Goal: Task Accomplishment & Management: Complete application form

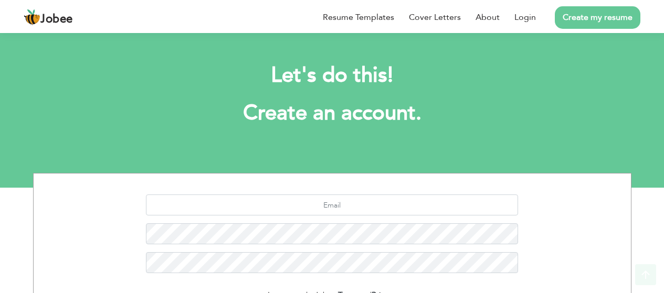
scroll to position [142, 0]
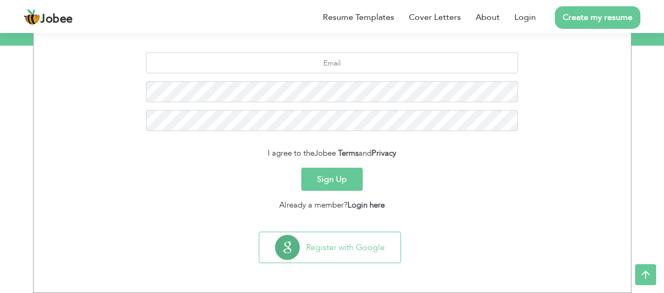
click at [351, 183] on button "Sign Up" at bounding box center [331, 179] width 61 height 23
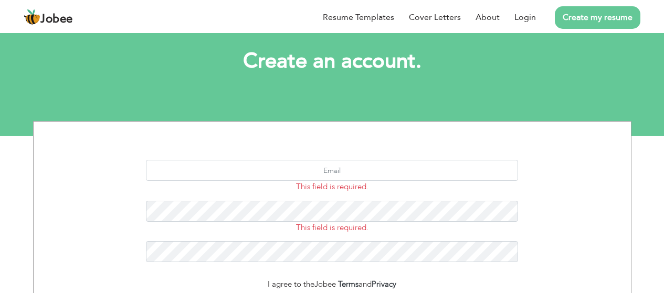
scroll to position [105, 0]
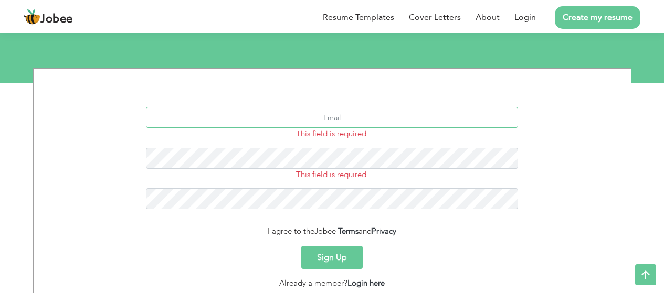
click at [351, 123] on input "text" at bounding box center [332, 117] width 372 height 21
type input "muneebaj11@gmail.com"
click at [338, 251] on button "Sign Up" at bounding box center [331, 257] width 61 height 23
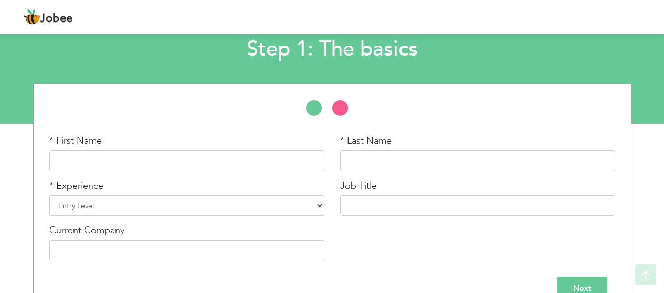
scroll to position [88, 0]
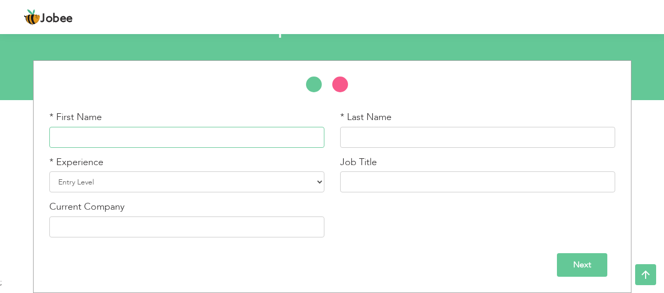
click at [98, 139] on input "text" at bounding box center [186, 137] width 275 height 21
click at [423, 136] on input "text" at bounding box center [477, 137] width 275 height 21
drag, startPoint x: 68, startPoint y: 138, endPoint x: 78, endPoint y: 140, distance: 9.8
click at [68, 139] on input "Muneeb" at bounding box center [186, 137] width 275 height 21
type input "Moneeb"
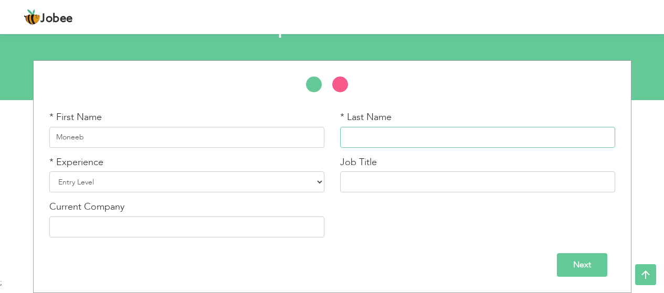
click at [404, 132] on input "text" at bounding box center [477, 137] width 275 height 21
type input "Ahmed"
click at [155, 185] on select "Entry Level Less than 1 Year 1 Year 2 Years 3 Years 4 Years 5 Years 6 Years 7 Y…" at bounding box center [186, 182] width 275 height 21
select select "3"
click at [49, 172] on select "Entry Level Less than 1 Year 1 Year 2 Years 3 Years 4 Years 5 Years 6 Years 7 Y…" at bounding box center [186, 182] width 275 height 21
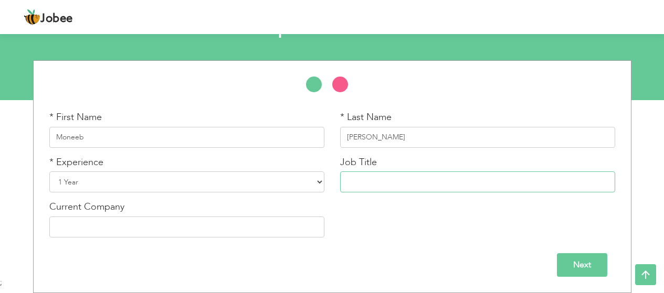
click at [407, 183] on input "text" at bounding box center [477, 182] width 275 height 21
type input "Software Quality Assurance"
click at [134, 225] on input "text" at bounding box center [186, 227] width 275 height 21
type input "RhinoMBA"
click at [582, 267] on input "Next" at bounding box center [582, 266] width 50 height 24
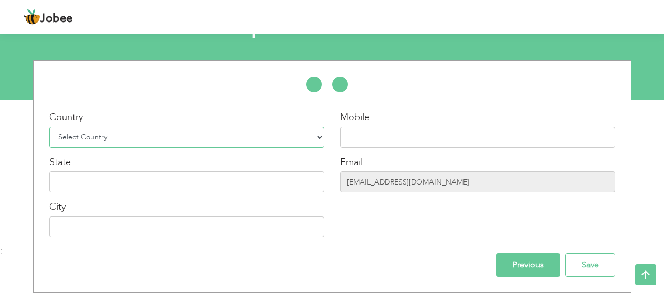
drag, startPoint x: 112, startPoint y: 141, endPoint x: 105, endPoint y: 149, distance: 10.4
click at [111, 142] on select "Select Country Afghanistan Albania Algeria American Samoa Andorra Angola Anguil…" at bounding box center [186, 137] width 275 height 21
select select "166"
click at [49, 127] on select "Select Country Afghanistan Albania Algeria American Samoa Andorra Angola Anguil…" at bounding box center [186, 137] width 275 height 21
click at [373, 138] on input "text" at bounding box center [477, 137] width 275 height 21
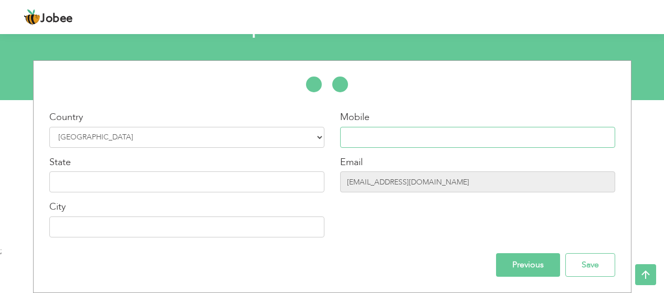
type input "03075582430"
type input "Lahore"
click at [114, 161] on div "State" at bounding box center [186, 174] width 275 height 37
click at [115, 182] on input "text" at bounding box center [186, 182] width 275 height 21
type input "[GEOGRAPHIC_DATA]"
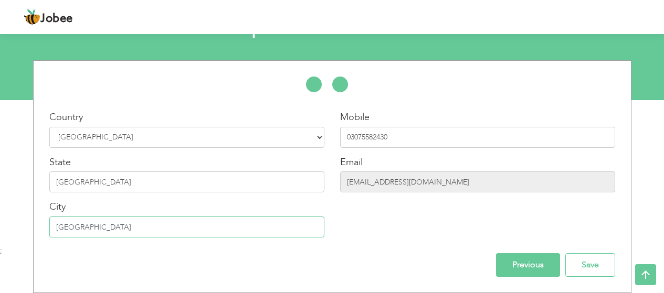
click at [114, 231] on input "[GEOGRAPHIC_DATA]" at bounding box center [186, 227] width 275 height 21
click at [428, 240] on div "Mobile 03075582430 Email muneebaj11@gmail.com" at bounding box center [477, 178] width 291 height 135
click at [610, 263] on input "Save" at bounding box center [590, 266] width 50 height 24
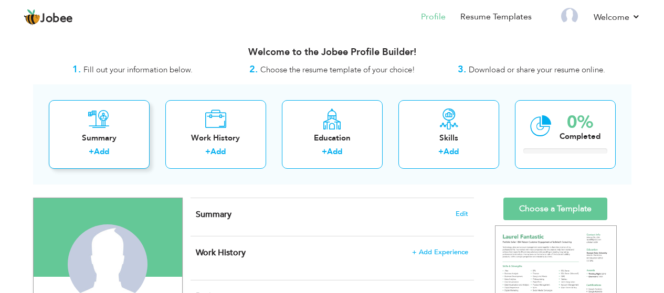
click at [109, 149] on link "Add" at bounding box center [101, 151] width 15 height 10
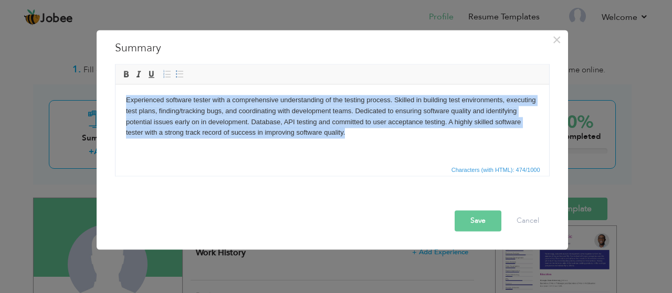
drag, startPoint x: 391, startPoint y: 145, endPoint x: 89, endPoint y: 100, distance: 305.8
click at [115, 100] on html "Experienced software tester with a comprehensive understanding of the testing p…" at bounding box center [332, 116] width 434 height 65
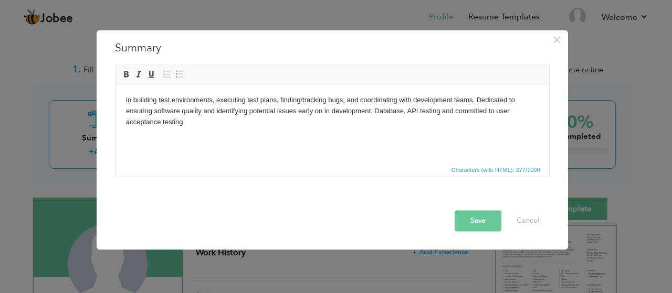
click at [126, 100] on body "in building test environments, executing test plans, finding/tracking bugs, and…" at bounding box center [331, 110] width 413 height 33
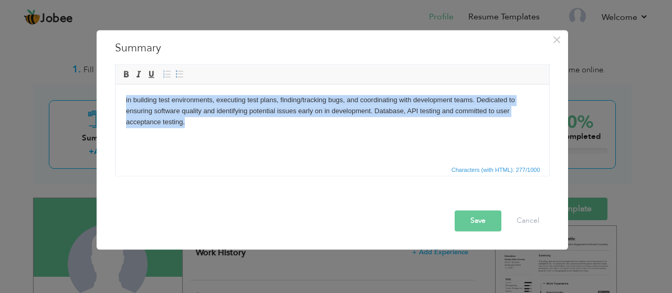
drag, startPoint x: 200, startPoint y: 127, endPoint x: 106, endPoint y: 94, distance: 99.8
click at [115, 94] on html "in building test environments, executing test plans, finding/tracking bugs, and…" at bounding box center [332, 111] width 434 height 54
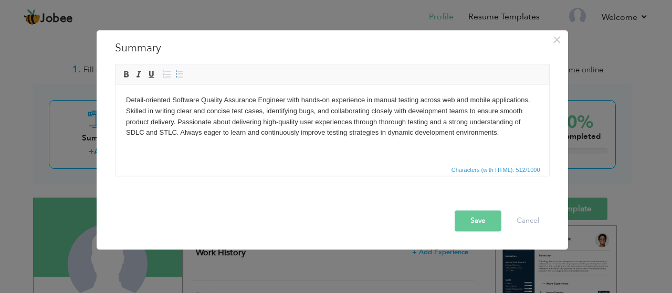
click at [475, 216] on button "Save" at bounding box center [478, 221] width 47 height 21
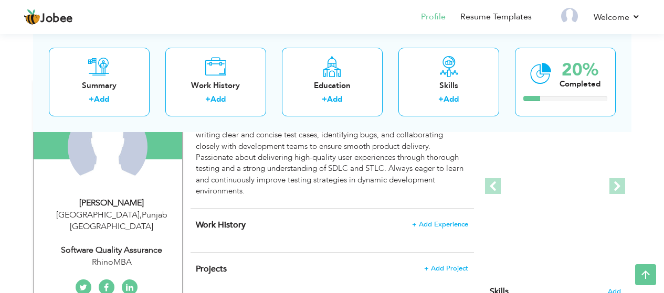
scroll to position [105, 0]
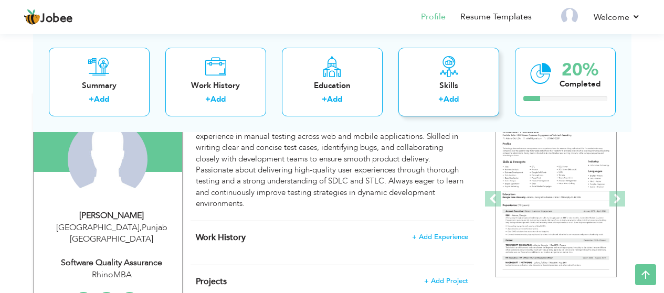
click at [450, 87] on div "Skills" at bounding box center [449, 85] width 84 height 11
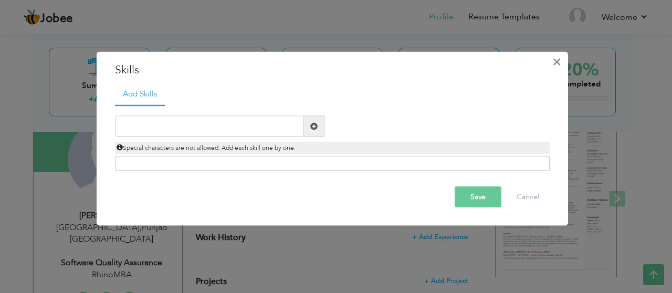
click at [561, 65] on button "×" at bounding box center [557, 61] width 17 height 17
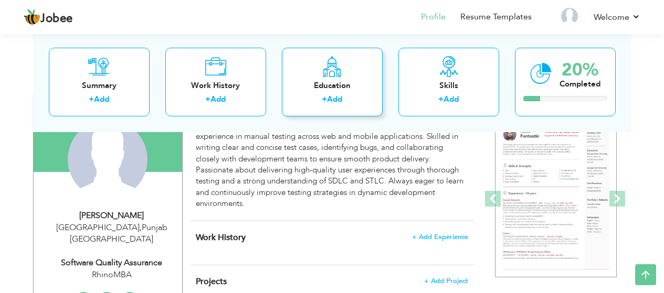
click at [340, 86] on div "Education" at bounding box center [332, 85] width 84 height 11
radio input "true"
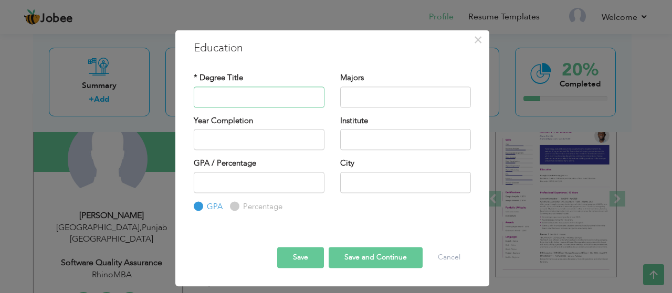
drag, startPoint x: 295, startPoint y: 103, endPoint x: 301, endPoint y: 105, distance: 6.1
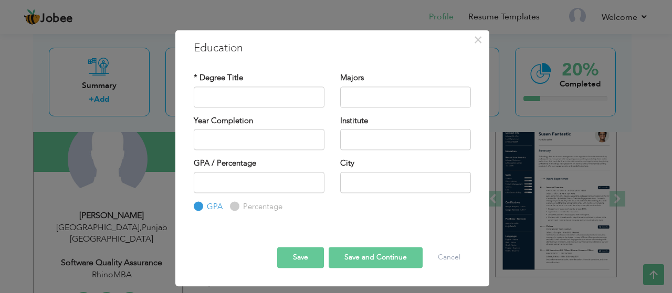
click at [545, 50] on div "× Education * Degree Title Majors Year Completion Institute GPA" at bounding box center [336, 146] width 672 height 293
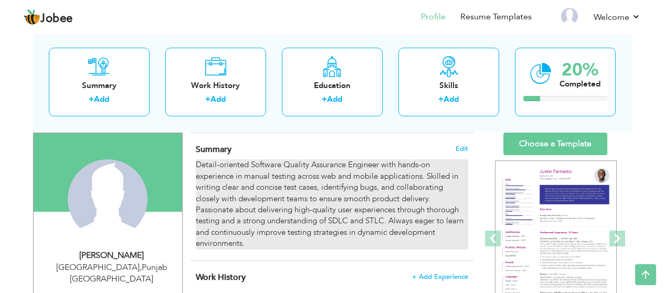
scroll to position [52, 0]
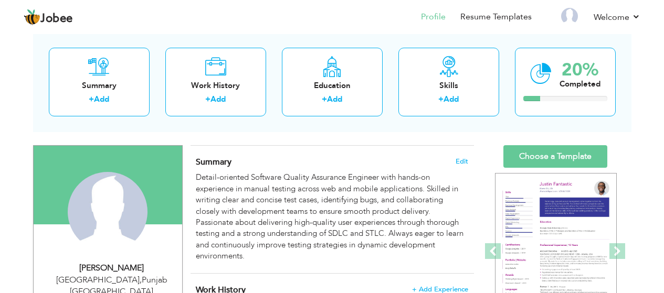
click at [341, 15] on nav "Profile Resume Templates Resume Templates Cover Letters About My Resume Welcome…" at bounding box center [332, 18] width 617 height 28
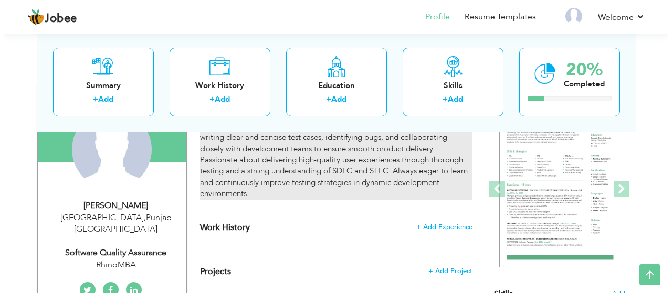
scroll to position [105, 0]
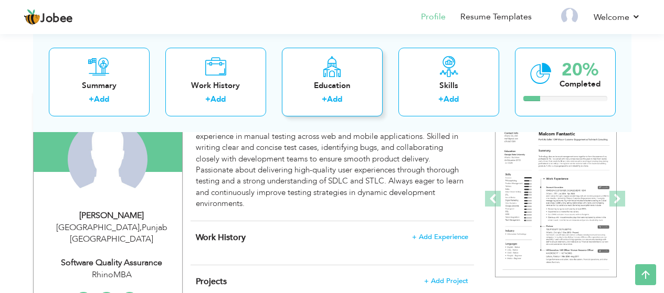
click at [331, 91] on div "Education + Add" at bounding box center [332, 81] width 101 height 69
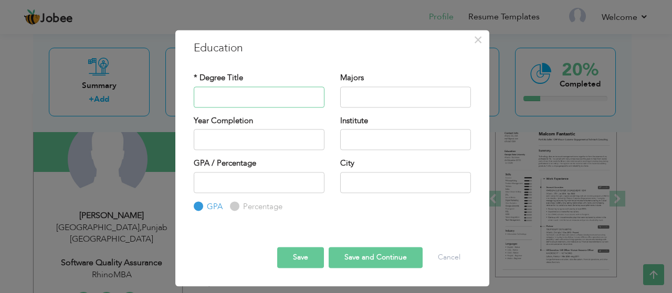
click at [259, 91] on input "text" at bounding box center [259, 97] width 131 height 21
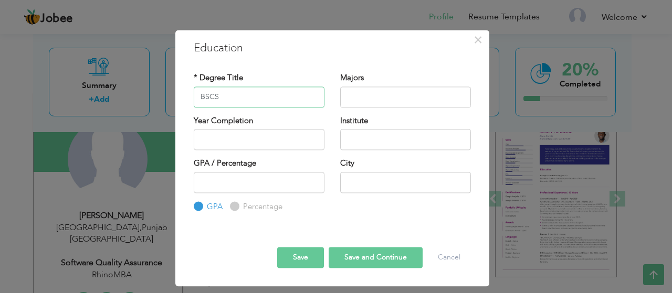
type input "BSCS"
click at [353, 98] on input "text" at bounding box center [405, 97] width 131 height 21
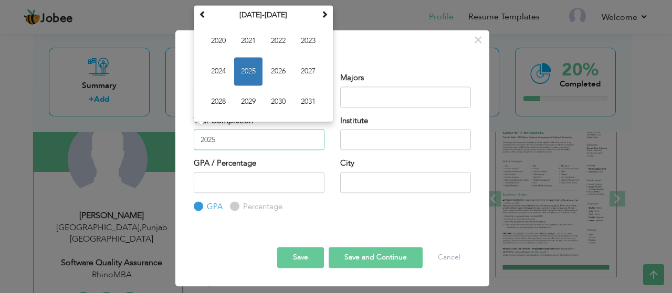
click at [241, 144] on input "2025" at bounding box center [259, 139] width 131 height 21
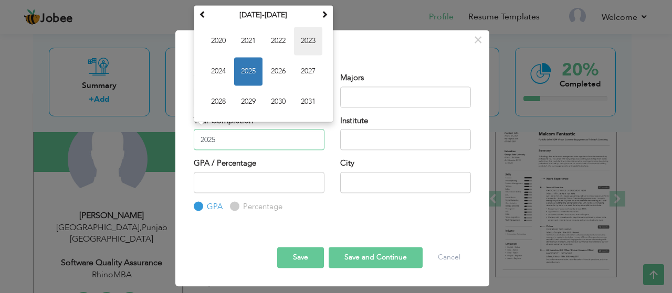
click at [316, 40] on span "2023" at bounding box center [308, 41] width 28 height 28
type input "2023"
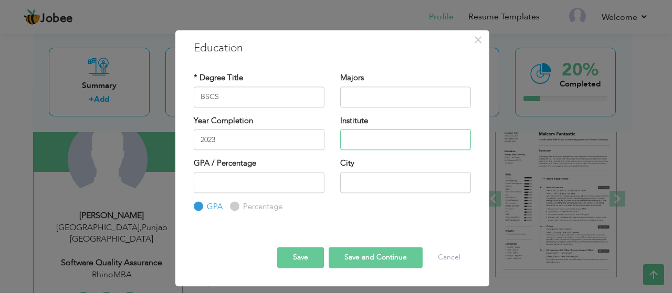
click at [369, 138] on input "text" at bounding box center [405, 139] width 131 height 21
type input "[GEOGRAPHIC_DATA]"
click at [411, 187] on input "text" at bounding box center [405, 182] width 131 height 21
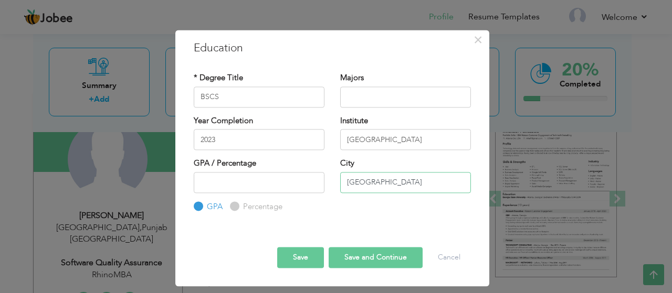
type input "Islamabad"
click at [302, 258] on button "Save" at bounding box center [300, 258] width 47 height 21
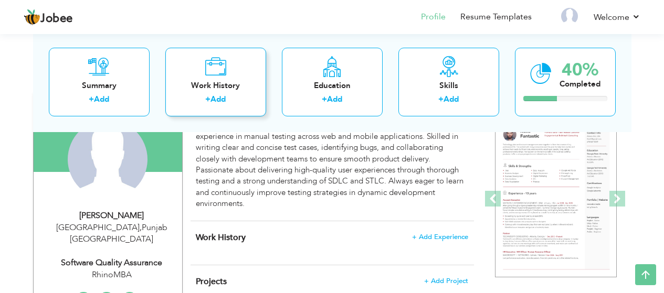
click at [225, 80] on div "Work History" at bounding box center [216, 85] width 84 height 11
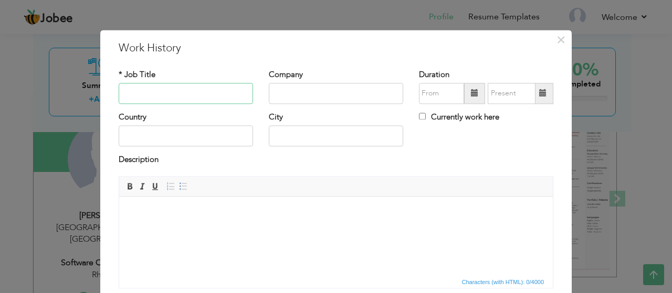
click at [140, 91] on input "text" at bounding box center [186, 93] width 134 height 21
type input "Associate QA Engineer"
click at [290, 94] on input "text" at bounding box center [336, 93] width 134 height 21
type input "Al-[GEOGRAPHIC_DATA]"
click at [475, 97] on span at bounding box center [474, 93] width 21 height 21
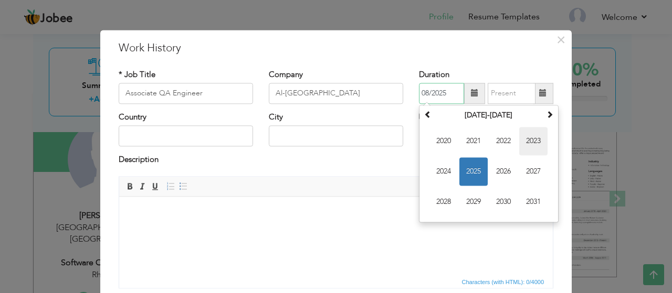
click at [429, 174] on span "2024" at bounding box center [443, 171] width 28 height 28
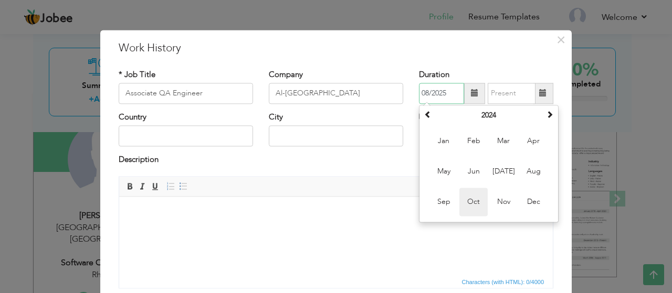
click at [469, 200] on span "Oct" at bounding box center [473, 202] width 28 height 28
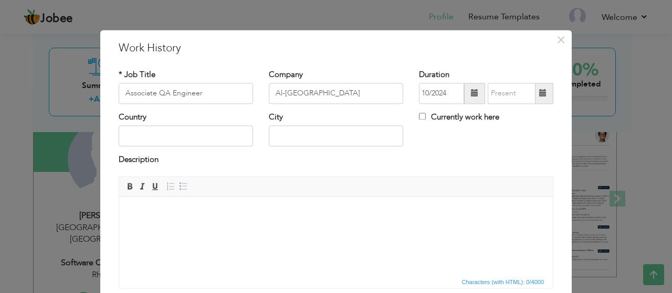
click at [471, 96] on span at bounding box center [474, 93] width 7 height 7
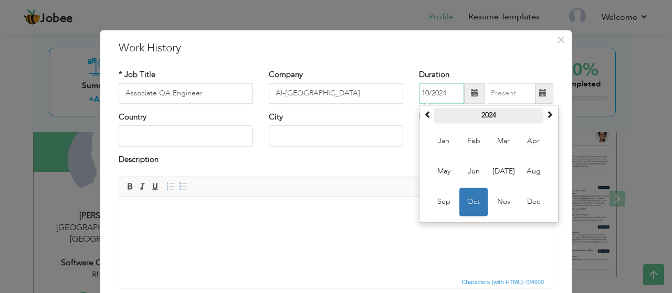
click at [497, 119] on th "2024" at bounding box center [488, 116] width 109 height 16
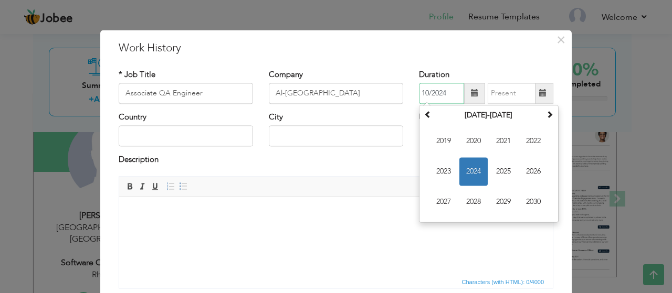
click at [443, 169] on span "2023" at bounding box center [443, 171] width 28 height 28
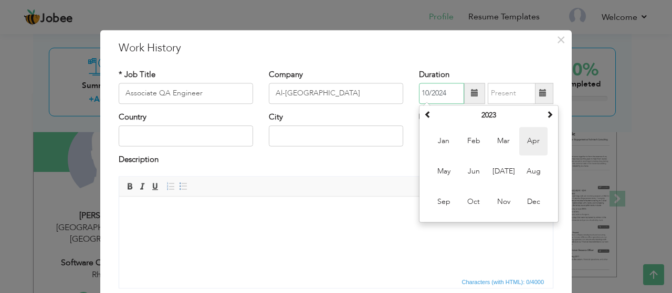
click at [532, 145] on span "Apr" at bounding box center [533, 141] width 28 height 28
type input "04/2023"
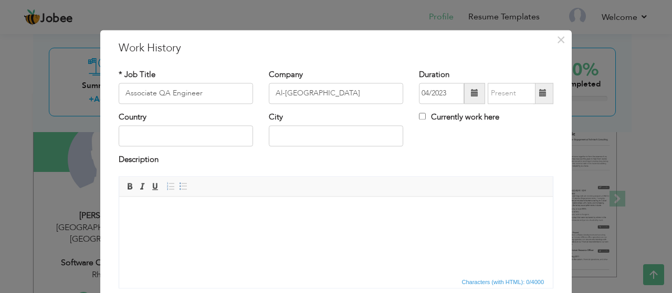
click at [541, 95] on span at bounding box center [542, 93] width 7 height 7
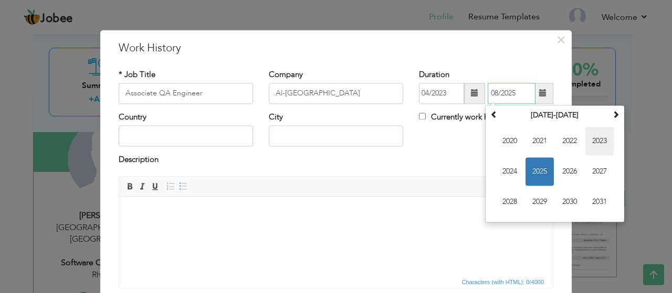
click at [601, 143] on span "2023" at bounding box center [599, 141] width 28 height 28
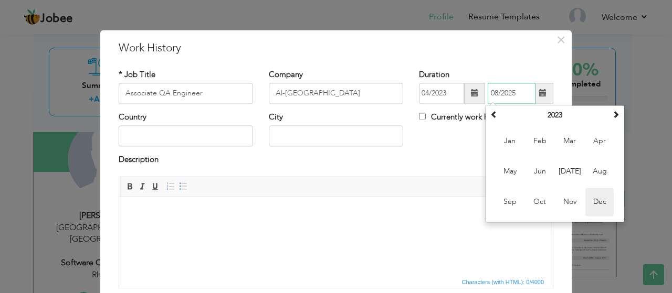
click at [593, 198] on span "Dec" at bounding box center [599, 202] width 28 height 28
type input "12/2023"
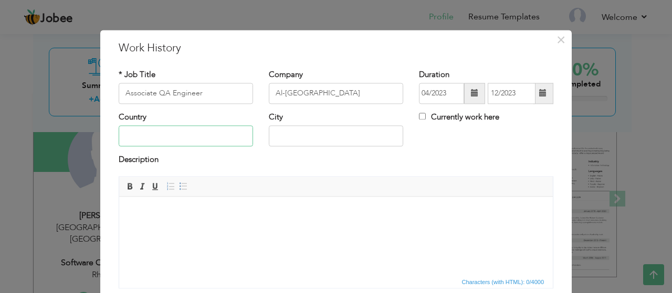
click at [183, 135] on input "text" at bounding box center [186, 136] width 134 height 21
type input "[GEOGRAPHIC_DATA]"
drag, startPoint x: 286, startPoint y: 132, endPoint x: 270, endPoint y: 130, distance: 15.4
click at [270, 130] on input "[GEOGRAPHIC_DATA]" at bounding box center [336, 136] width 134 height 21
type input "Islamabad"
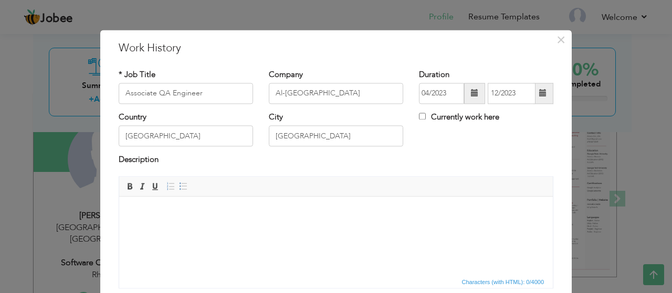
click at [442, 145] on div "Country Pakistan City Islamabad Currently work here" at bounding box center [336, 133] width 450 height 43
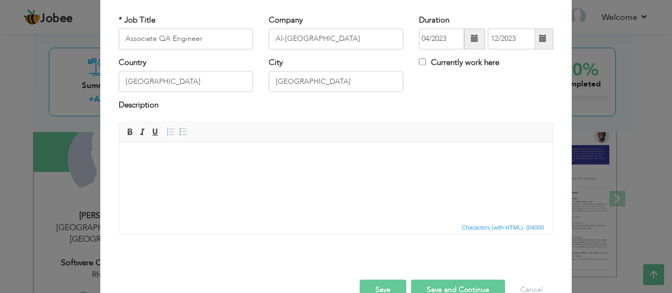
scroll to position [81, 0]
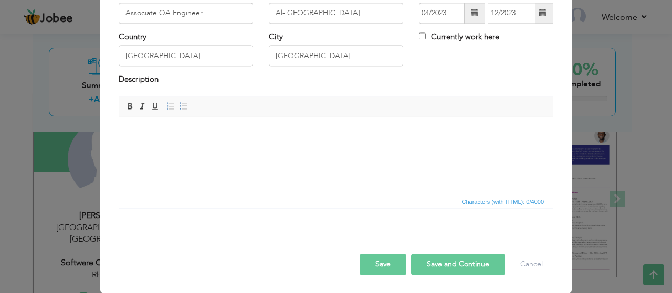
click at [240, 148] on html at bounding box center [336, 133] width 434 height 32
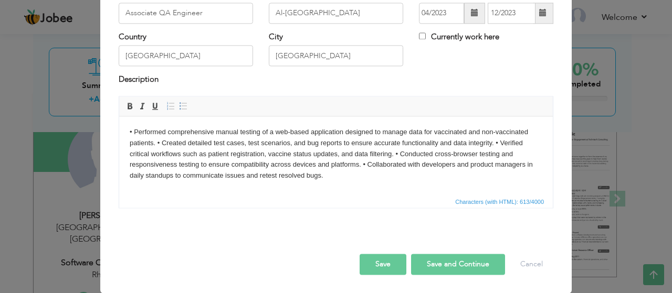
click at [157, 144] on body "• Performed comprehensive manual testing of a web-based application designed to…" at bounding box center [336, 154] width 413 height 55
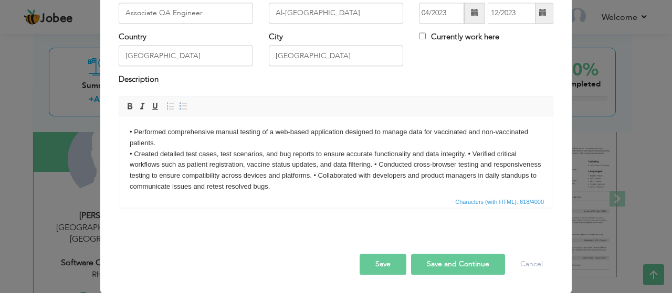
click at [466, 153] on body "• Performed comprehensive manual testing of a web-based application designed to…" at bounding box center [336, 160] width 413 height 66
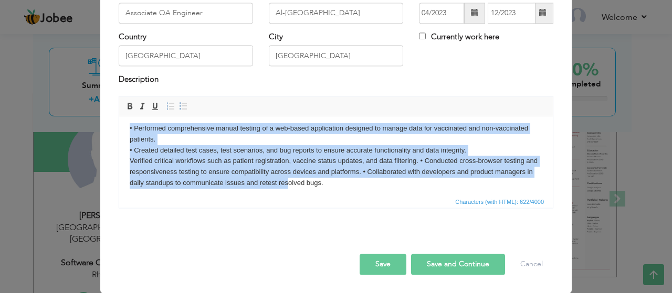
scroll to position [8, 0]
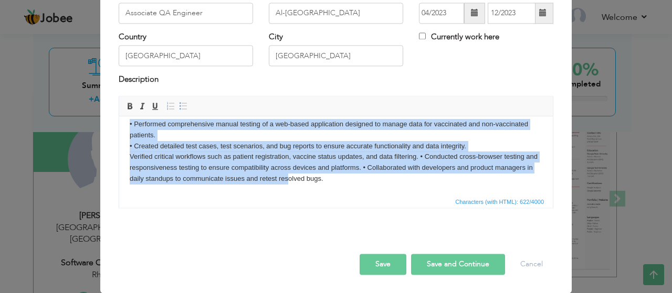
drag, startPoint x: 128, startPoint y: 132, endPoint x: 396, endPoint y: 187, distance: 273.8
click at [396, 187] on html "• Performed comprehensive manual testing of a web-based application designed to…" at bounding box center [336, 152] width 434 height 87
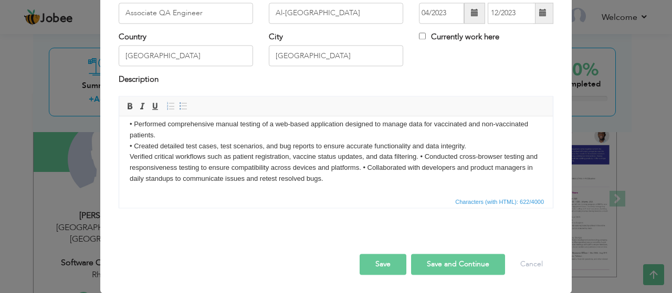
scroll to position [0, 0]
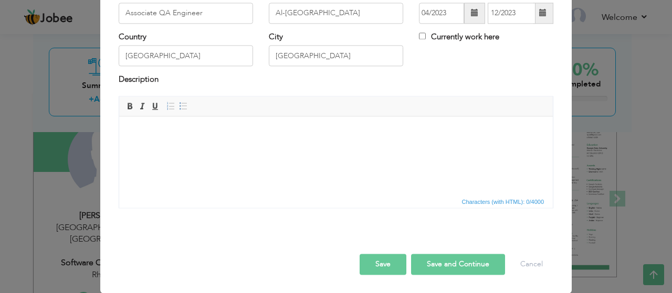
click at [222, 141] on html at bounding box center [336, 133] width 434 height 32
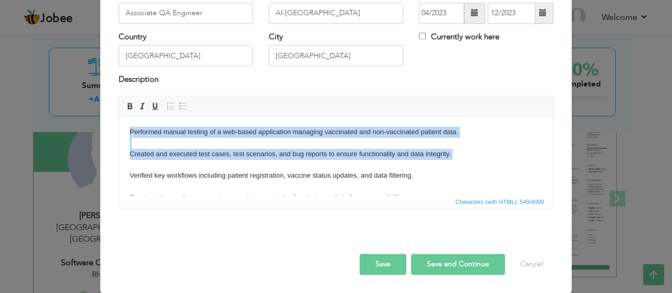
scroll to position [40, 0]
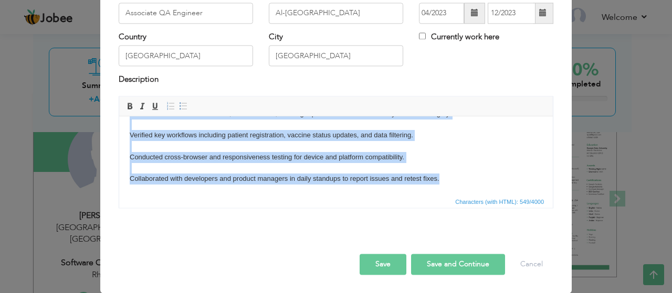
drag, startPoint x: 128, startPoint y: 130, endPoint x: 368, endPoint y: 135, distance: 240.5
click at [553, 195] on html "Performed manual testing of a web-based application managing vaccinated and non…" at bounding box center [336, 135] width 434 height 119
click at [179, 106] on span at bounding box center [183, 106] width 8 height 8
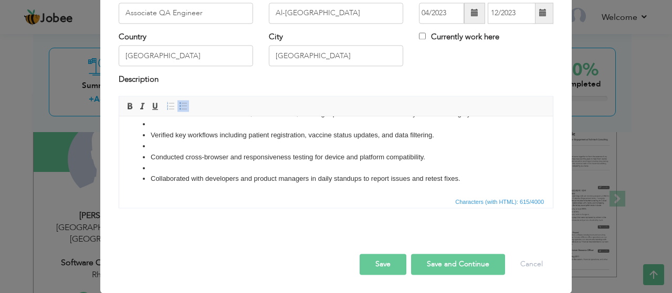
click at [179, 104] on span at bounding box center [183, 106] width 8 height 8
click at [493, 159] on li "Conducted cross-browser and responsiveness testing for device and platform comp…" at bounding box center [336, 157] width 371 height 11
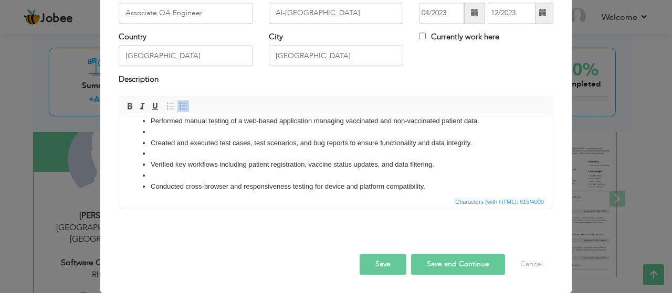
scroll to position [0, 0]
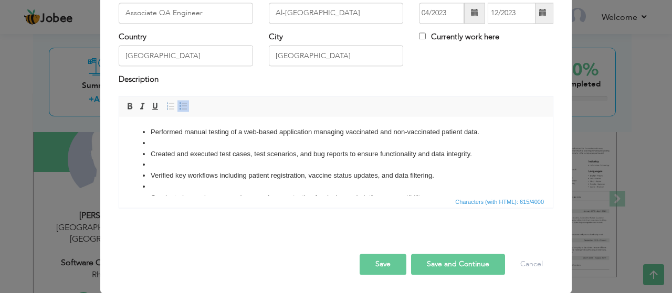
click at [151, 153] on li "Created and executed test cases, test scenarios, and bug reports to ensure func…" at bounding box center [336, 154] width 371 height 11
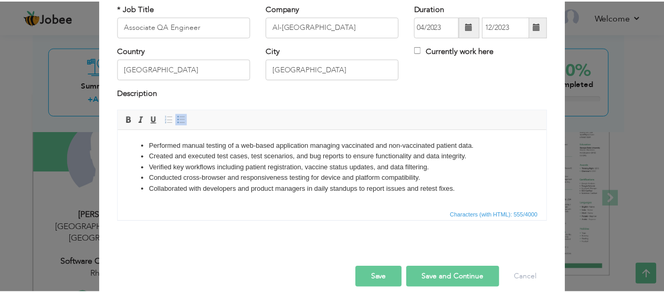
scroll to position [81, 0]
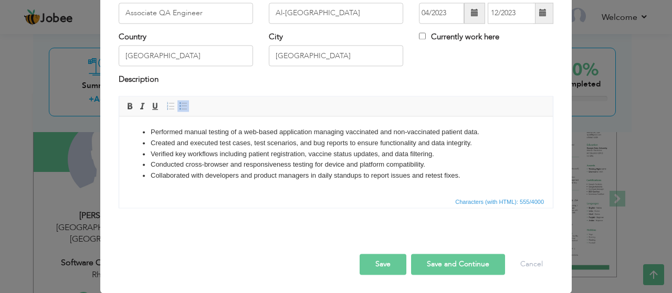
click at [395, 266] on button "Save" at bounding box center [383, 264] width 47 height 21
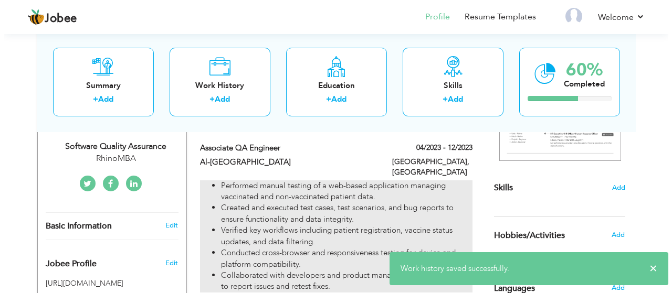
scroll to position [210, 0]
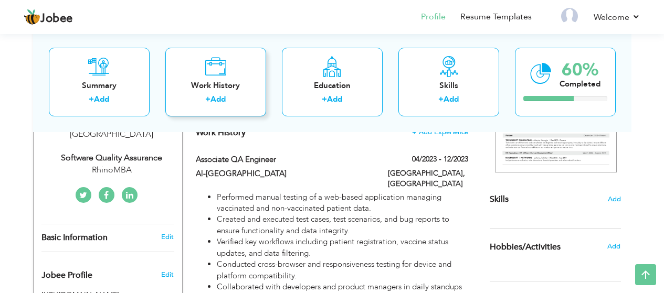
click at [230, 83] on div "Work History" at bounding box center [216, 85] width 84 height 11
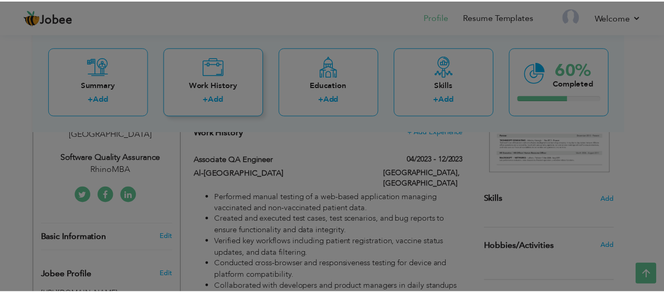
scroll to position [0, 0]
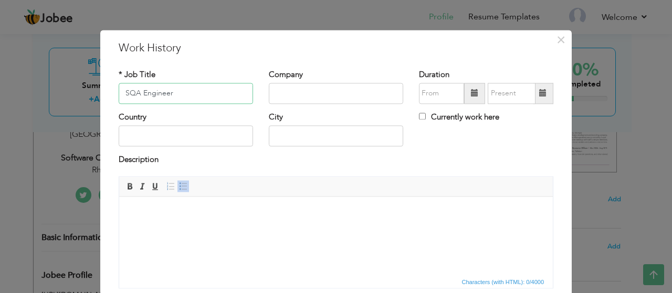
type input "SQA Engineer"
click at [315, 87] on input "text" at bounding box center [336, 93] width 134 height 21
type input "RhinoMBA"
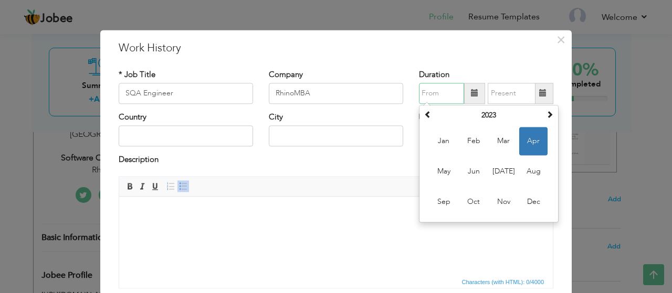
click at [423, 97] on input "text" at bounding box center [441, 93] width 45 height 21
click at [546, 117] on span at bounding box center [549, 114] width 7 height 7
click at [447, 142] on span "Jan" at bounding box center [443, 141] width 28 height 28
type input "01/2024"
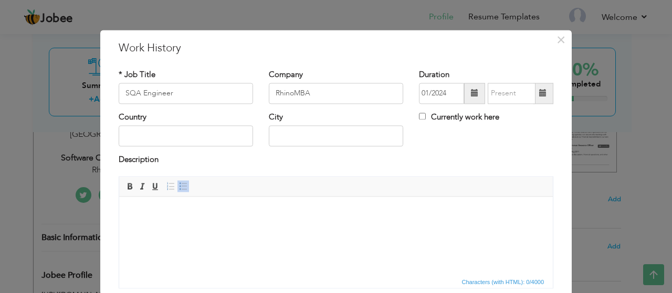
click at [470, 98] on span at bounding box center [474, 93] width 21 height 21
click at [559, 45] on span "×" at bounding box center [560, 39] width 9 height 19
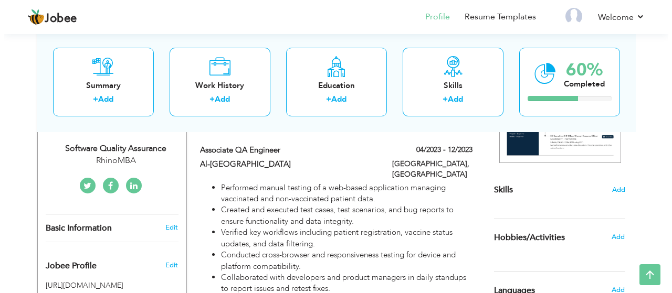
scroll to position [157, 0]
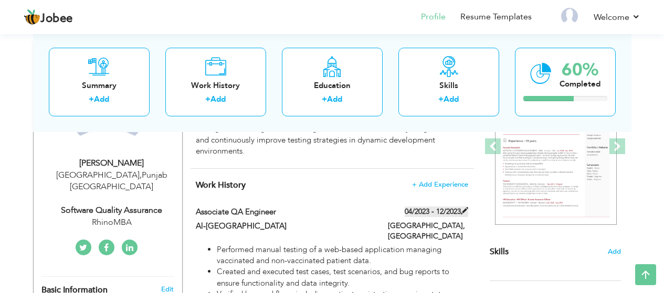
click at [435, 213] on label "04/2023 - 12/2023" at bounding box center [437, 212] width 64 height 10
type input "Associate QA Engineer"
type input "Al-[GEOGRAPHIC_DATA]"
type input "04/2023"
type input "12/2023"
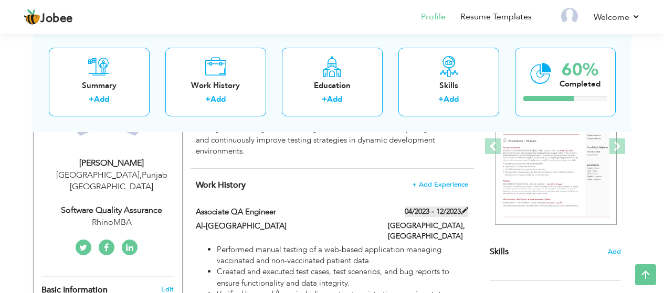
type input "[GEOGRAPHIC_DATA]"
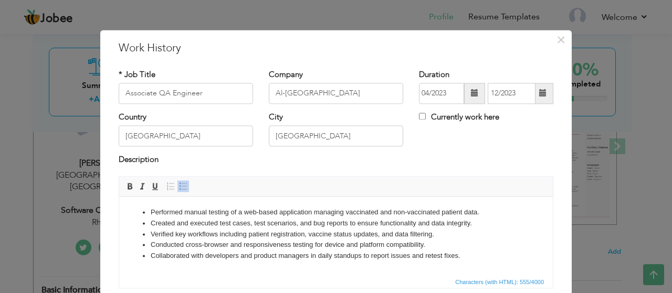
click at [471, 93] on span at bounding box center [474, 93] width 7 height 7
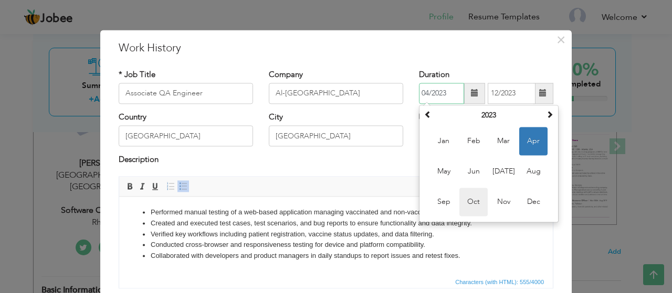
click at [468, 202] on span "Oct" at bounding box center [473, 202] width 28 height 28
type input "10/2023"
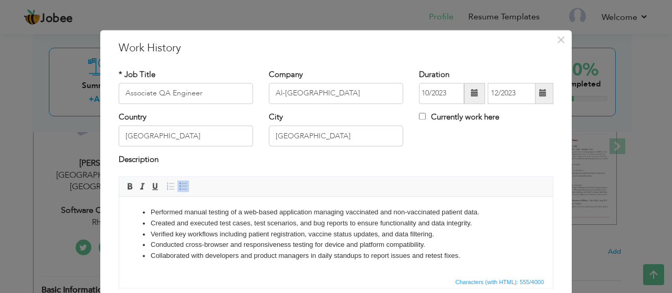
click at [539, 93] on span at bounding box center [542, 93] width 7 height 7
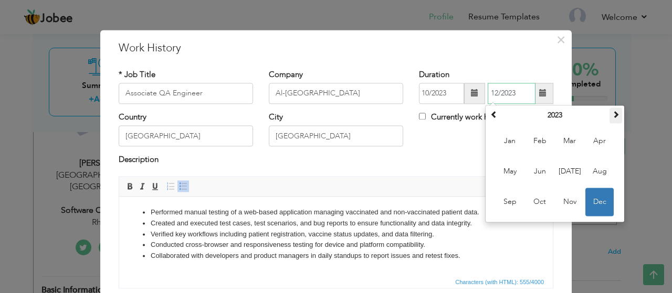
click at [612, 117] on span at bounding box center [615, 114] width 7 height 7
click at [596, 174] on span "Aug" at bounding box center [599, 171] width 28 height 28
type input "08/2024"
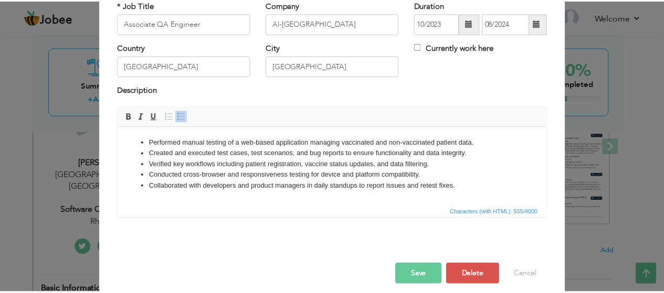
scroll to position [81, 0]
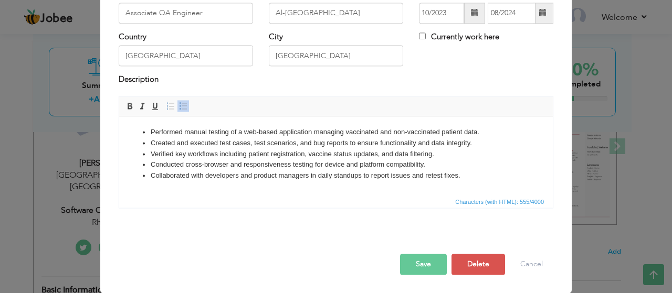
click at [419, 269] on button "Save" at bounding box center [423, 264] width 47 height 21
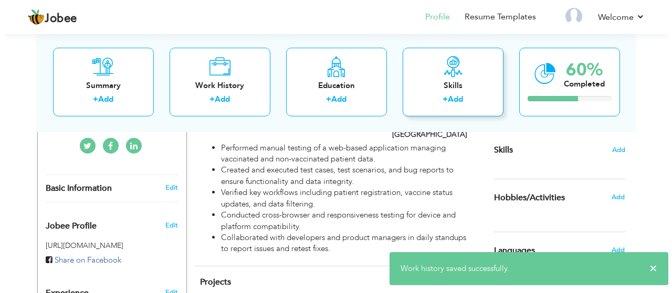
scroll to position [315, 0]
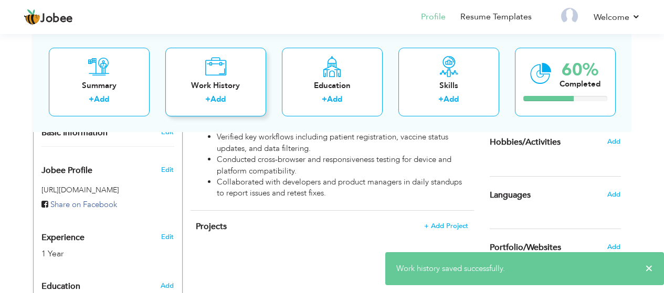
click at [235, 98] on div "+ Add" at bounding box center [216, 101] width 84 height 14
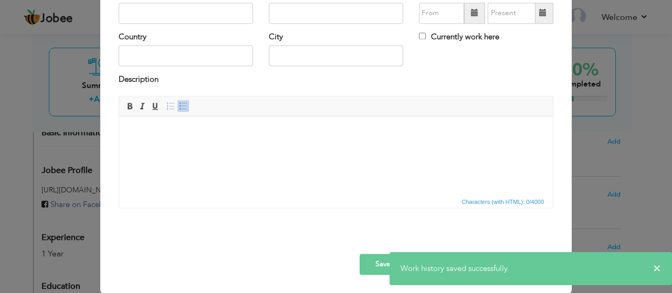
scroll to position [0, 0]
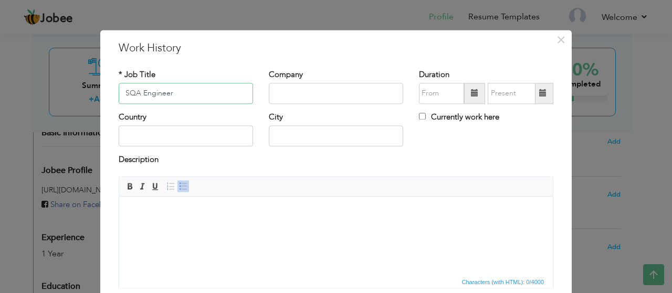
type input "SQA Engineer"
click at [366, 90] on input "text" at bounding box center [336, 93] width 134 height 21
type input "RhinoMBA"
click at [472, 94] on span at bounding box center [474, 93] width 7 height 7
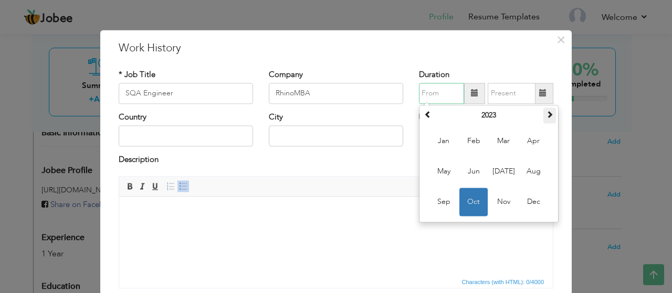
click at [543, 118] on th at bounding box center [549, 116] width 13 height 16
click at [448, 202] on span "Sep" at bounding box center [443, 202] width 28 height 28
type input "09/2024"
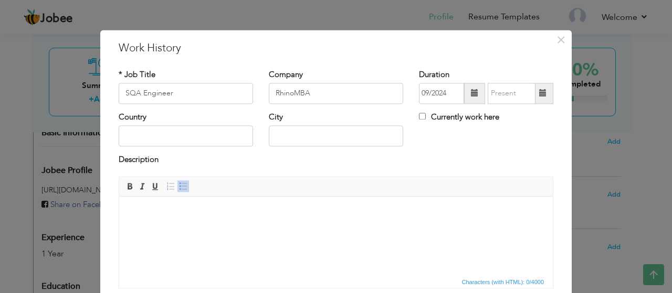
click at [475, 97] on span at bounding box center [474, 93] width 21 height 21
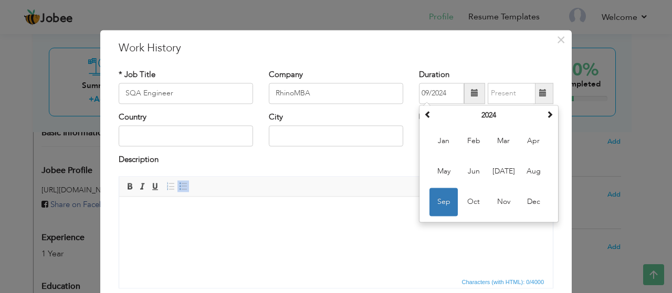
drag, startPoint x: 373, startPoint y: 154, endPoint x: 424, endPoint y: 154, distance: 50.4
click at [374, 154] on div "City" at bounding box center [336, 133] width 150 height 43
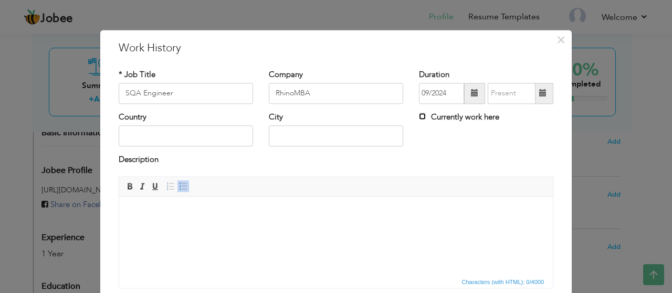
click at [419, 117] on input "Currently work here" at bounding box center [422, 116] width 7 height 7
checkbox input "true"
click at [178, 135] on input "text" at bounding box center [186, 136] width 134 height 21
type input "[GEOGRAPHIC_DATA]"
type input "Lahore"
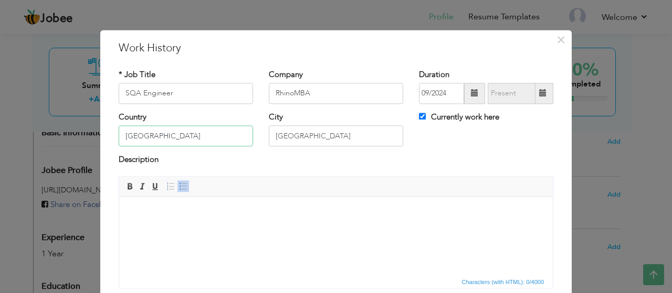
drag, startPoint x: 79, startPoint y: 143, endPoint x: 51, endPoint y: 143, distance: 27.3
click at [48, 143] on div "× Work History * Job Title SQA Engineer Company RhinoMBA Duration 09/2024" at bounding box center [336, 146] width 672 height 293
click at [152, 141] on input "[GEOGRAPHIC_DATA]" at bounding box center [186, 136] width 134 height 21
type input "[GEOGRAPHIC_DATA]"
click at [336, 137] on input "Lahore" at bounding box center [336, 136] width 134 height 21
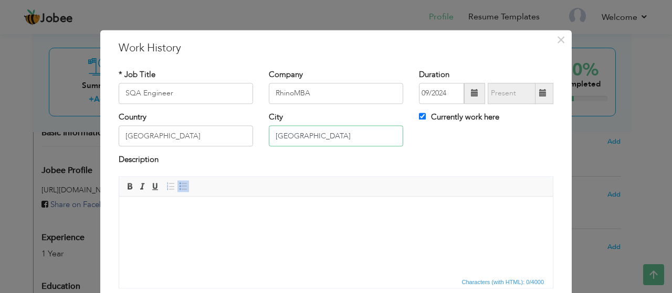
drag, startPoint x: 325, startPoint y: 137, endPoint x: 248, endPoint y: 135, distance: 77.7
click at [248, 135] on div "Country USA City Lahore Currently work here" at bounding box center [336, 133] width 450 height 43
click at [292, 138] on input "Newyork" at bounding box center [336, 136] width 134 height 21
type input "[US_STATE]"
click at [307, 164] on div "Description" at bounding box center [336, 162] width 435 height 14
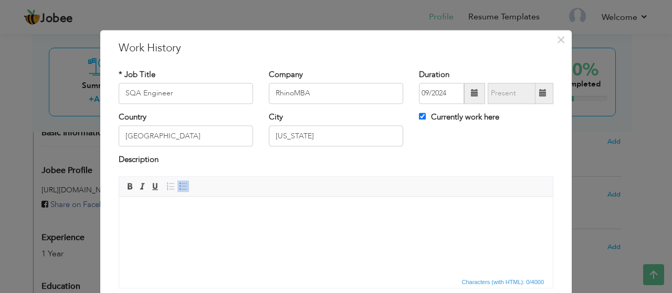
scroll to position [81, 0]
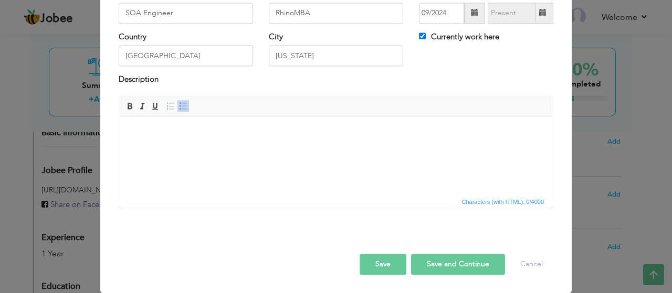
click at [261, 131] on body at bounding box center [336, 132] width 413 height 11
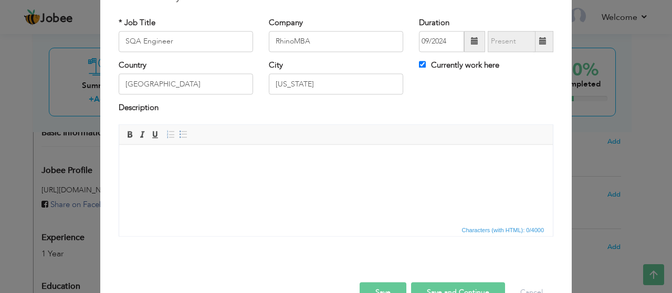
scroll to position [0, 0]
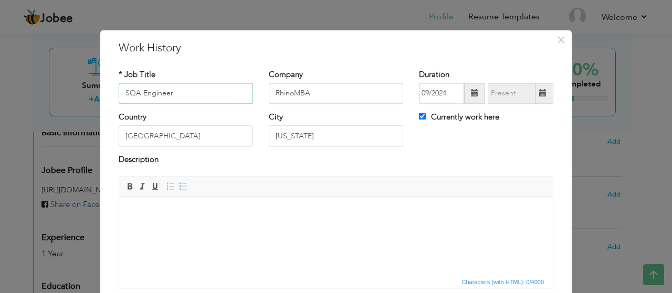
drag, startPoint x: 138, startPoint y: 90, endPoint x: 123, endPoint y: 90, distance: 14.2
click at [123, 90] on input "SQA Engineer" at bounding box center [186, 93] width 134 height 21
type input "Software Quality Assurance Engineer"
click at [219, 216] on body at bounding box center [336, 212] width 413 height 11
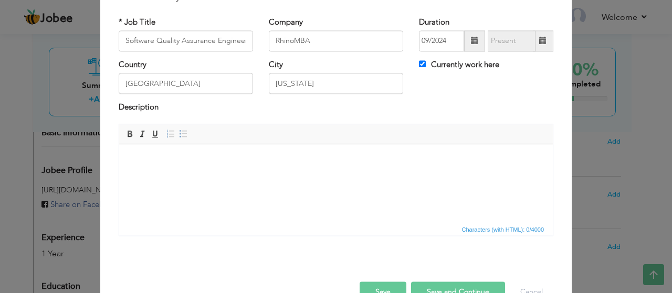
scroll to position [81, 0]
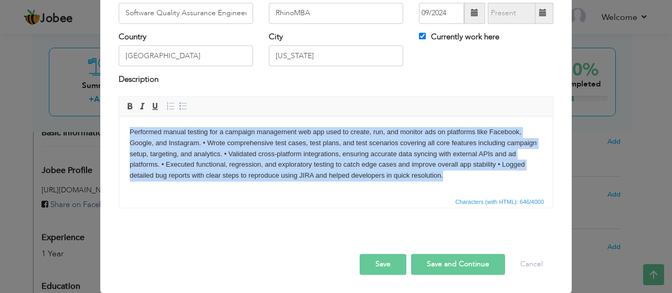
drag, startPoint x: 130, startPoint y: 131, endPoint x: 510, endPoint y: 177, distance: 382.9
click at [510, 177] on body "Performed manual testing for a campaign management web app used to create, run,…" at bounding box center [336, 154] width 413 height 55
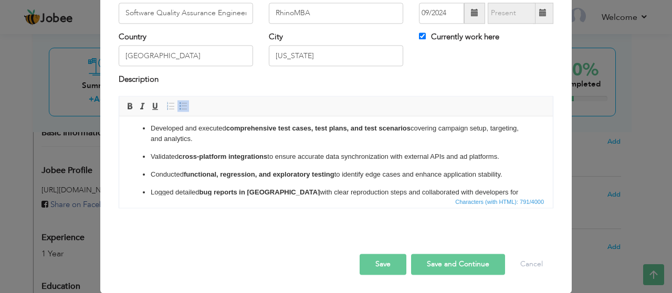
scroll to position [57, 0]
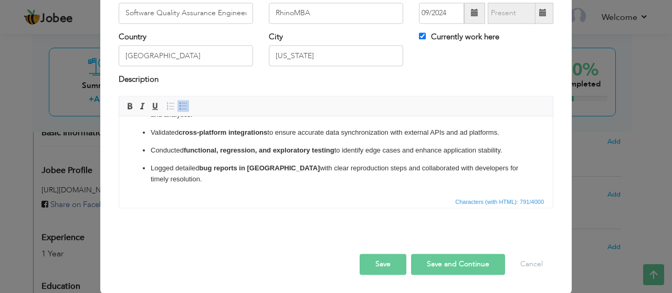
drag, startPoint x: 140, startPoint y: 128, endPoint x: 212, endPoint y: 209, distance: 108.2
click at [212, 195] on html "Performed manual testing for a campaign management web application used to crea…" at bounding box center [336, 127] width 434 height 135
click at [179, 108] on span at bounding box center [183, 106] width 8 height 8
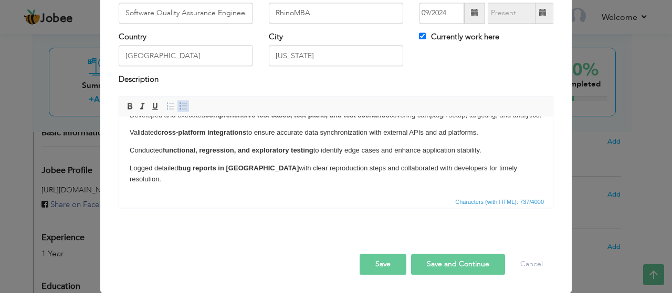
click at [179, 107] on span at bounding box center [183, 106] width 8 height 8
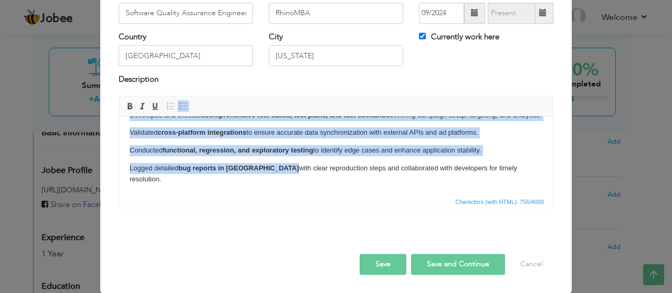
scroll to position [29, 0]
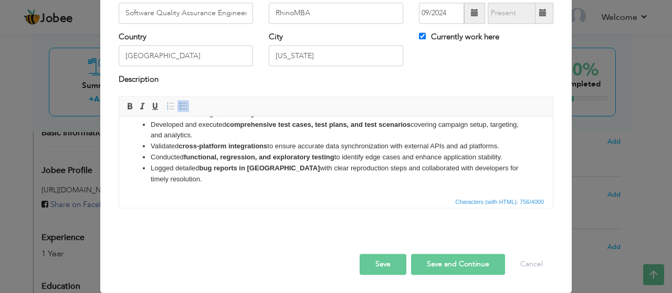
click at [215, 190] on html "Performed manual testing for a campaign management web application used to crea…" at bounding box center [336, 141] width 434 height 108
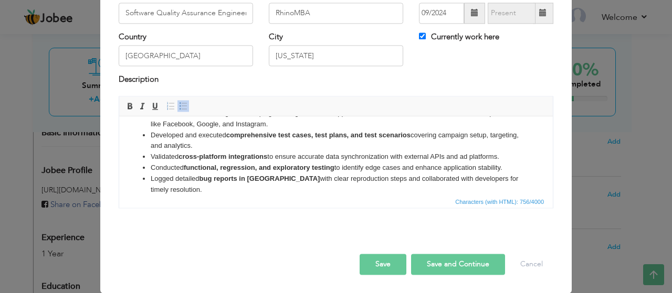
scroll to position [0, 0]
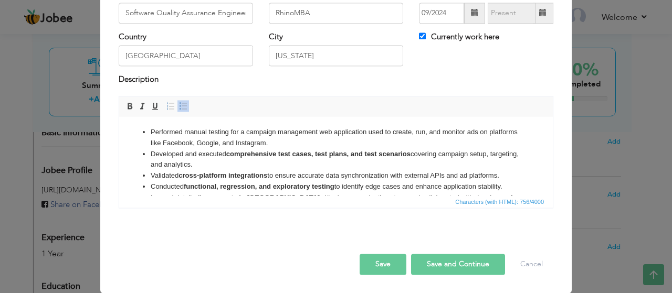
click at [428, 136] on li "Performed manual testing for a campaign management web application used to crea…" at bounding box center [336, 138] width 371 height 22
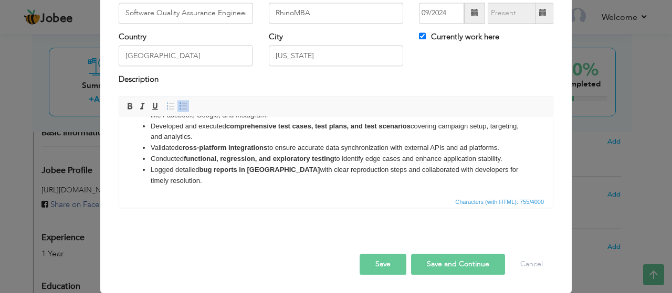
scroll to position [29, 0]
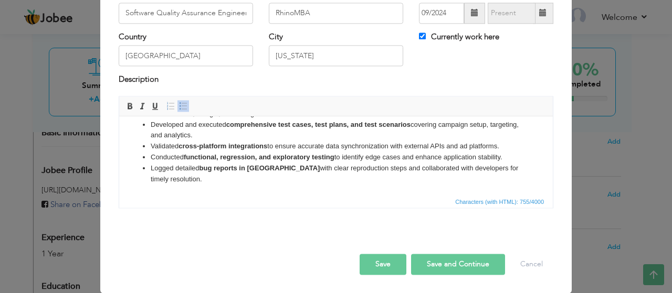
drag, startPoint x: 155, startPoint y: 136, endPoint x: 228, endPoint y: 156, distance: 75.1
click at [411, 189] on html "Performed manual testing for a campaign management web application used to crea…" at bounding box center [336, 141] width 434 height 108
click at [129, 104] on span at bounding box center [129, 106] width 8 height 8
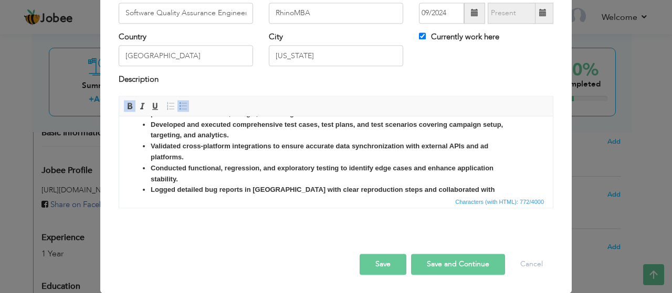
click at [129, 105] on span at bounding box center [129, 106] width 8 height 8
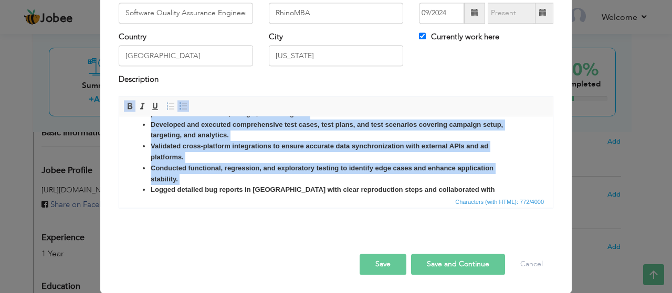
scroll to position [18, 0]
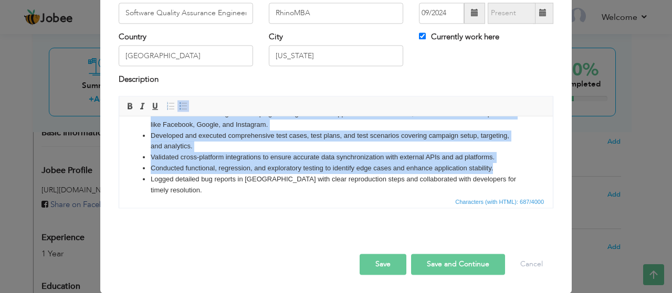
click at [528, 171] on ul "Performed manual testing for a campaign management web application used to crea…" at bounding box center [336, 152] width 413 height 87
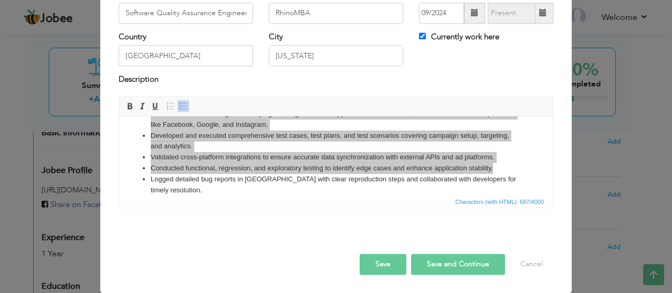
click at [272, 198] on span "Characters (with HTML): 687/4000" at bounding box center [336, 201] width 434 height 13
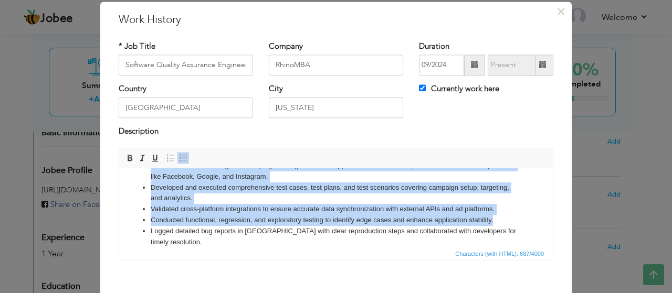
click at [127, 199] on html "Performed manual testing for a campaign management web application used to crea…" at bounding box center [336, 204] width 434 height 108
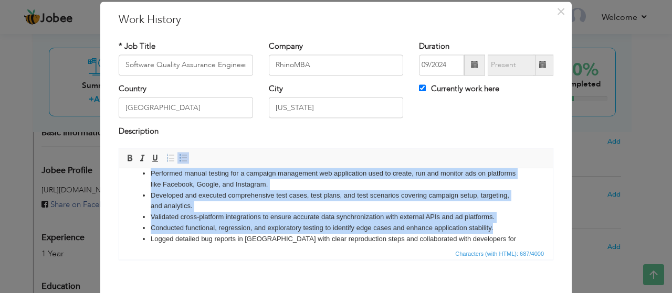
click at [130, 210] on ul "Performed manual testing for a campaign management web application used to crea…" at bounding box center [336, 212] width 413 height 87
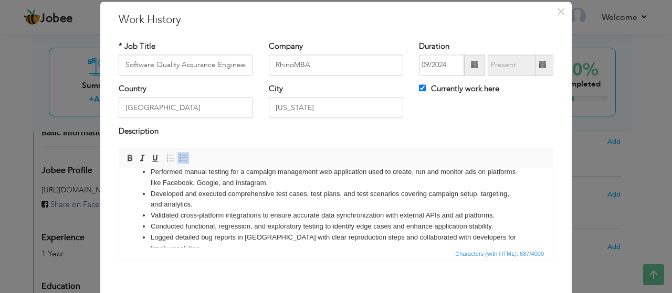
scroll to position [18, 0]
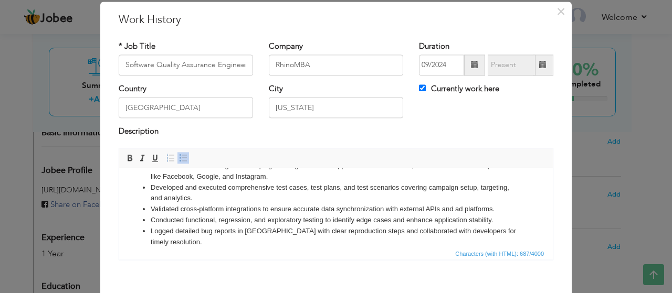
click at [204, 197] on li "Developed and executed comprehensive test cases, test plans, and test scenarios…" at bounding box center [336, 194] width 371 height 22
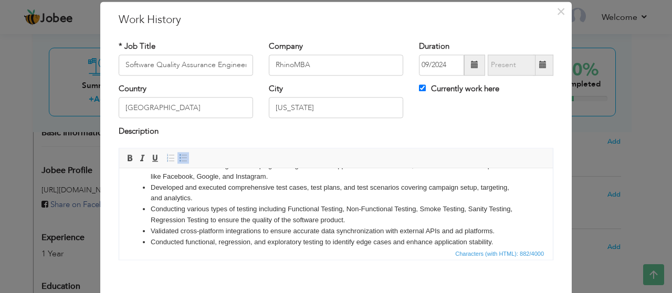
click at [374, 223] on li "Conducting various types of testing including Functional Testing, Non-Functiona…" at bounding box center [336, 215] width 371 height 22
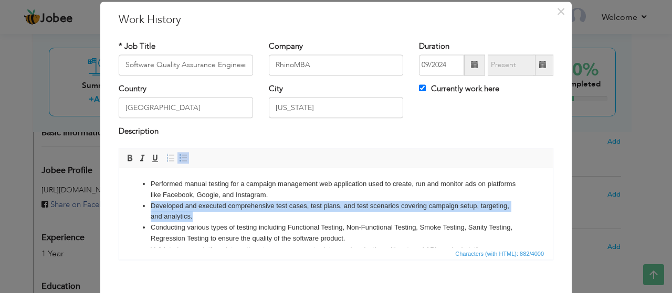
drag, startPoint x: 151, startPoint y: 205, endPoint x: 495, endPoint y: 217, distance: 344.6
click at [498, 218] on li "Developed and executed comprehensive test cases, test plans, and test scenarios…" at bounding box center [336, 212] width 371 height 22
click at [273, 219] on li "Developed and executed comprehensive test cases, test plans, and test scenarios…" at bounding box center [336, 212] width 371 height 22
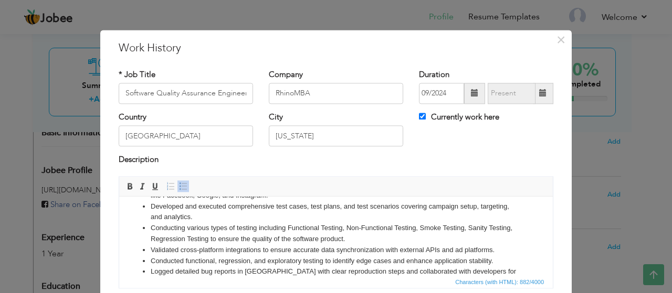
scroll to position [40, 0]
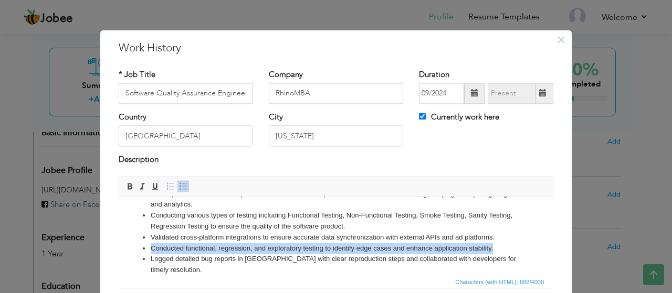
drag, startPoint x: 151, startPoint y: 249, endPoint x: 505, endPoint y: 250, distance: 354.4
click at [505, 250] on li "Conducted functional, regression, and exploratory testing to identify edge case…" at bounding box center [336, 249] width 371 height 11
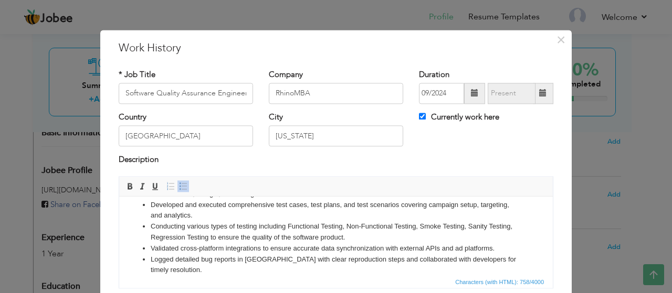
scroll to position [81, 0]
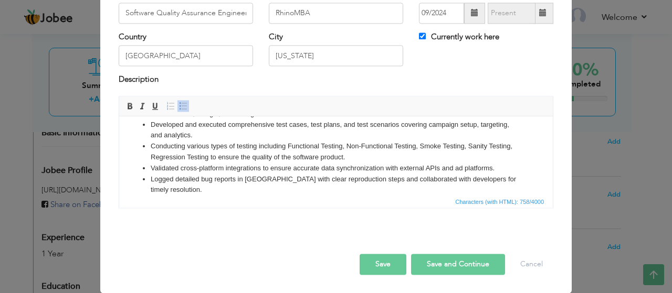
click at [517, 181] on ul "Performed manual testing for a campaign management web application used to crea…" at bounding box center [336, 147] width 413 height 98
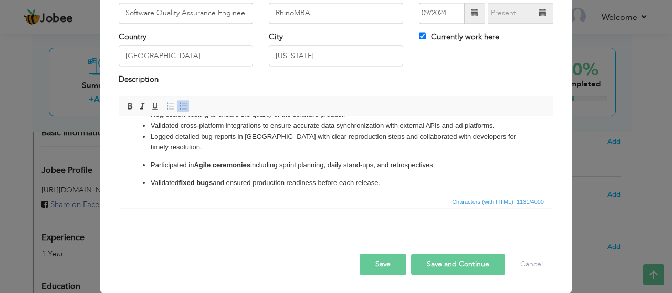
scroll to position [0, 0]
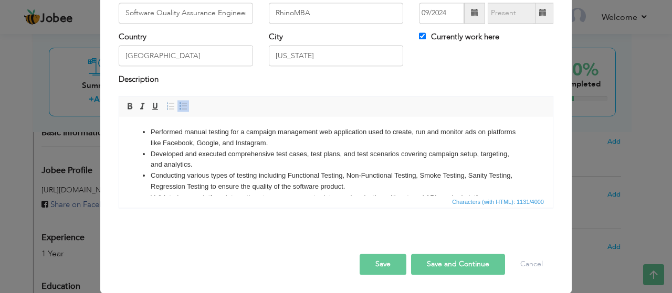
drag, startPoint x: 488, startPoint y: 191, endPoint x: 138, endPoint y: 120, distance: 357.2
click at [138, 120] on html "Performed manual testing for a campaign management web application used to crea…" at bounding box center [336, 203] width 434 height 173
click at [179, 108] on span at bounding box center [183, 106] width 8 height 8
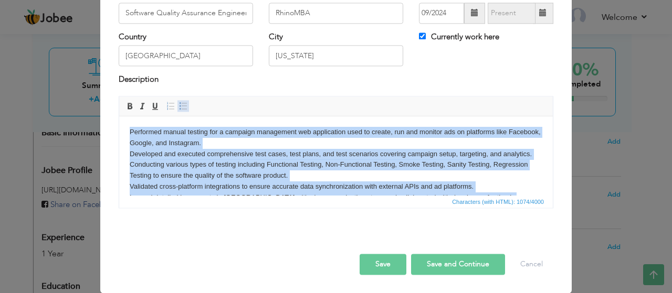
click at [182, 107] on span at bounding box center [183, 106] width 8 height 8
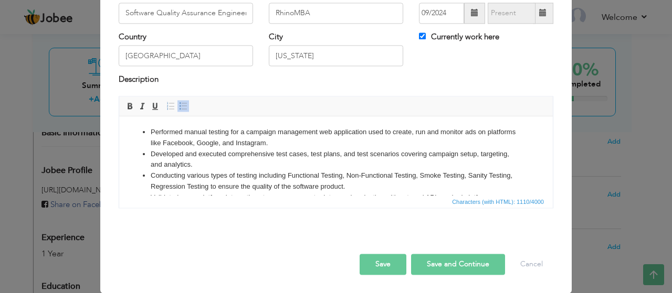
click at [134, 144] on ul "Performed manual testing for a campaign management web application used to crea…" at bounding box center [336, 192] width 413 height 131
drag, startPoint x: 486, startPoint y: 182, endPoint x: 260, endPoint y: 233, distance: 231.9
click at [129, 119] on html "Performed manual testing for a campaign management web application used to crea…" at bounding box center [336, 193] width 434 height 152
click at [125, 108] on span at bounding box center [129, 106] width 8 height 8
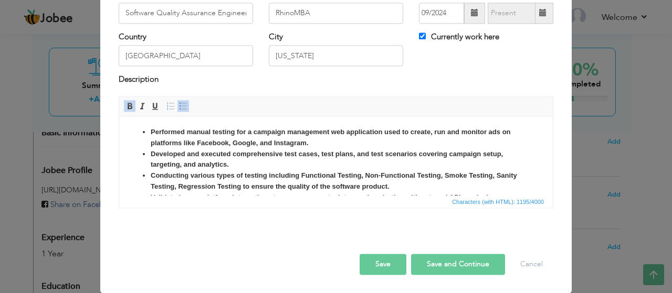
click at [125, 108] on span at bounding box center [129, 106] width 8 height 8
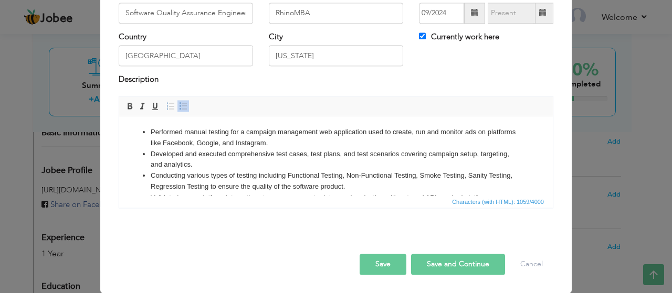
click at [535, 160] on html "Performed manual testing for a campaign management web application used to crea…" at bounding box center [336, 193] width 434 height 152
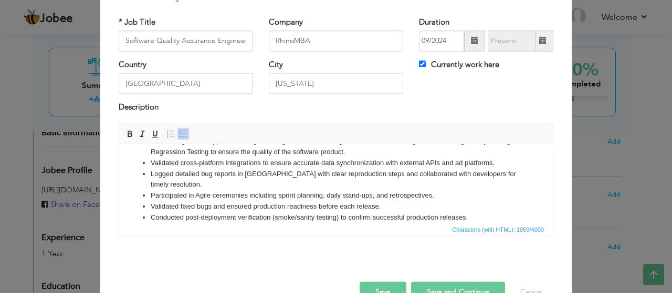
scroll to position [81, 0]
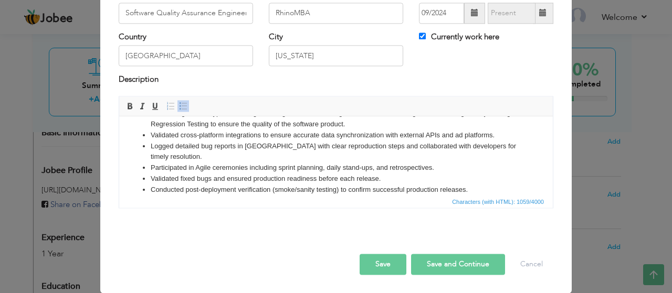
click at [382, 268] on button "Save" at bounding box center [383, 264] width 47 height 21
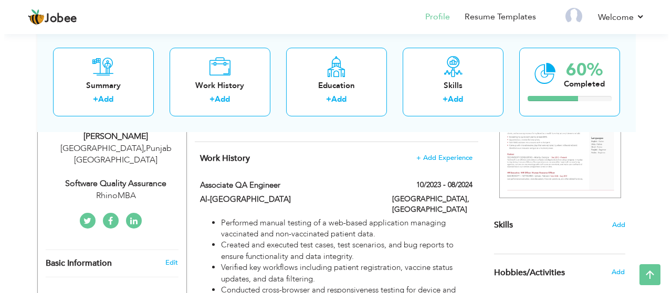
scroll to position [195, 0]
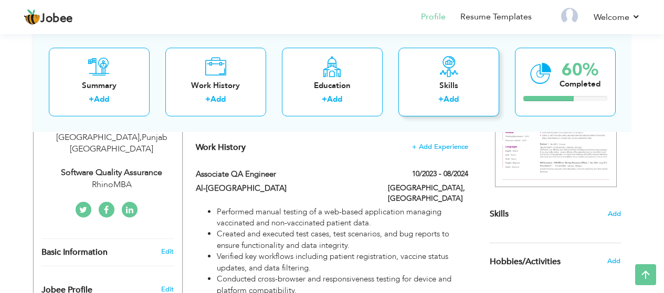
click at [459, 81] on div "Skills" at bounding box center [449, 85] width 84 height 11
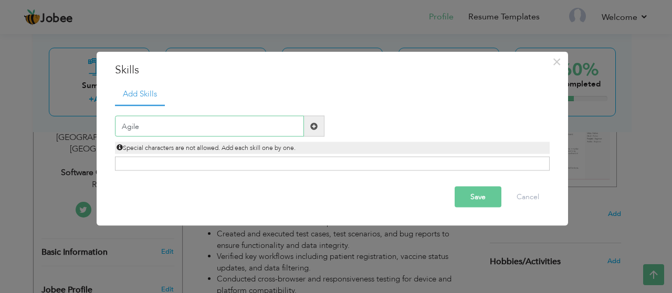
type input "Agile"
click at [320, 128] on span at bounding box center [314, 126] width 20 height 21
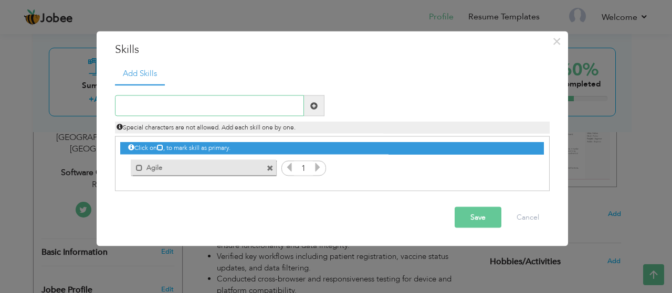
click at [190, 107] on input "text" at bounding box center [209, 106] width 189 height 21
type input "Manual Testing"
drag, startPoint x: 313, startPoint y: 96, endPoint x: 307, endPoint y: 108, distance: 13.9
click at [314, 96] on span at bounding box center [314, 106] width 20 height 21
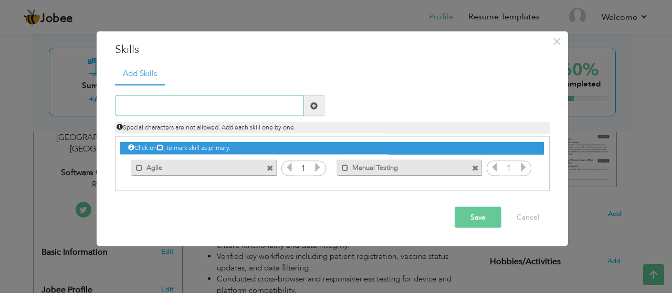
click at [204, 113] on input "text" at bounding box center [209, 106] width 189 height 21
type input "SDLC/STLC"
drag, startPoint x: 320, startPoint y: 106, endPoint x: 306, endPoint y: 115, distance: 17.3
click at [320, 106] on span at bounding box center [314, 106] width 20 height 21
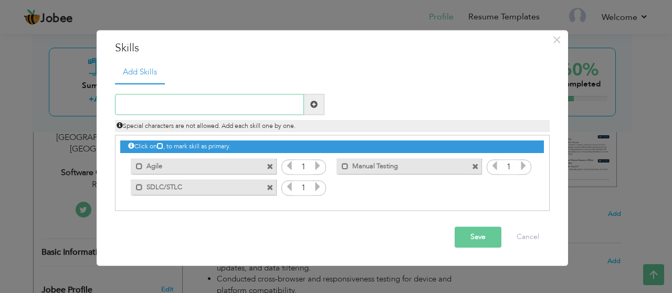
click at [190, 106] on input "text" at bounding box center [209, 104] width 189 height 21
type input "SQL"
click at [312, 102] on span at bounding box center [313, 104] width 7 height 7
click at [225, 102] on input "text" at bounding box center [209, 104] width 189 height 21
type input "JIRA"
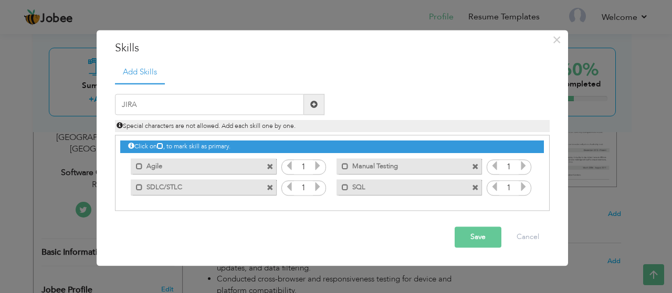
click at [323, 107] on span at bounding box center [314, 104] width 20 height 21
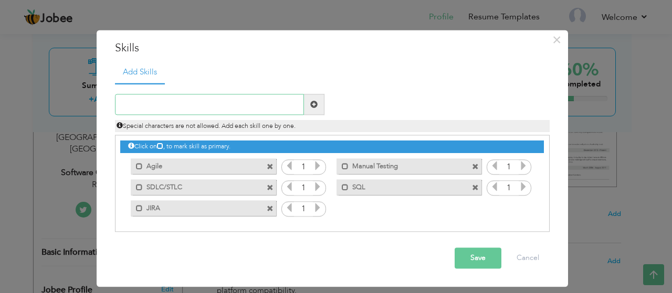
click at [250, 108] on input "text" at bounding box center [209, 104] width 189 height 21
type input "Zephyr"
click at [312, 107] on span at bounding box center [313, 104] width 7 height 7
click at [253, 103] on input "text" at bounding box center [209, 104] width 189 height 21
type input "Test Plan"
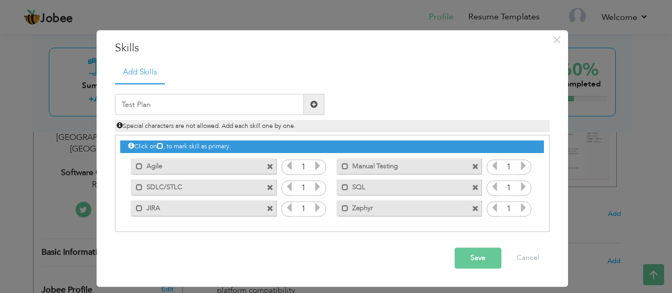
click at [305, 100] on span at bounding box center [314, 104] width 20 height 21
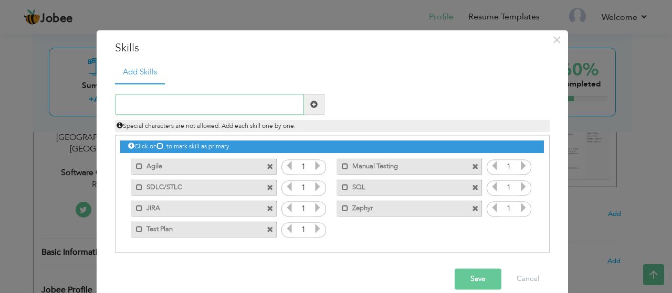
click at [229, 107] on input "text" at bounding box center [209, 104] width 189 height 21
type input "Boundary Value Analysis (BVA)"
click at [312, 103] on span at bounding box center [313, 104] width 7 height 7
click at [185, 110] on input "text" at bounding box center [209, 104] width 189 height 21
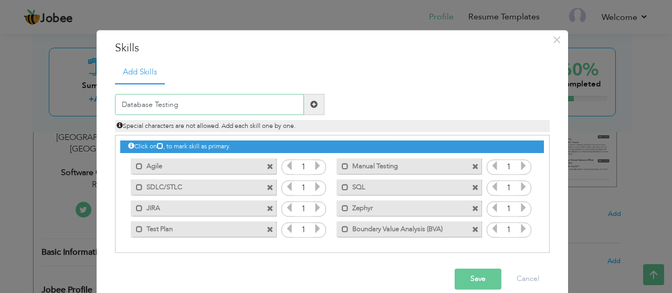
type input "Database Testing"
drag, startPoint x: 318, startPoint y: 104, endPoint x: 277, endPoint y: 109, distance: 40.7
click at [311, 104] on span at bounding box center [314, 104] width 20 height 21
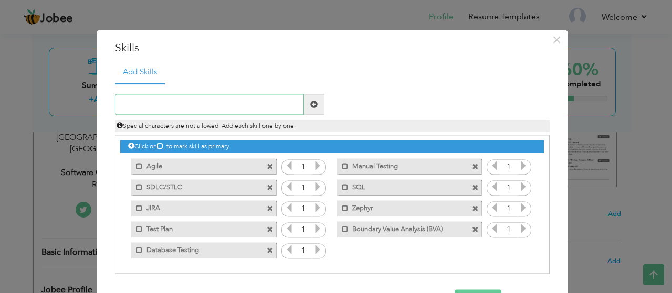
click at [239, 105] on input "text" at bounding box center [209, 104] width 189 height 21
type input "Api Testing"
drag, startPoint x: 314, startPoint y: 102, endPoint x: 258, endPoint y: 108, distance: 56.9
click at [308, 102] on span at bounding box center [314, 104] width 20 height 21
click at [217, 107] on input "text" at bounding box center [209, 104] width 189 height 21
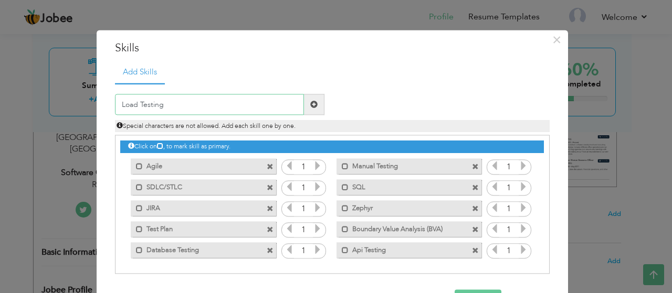
type input "Load Testing"
drag, startPoint x: 316, startPoint y: 100, endPoint x: 266, endPoint y: 107, distance: 50.3
click at [316, 100] on span at bounding box center [314, 104] width 20 height 21
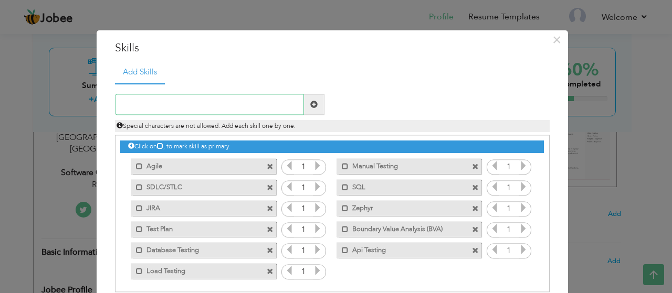
click at [248, 106] on input "text" at bounding box center [209, 104] width 189 height 21
click at [170, 103] on input "Bug Reporting techniques" at bounding box center [209, 104] width 189 height 21
type input "Bug Reporting Techniques"
click at [313, 103] on span at bounding box center [313, 104] width 7 height 7
click at [223, 107] on input "text" at bounding box center [209, 104] width 189 height 21
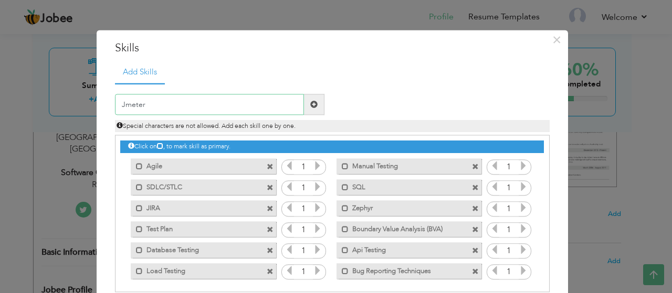
type input "Jmeter"
drag, startPoint x: 313, startPoint y: 102, endPoint x: 301, endPoint y: 102, distance: 11.5
click at [310, 102] on span at bounding box center [313, 104] width 7 height 7
click at [247, 111] on input "text" at bounding box center [209, 104] width 189 height 21
type input "Integration Testing"
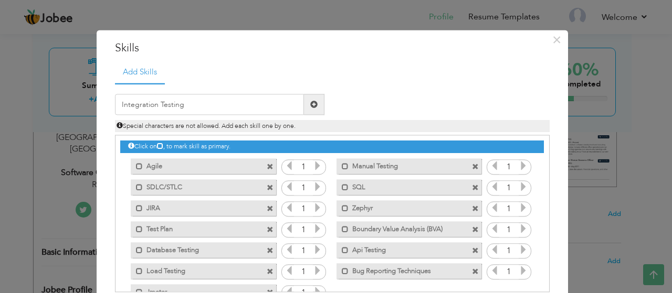
click at [316, 97] on span at bounding box center [314, 104] width 20 height 21
click at [223, 108] on input "text" at bounding box center [209, 104] width 189 height 21
type input "P"
type input "Postman"
click at [311, 97] on span at bounding box center [314, 104] width 20 height 21
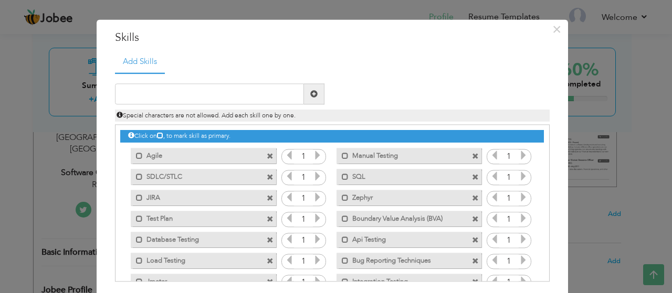
scroll to position [0, 0]
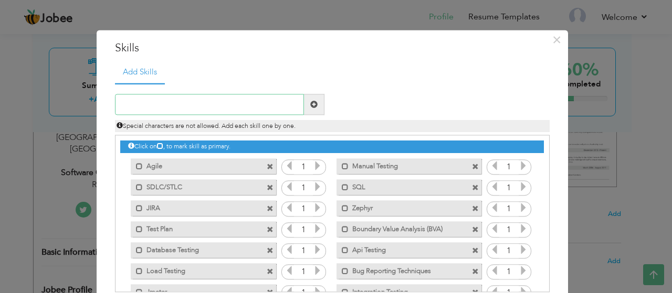
click at [232, 103] on input "text" at bounding box center [209, 104] width 189 height 21
type input "HTTP Toolkit"
click at [316, 106] on span at bounding box center [314, 104] width 20 height 21
click at [236, 110] on input "text" at bounding box center [209, 104] width 189 height 21
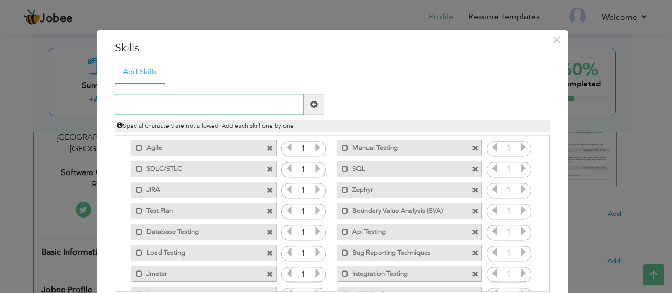
scroll to position [45, 0]
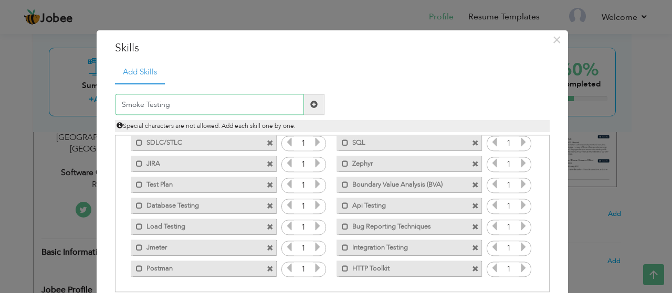
type input "Smoke Testing"
drag, startPoint x: 313, startPoint y: 102, endPoint x: 228, endPoint y: 115, distance: 86.1
click at [310, 101] on span at bounding box center [314, 104] width 20 height 21
click at [215, 104] on input "text" at bounding box center [209, 104] width 189 height 21
type input "Sanity Testing"
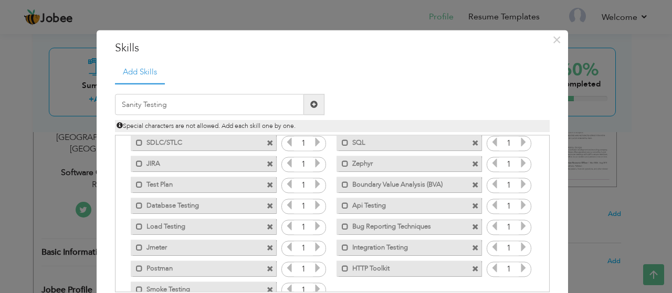
drag, startPoint x: 312, startPoint y: 97, endPoint x: 267, endPoint y: 108, distance: 46.5
click at [312, 97] on span at bounding box center [314, 104] width 20 height 21
click at [181, 107] on input "text" at bounding box center [209, 104] width 189 height 21
type input "Regression Testing"
click at [305, 106] on span at bounding box center [314, 104] width 20 height 21
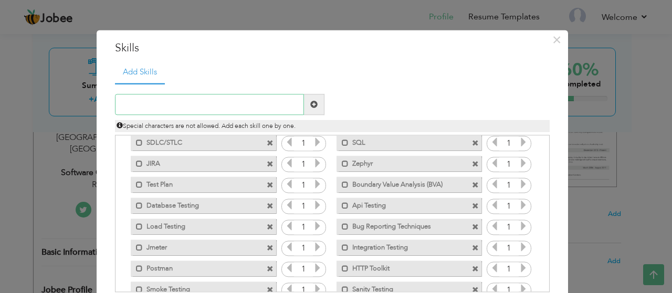
click at [217, 109] on input "text" at bounding box center [209, 104] width 189 height 21
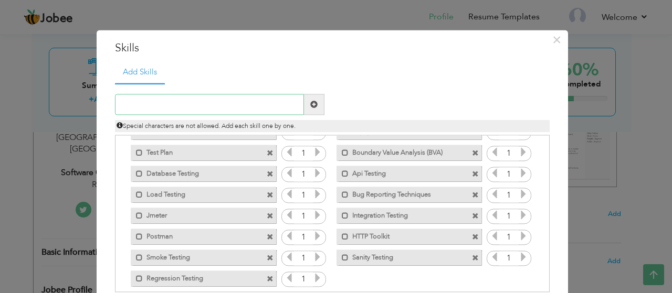
scroll to position [87, 0]
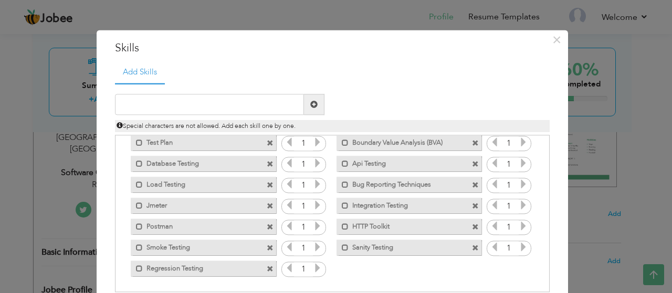
click at [472, 227] on span at bounding box center [475, 227] width 7 height 7
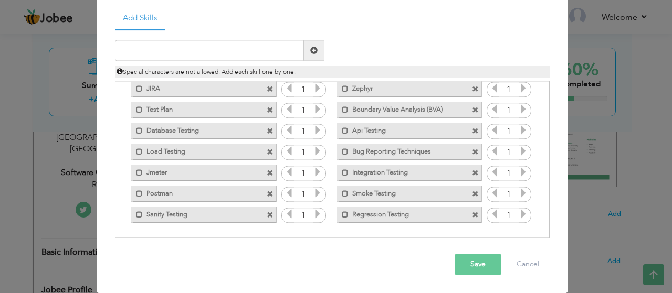
scroll to position [55, 0]
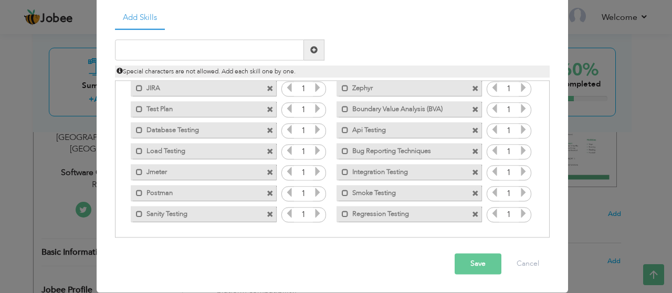
click at [485, 266] on button "Save" at bounding box center [478, 264] width 47 height 21
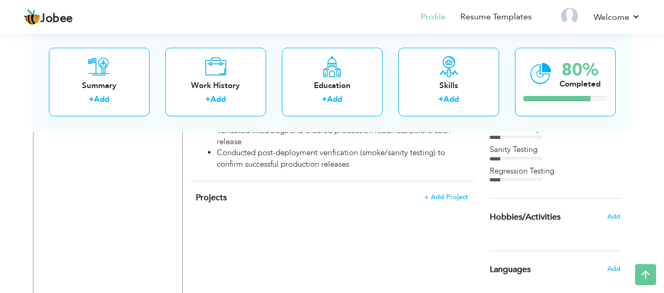
scroll to position [609, 0]
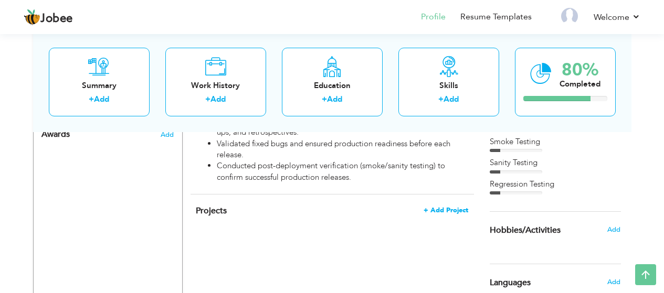
click at [441, 207] on span "+ Add Project" at bounding box center [446, 210] width 45 height 7
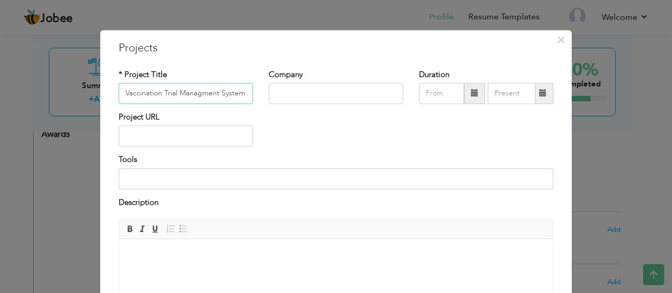
type input "Vaccination Trial Managment System"
click at [293, 87] on input "text" at bounding box center [336, 93] width 134 height 21
type input "Al-Shifa"
drag, startPoint x: 478, startPoint y: 98, endPoint x: 411, endPoint y: 135, distance: 76.6
click at [411, 135] on div "Project URL" at bounding box center [336, 133] width 450 height 43
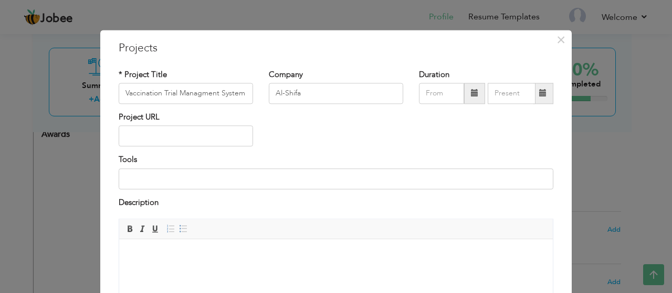
click at [471, 93] on span at bounding box center [474, 93] width 7 height 7
type input "08/2025"
drag, startPoint x: 237, startPoint y: 96, endPoint x: 121, endPoint y: 94, distance: 116.0
click at [121, 94] on input "Vaccination Trial Managment System" at bounding box center [186, 93] width 134 height 21
click at [556, 38] on span "×" at bounding box center [560, 39] width 9 height 19
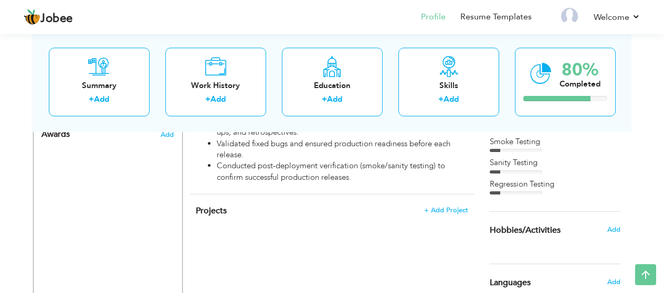
click at [436, 207] on span "+ Add Project" at bounding box center [446, 210] width 44 height 7
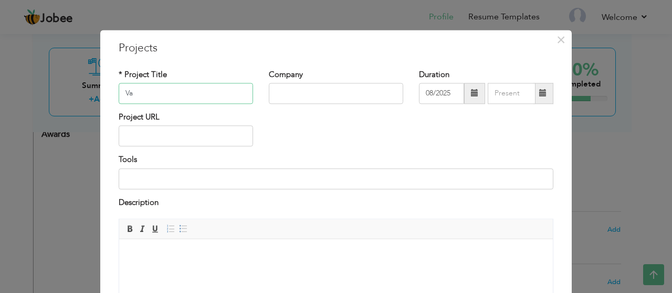
type input "Vaccination Trial Managment System"
click at [311, 93] on input "text" at bounding box center [336, 93] width 134 height 21
type input "Matrics ( Al-Shifa Research Center)"
click at [471, 97] on span at bounding box center [474, 93] width 7 height 7
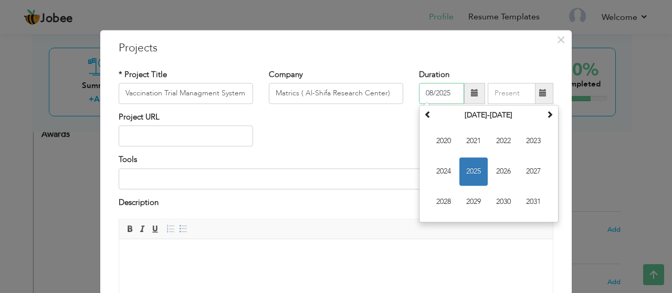
click at [532, 144] on span "2023" at bounding box center [533, 141] width 28 height 28
click at [479, 202] on span "Oct" at bounding box center [473, 202] width 28 height 28
type input "10/2023"
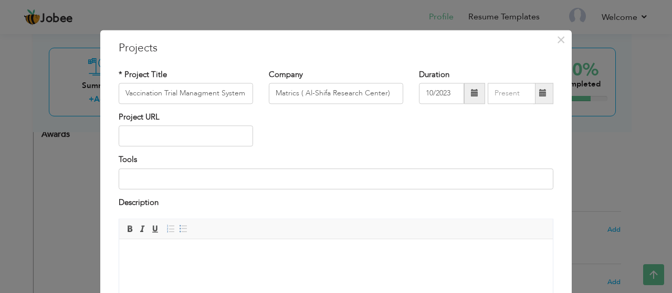
click at [539, 97] on span at bounding box center [542, 93] width 7 height 7
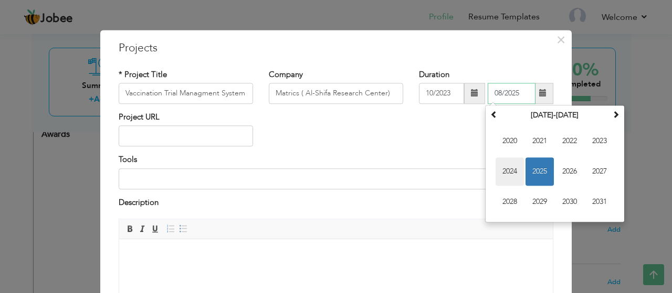
click at [508, 171] on span "2024" at bounding box center [510, 171] width 28 height 28
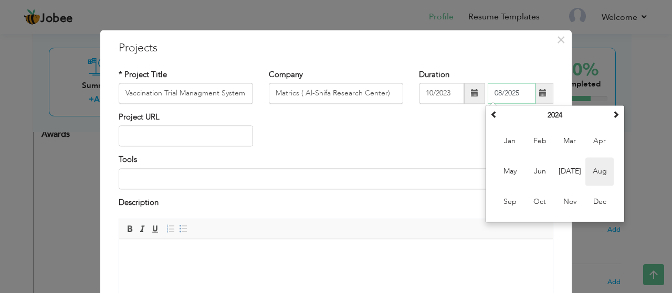
click at [595, 173] on span "Aug" at bounding box center [599, 171] width 28 height 28
type input "08/2024"
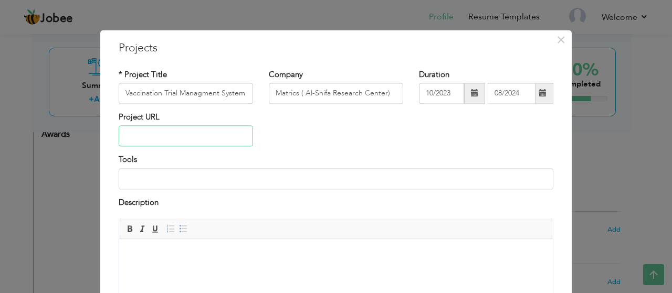
click at [189, 143] on input "text" at bounding box center [186, 136] width 134 height 21
click at [233, 180] on input at bounding box center [336, 179] width 435 height 21
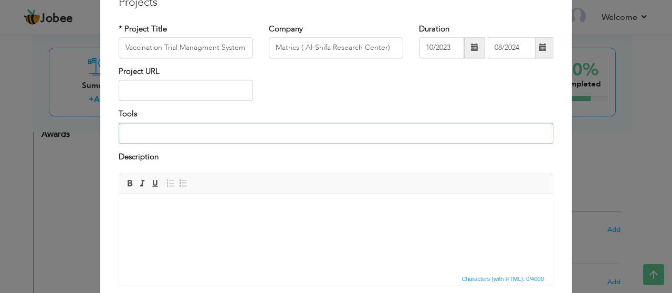
scroll to position [105, 0]
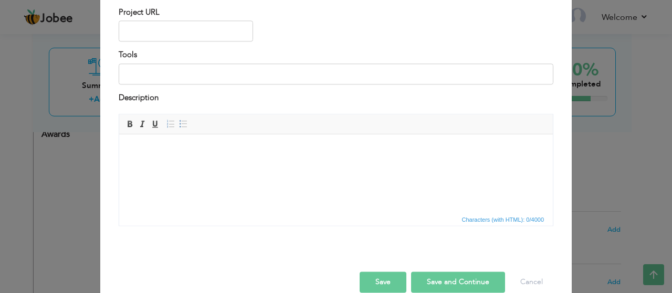
click at [243, 162] on html at bounding box center [336, 150] width 434 height 32
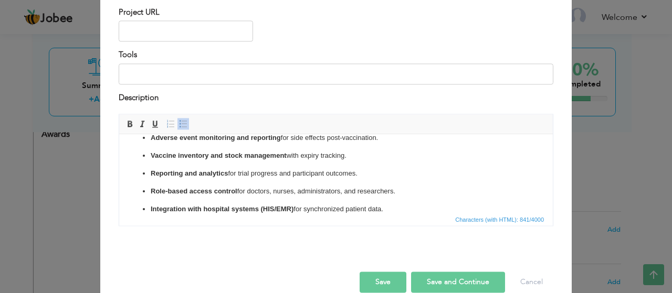
click at [179, 124] on span at bounding box center [183, 124] width 8 height 8
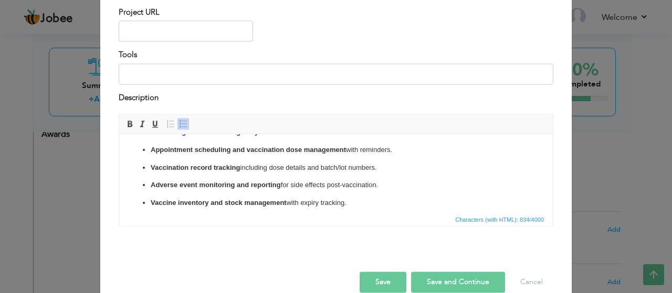
scroll to position [0, 0]
drag, startPoint x: 400, startPoint y: 211, endPoint x: 147, endPoint y: 125, distance: 267.3
click at [147, 134] on html "Patient registration and eligibility verification for trial enrollment. Appoint…" at bounding box center [336, 212] width 434 height 156
click at [181, 124] on span at bounding box center [183, 124] width 8 height 8
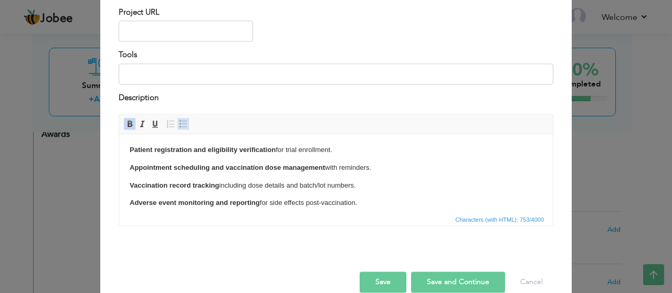
click at [182, 125] on span at bounding box center [183, 124] width 8 height 8
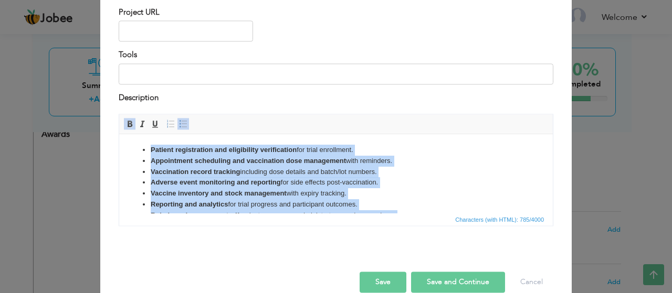
click at [130, 162] on ul "Patient registration and eligibility verification for trial enrollment. Appoint…" at bounding box center [336, 188] width 413 height 87
click at [129, 123] on span at bounding box center [129, 124] width 8 height 8
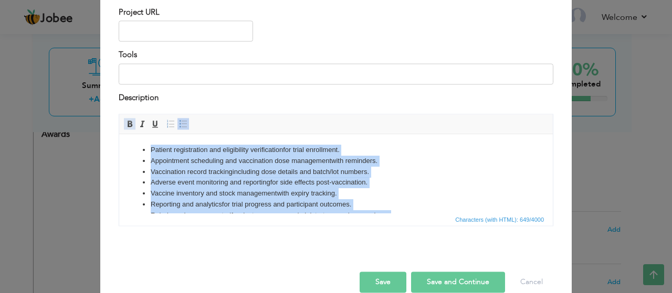
click at [129, 123] on span at bounding box center [129, 124] width 8 height 8
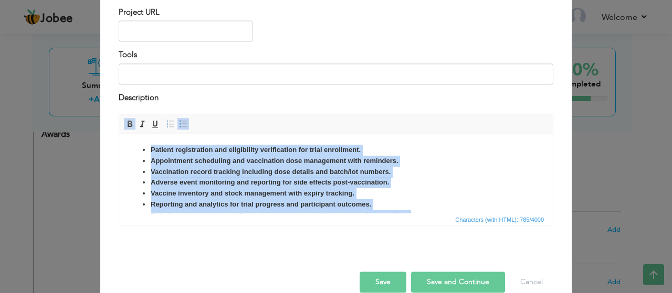
drag, startPoint x: 464, startPoint y: 181, endPoint x: 472, endPoint y: 193, distance: 15.4
click at [464, 181] on li "Adverse event monitoring and reporting for side effects post-vaccination." at bounding box center [336, 182] width 371 height 11
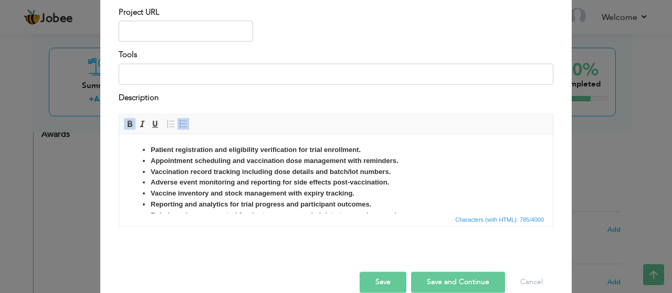
click at [128, 123] on span at bounding box center [129, 124] width 8 height 8
click at [143, 144] on html "Patient registration and eligibility verification for trial enrollment. Appoint…" at bounding box center [336, 188] width 434 height 108
click at [241, 164] on strong "Appointment scheduling and vaccination dose management with reminders." at bounding box center [275, 161] width 248 height 8
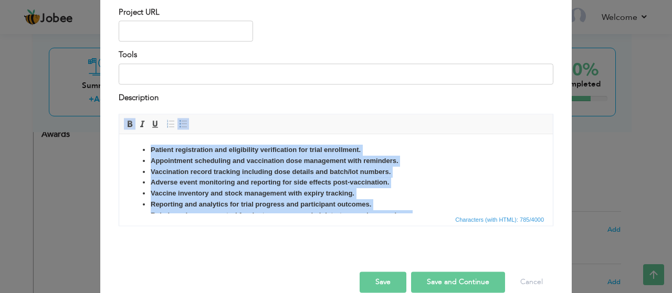
click at [125, 123] on span at bounding box center [129, 124] width 8 height 8
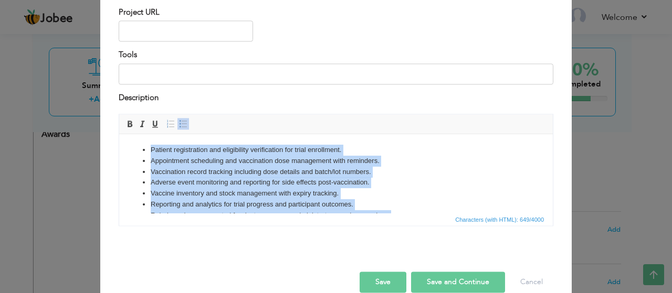
click at [450, 182] on li "Adverse event monitoring and reporting for side effects post-vaccination." at bounding box center [336, 182] width 371 height 11
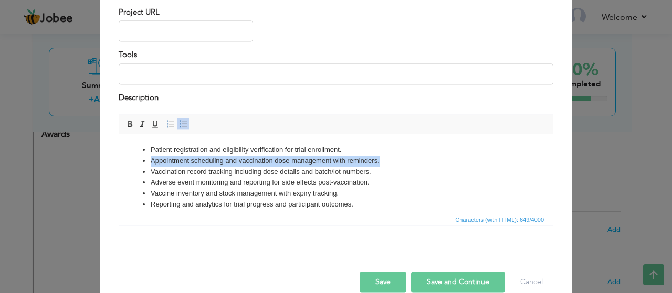
drag, startPoint x: 388, startPoint y: 162, endPoint x: 64, endPoint y: 163, distance: 324.4
click at [119, 163] on html "Patient registration and eligibility verification for trial enrollment. Appoint…" at bounding box center [336, 188] width 434 height 108
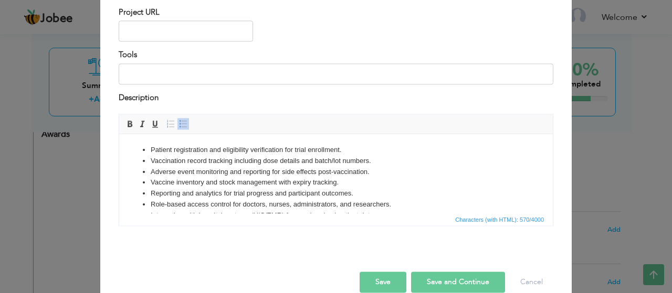
drag, startPoint x: 334, startPoint y: 161, endPoint x: 388, endPoint y: 174, distance: 55.6
click at [335, 161] on li "Vaccination record tracking including dose details and batch/lot numbers." at bounding box center [336, 161] width 371 height 11
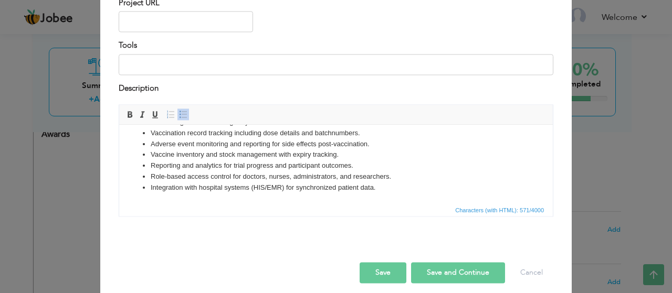
scroll to position [123, 0]
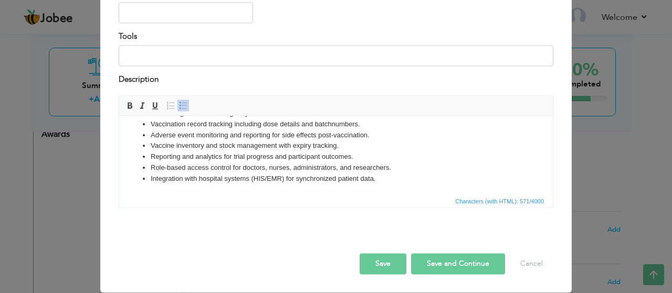
click at [374, 265] on button "Save" at bounding box center [383, 264] width 47 height 21
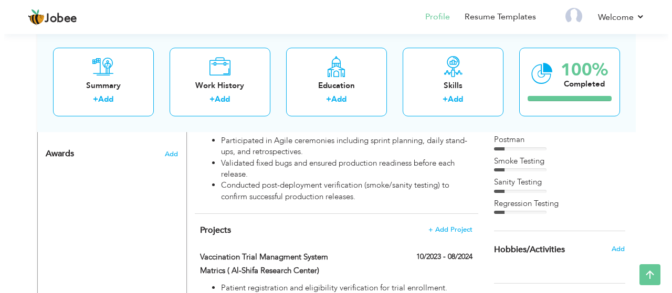
scroll to position [609, 0]
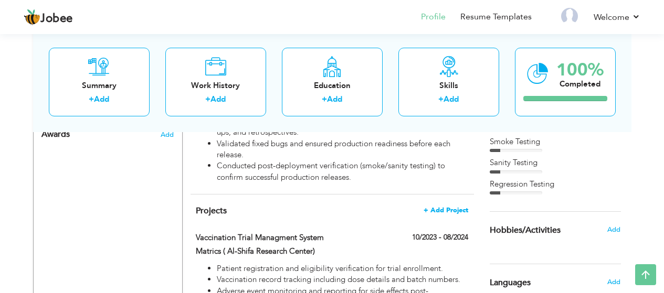
click at [449, 207] on span "+ Add Project" at bounding box center [446, 210] width 45 height 7
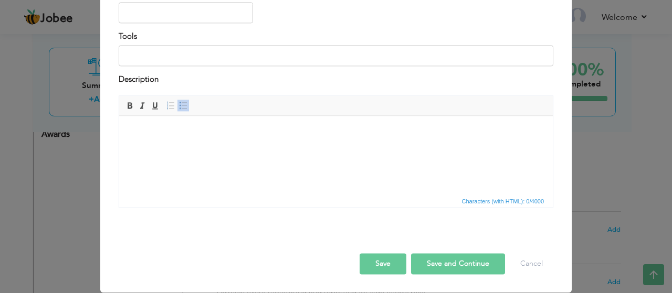
scroll to position [0, 0]
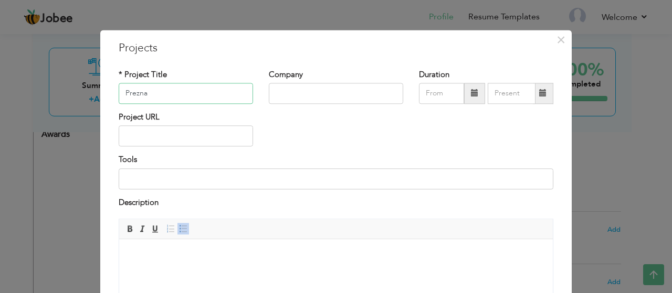
type input "Prezna"
click at [304, 98] on input "text" at bounding box center [336, 93] width 134 height 21
type input "RhinoMBA"
click at [471, 96] on span at bounding box center [474, 93] width 7 height 7
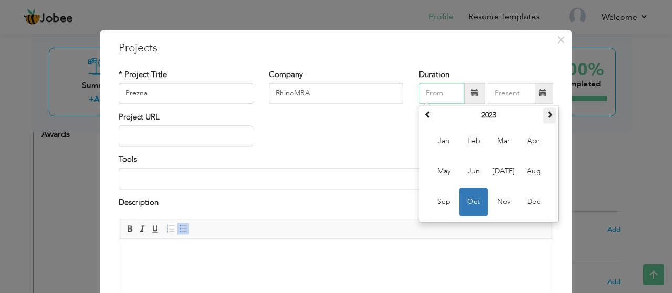
click at [550, 110] on th at bounding box center [549, 116] width 13 height 16
click at [434, 203] on span "Sep" at bounding box center [443, 202] width 28 height 28
type input "09/2024"
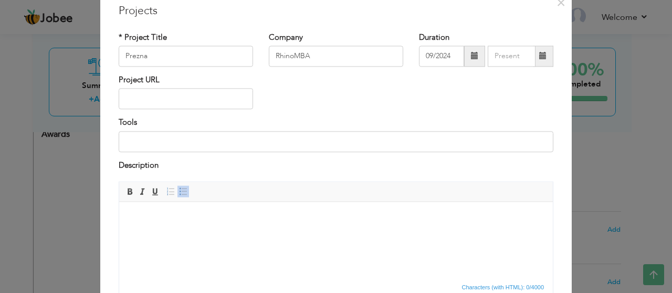
scroll to position [105, 0]
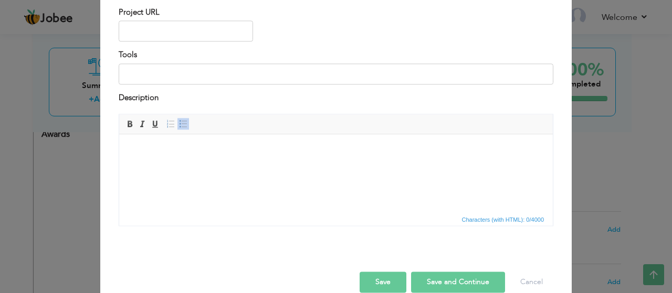
click at [176, 145] on body at bounding box center [336, 150] width 413 height 11
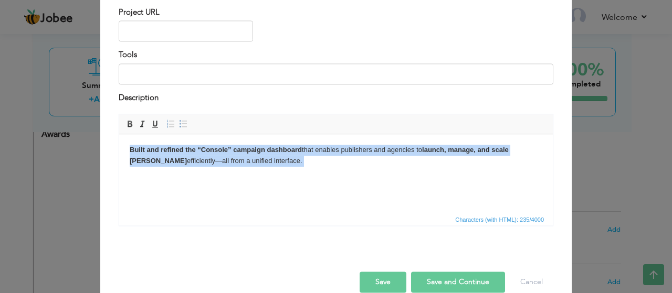
drag, startPoint x: 244, startPoint y: 161, endPoint x: 123, endPoint y: 150, distance: 121.2
click at [123, 150] on html "Built and refined the “Console” campaign dashboard that enables publishers and …" at bounding box center [336, 161] width 434 height 54
drag, startPoint x: 254, startPoint y: 168, endPoint x: 229, endPoint y: 287, distance: 121.7
click at [119, 152] on html "Built and refined the “Console” campaign dashboard that enables publishers and …" at bounding box center [336, 161] width 434 height 54
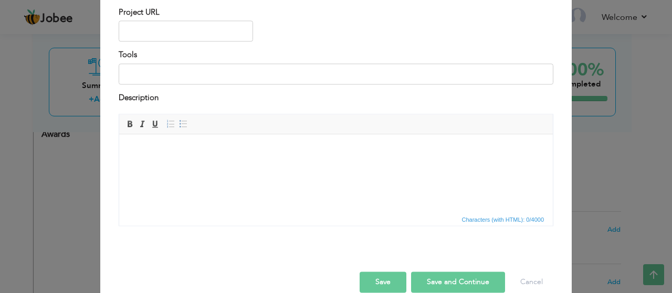
scroll to position [50, 0]
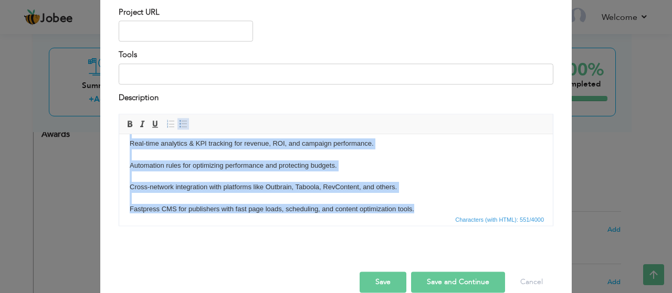
click at [181, 124] on span at bounding box center [183, 124] width 8 height 8
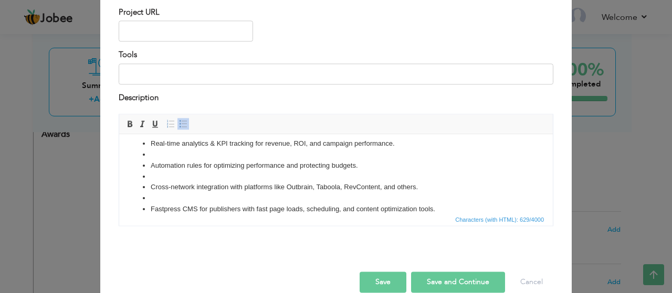
click at [181, 125] on span at bounding box center [183, 124] width 8 height 8
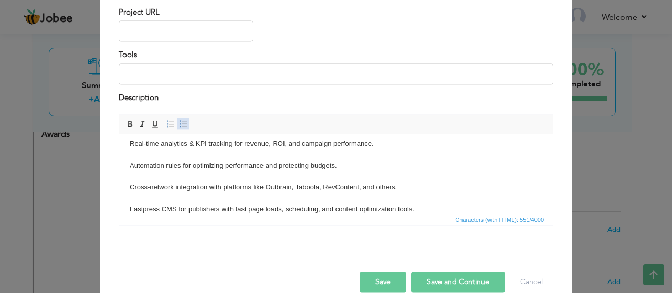
click at [181, 125] on span at bounding box center [183, 124] width 8 height 8
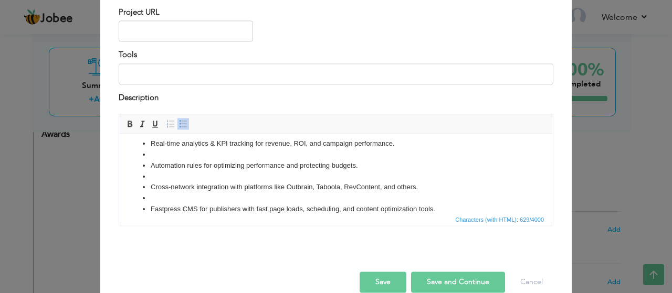
click at [149, 209] on ul "Campaign management console for launching, monitoring, and scaling ad campaigns…" at bounding box center [336, 155] width 413 height 120
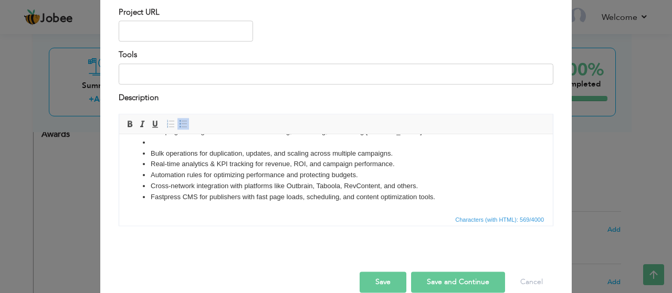
scroll to position [8, 0]
click at [319, 103] on div "Description" at bounding box center [336, 99] width 435 height 14
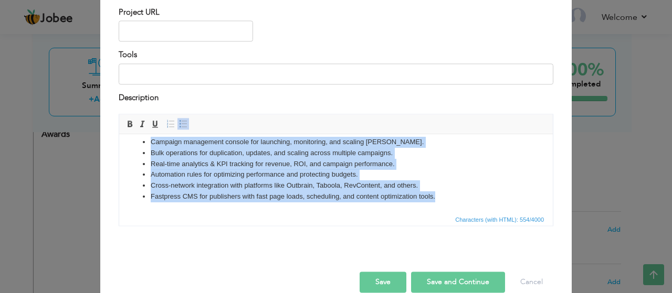
drag, startPoint x: 314, startPoint y: 185, endPoint x: 104, endPoint y: 140, distance: 214.8
click at [119, 140] on html "Campaign management console for launching, monitoring, and scaling ad campaigns…" at bounding box center [336, 170] width 434 height 87
click at [180, 125] on span at bounding box center [183, 124] width 8 height 8
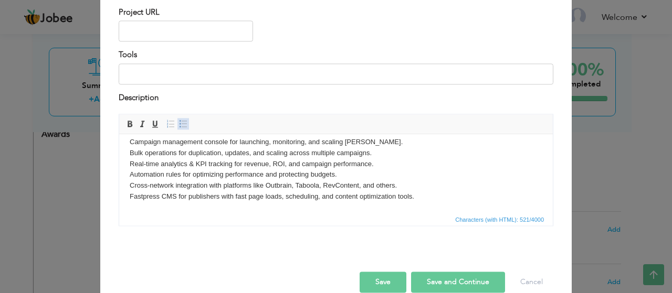
click at [180, 125] on span at bounding box center [183, 124] width 8 height 8
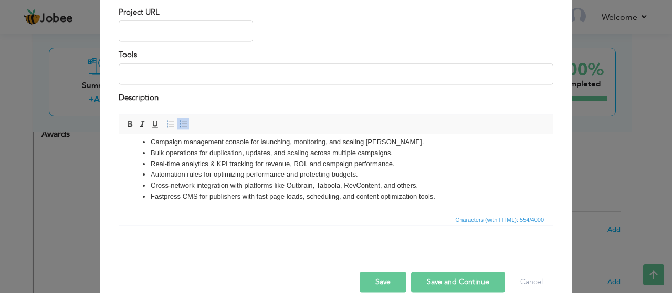
drag, startPoint x: 323, startPoint y: 250, endPoint x: 318, endPoint y: 244, distance: 8.2
click at [323, 250] on div "Save Save and Continue Delete Cancel" at bounding box center [336, 272] width 450 height 59
click at [314, 234] on div "Rich Text Editor, projectEditor Editor toolbars Basic Styles Bold Italic Underl…" at bounding box center [336, 174] width 450 height 120
click at [304, 220] on span "Characters (with HTML): 554/4000" at bounding box center [336, 220] width 434 height 13
click at [493, 203] on html "Campaign management console for launching, monitoring, and scaling ad campaigns…" at bounding box center [336, 170] width 434 height 87
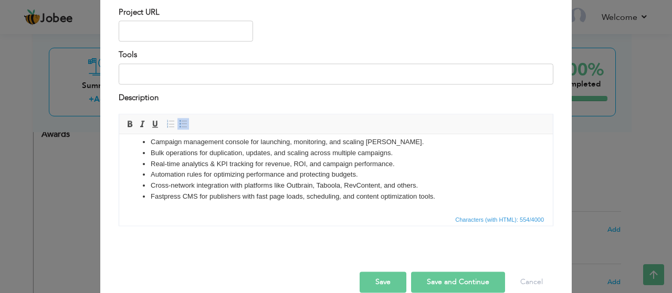
click at [435, 283] on button "Save and Continue" at bounding box center [458, 282] width 94 height 21
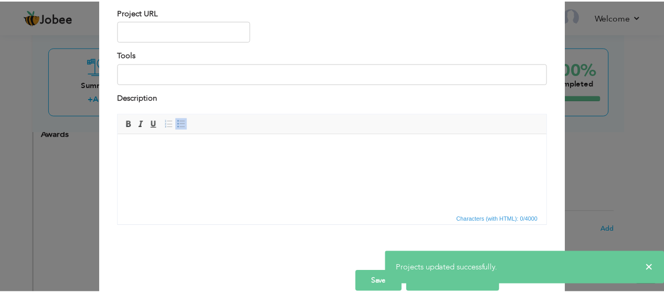
scroll to position [123, 0]
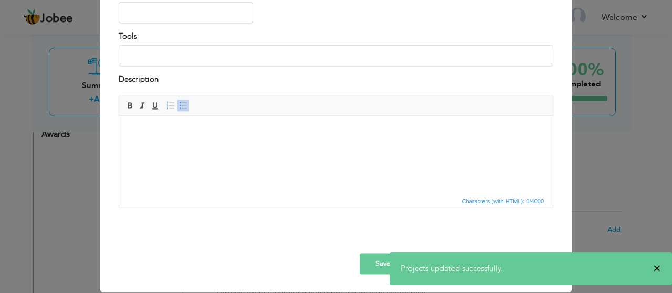
click at [658, 267] on span "×" at bounding box center [657, 269] width 8 height 10
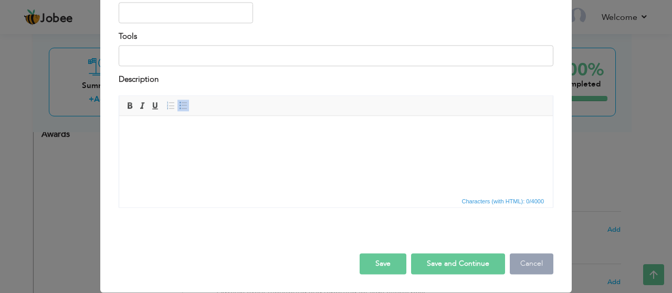
drag, startPoint x: 529, startPoint y: 265, endPoint x: 524, endPoint y: 267, distance: 5.4
click at [528, 264] on button "Cancel" at bounding box center [532, 264] width 44 height 21
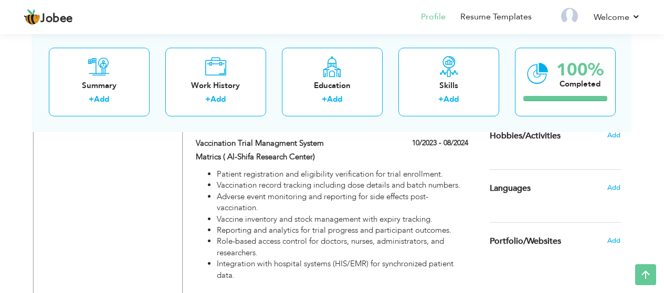
scroll to position [714, 0]
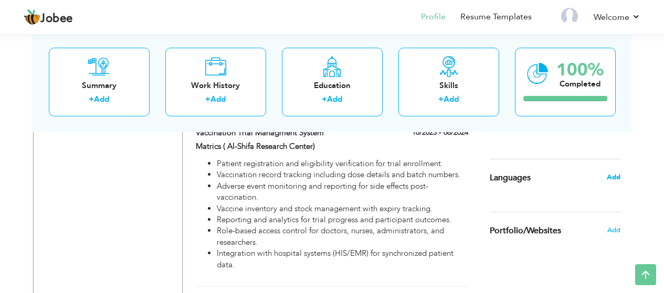
click at [617, 181] on span "Add" at bounding box center [614, 177] width 14 height 9
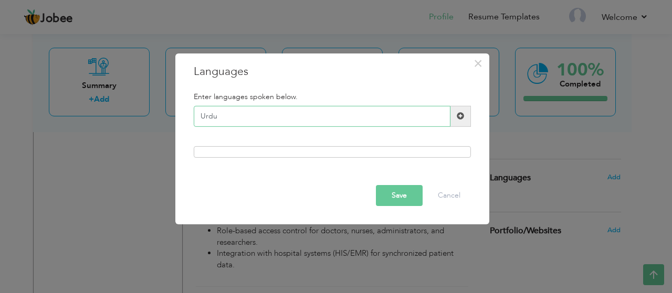
type input "Urdu"
click at [465, 122] on span at bounding box center [460, 116] width 20 height 21
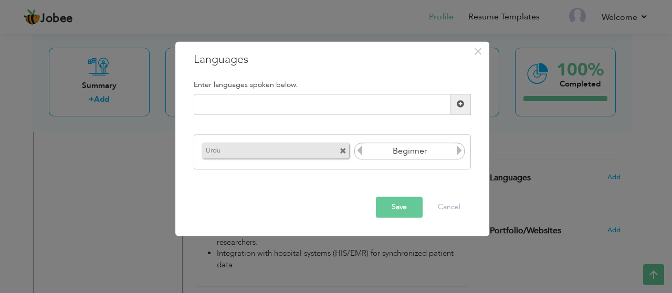
click at [459, 151] on icon at bounding box center [459, 150] width 9 height 9
click at [460, 151] on icon at bounding box center [459, 150] width 9 height 9
click at [323, 107] on input "text" at bounding box center [322, 104] width 257 height 21
type input "English"
click at [465, 109] on span at bounding box center [460, 104] width 20 height 21
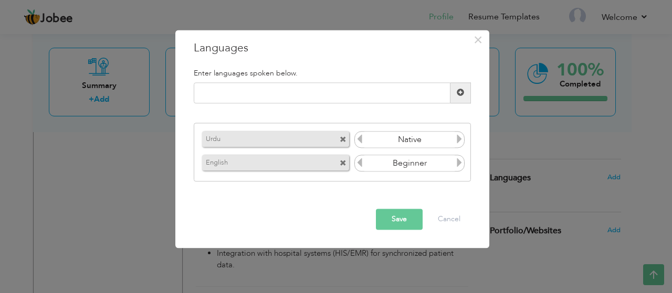
click at [461, 162] on icon at bounding box center [459, 163] width 9 height 9
click at [460, 163] on icon at bounding box center [459, 163] width 9 height 9
click at [360, 164] on icon at bounding box center [359, 163] width 9 height 9
click at [459, 166] on icon at bounding box center [459, 163] width 9 height 9
click at [400, 222] on button "Save" at bounding box center [399, 219] width 47 height 21
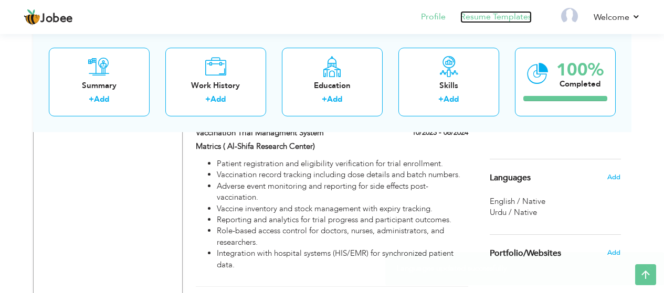
click at [499, 17] on link "Resume Templates" at bounding box center [495, 17] width 71 height 12
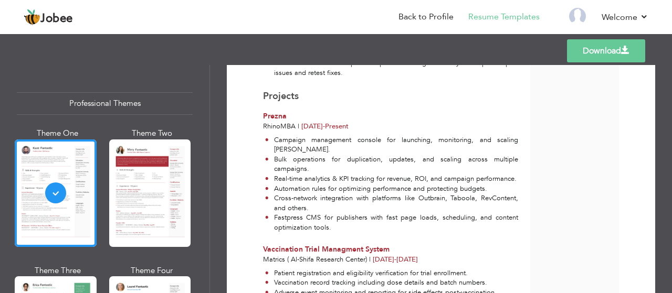
scroll to position [676, 0]
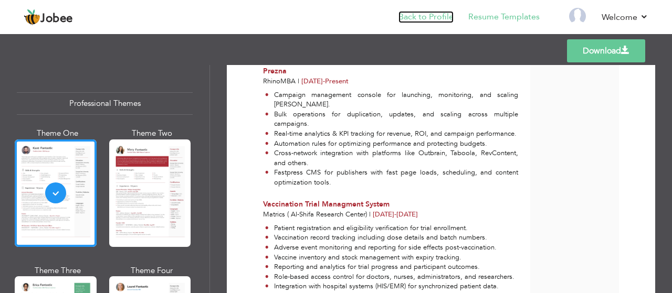
click at [444, 17] on link "Back to Profile" at bounding box center [425, 17] width 55 height 12
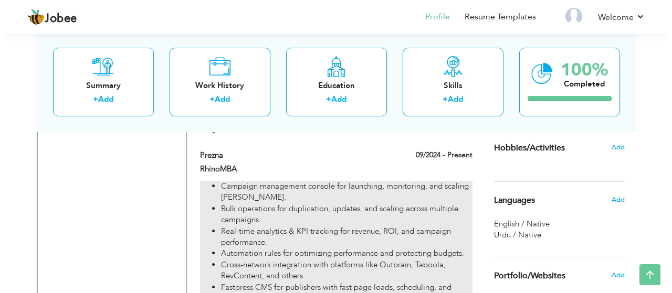
scroll to position [682, 0]
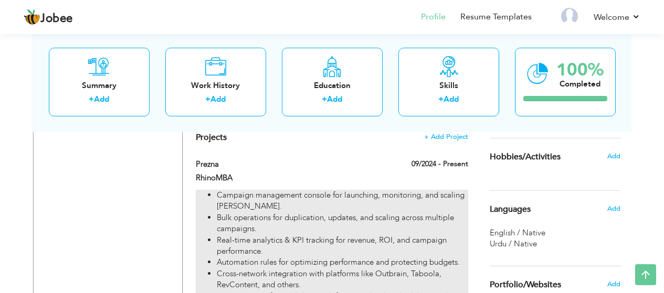
click at [401, 235] on li "Real-time analytics & KPI tracking for revenue, ROI, and campaign performance." at bounding box center [342, 246] width 251 height 23
type input "Prezna"
type input "RhinoMBA"
type input "09/2024"
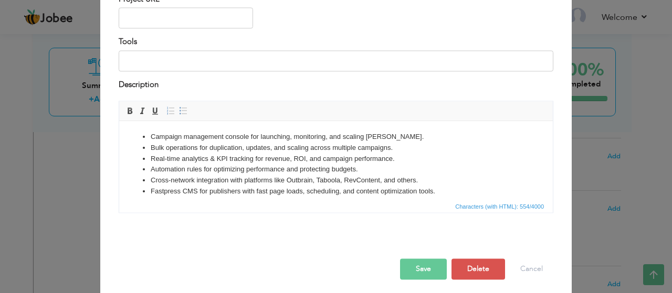
scroll to position [123, 0]
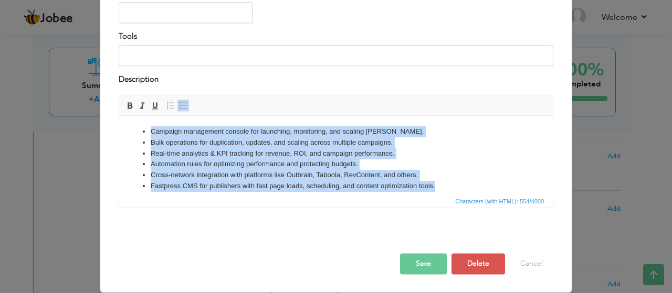
drag, startPoint x: 455, startPoint y: 185, endPoint x: 110, endPoint y: 127, distance: 349.2
click at [119, 127] on html "Campaign management console for launching, monitoring, and scaling [PERSON_NAME…" at bounding box center [336, 159] width 434 height 87
copy ul "Campaign management console for launching, monitoring, and scaling [PERSON_NAME…"
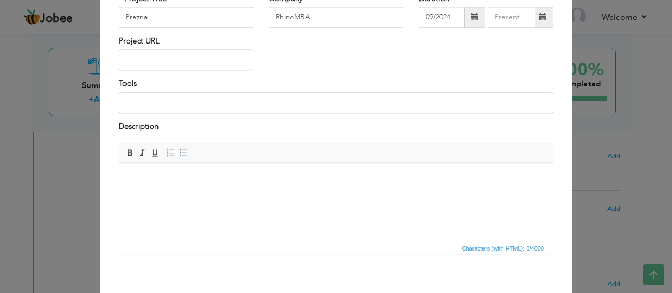
scroll to position [105, 0]
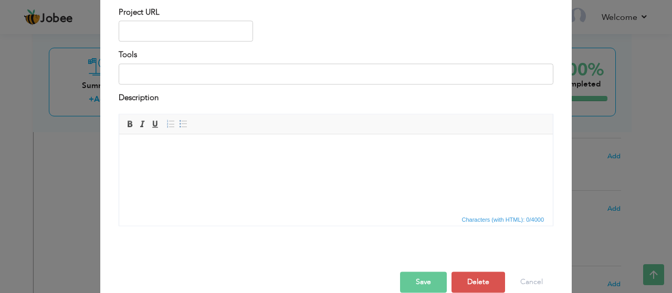
click at [160, 154] on body at bounding box center [336, 150] width 413 height 11
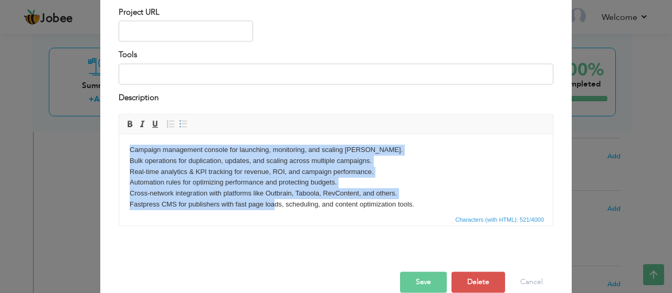
scroll to position [8, 0]
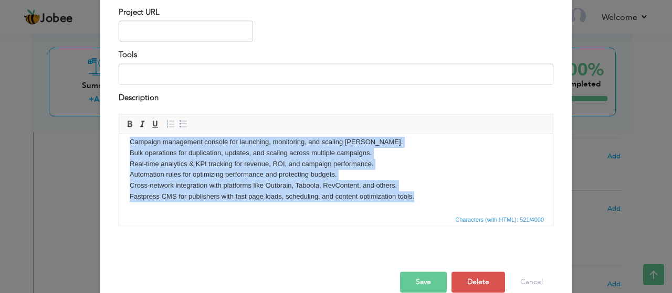
drag, startPoint x: 129, startPoint y: 151, endPoint x: 418, endPoint y: 215, distance: 296.4
click at [418, 213] on html "Campaign management console for launching, monitoring, and scaling [PERSON_NAME…" at bounding box center [336, 170] width 434 height 87
click at [182, 122] on span at bounding box center [183, 124] width 8 height 8
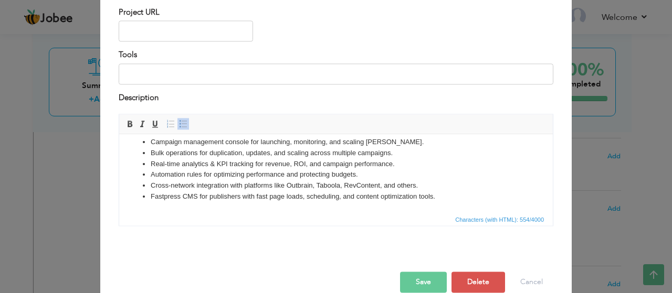
click at [467, 160] on li "Real-time analytics & KPI tracking for revenue, ROI, and campaign performance." at bounding box center [336, 164] width 371 height 11
click at [428, 279] on button "Save" at bounding box center [423, 282] width 47 height 21
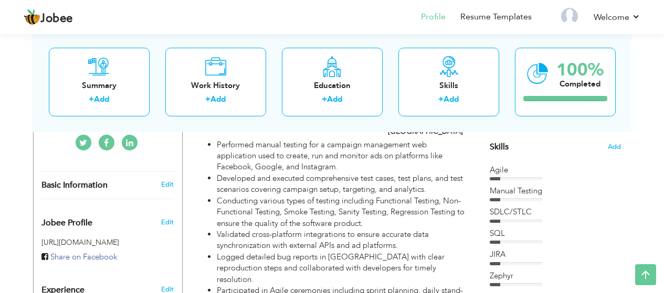
scroll to position [157, 0]
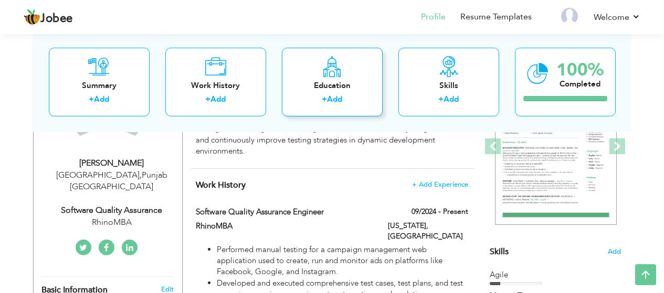
click at [334, 75] on icon at bounding box center [332, 66] width 20 height 21
radio input "true"
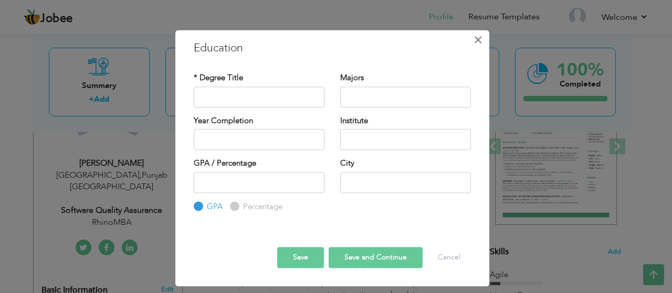
drag, startPoint x: 481, startPoint y: 36, endPoint x: 370, endPoint y: 176, distance: 178.6
click at [480, 36] on span "×" at bounding box center [478, 39] width 9 height 19
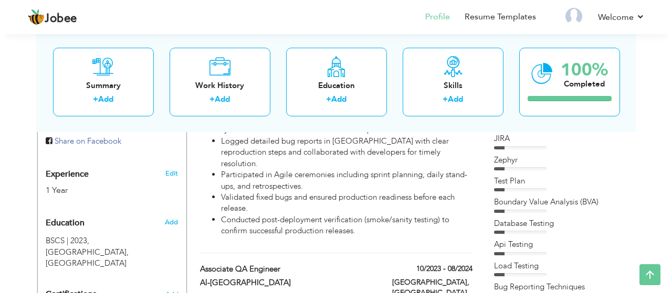
scroll to position [367, 0]
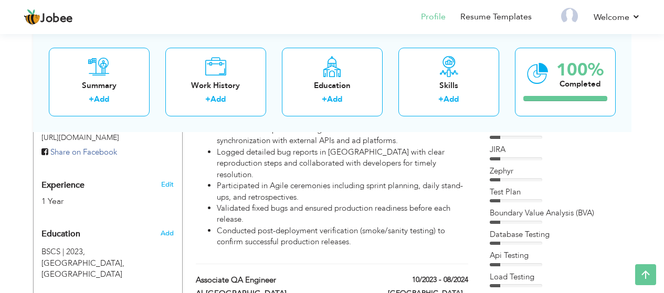
click at [89, 196] on div "1 Year" at bounding box center [95, 202] width 108 height 12
type input "Moneeb"
type input "[PERSON_NAME]"
type input "03075582430"
select select "number:166"
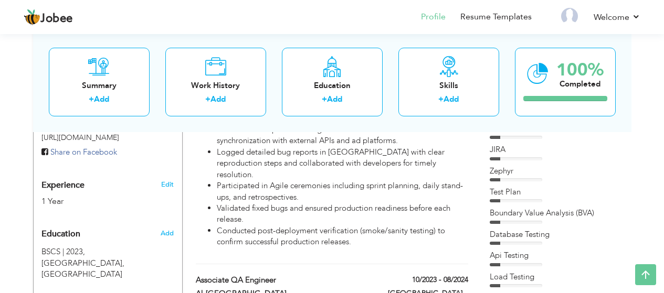
type input "[GEOGRAPHIC_DATA]"
select select "number:3"
type input "RhinoMBA"
type input "Software Quality Assurance"
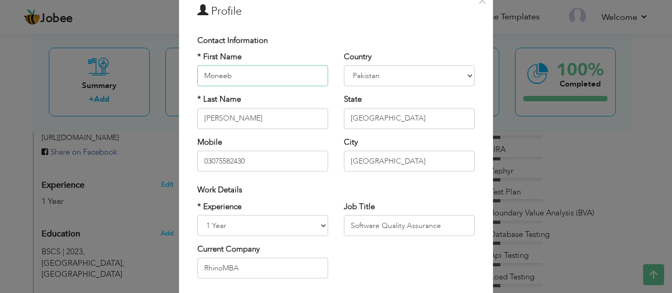
scroll to position [52, 0]
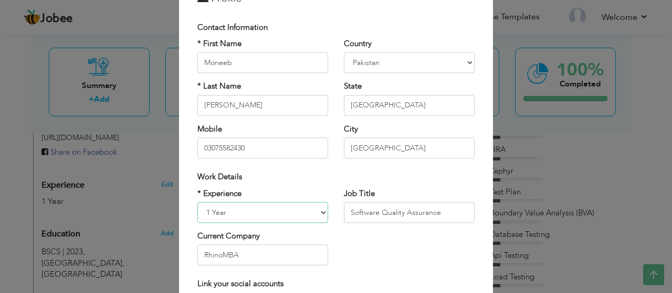
drag, startPoint x: 246, startPoint y: 208, endPoint x: 246, endPoint y: 219, distance: 11.0
click at [246, 209] on select "Entry Level Less than 1 Year 1 Year 2 Years 3 Years 4 Years 5 Years 6 Years 7 Y…" at bounding box center [262, 212] width 131 height 21
select select "number:4"
click at [197, 202] on select "Entry Level Less than 1 Year 1 Year 2 Years 3 Years 4 Years 5 Years 6 Years 7 Y…" at bounding box center [262, 212] width 131 height 21
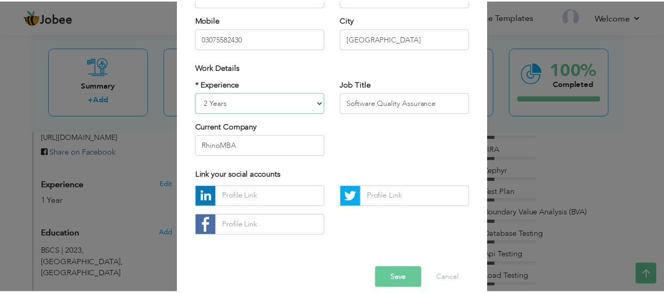
scroll to position [176, 0]
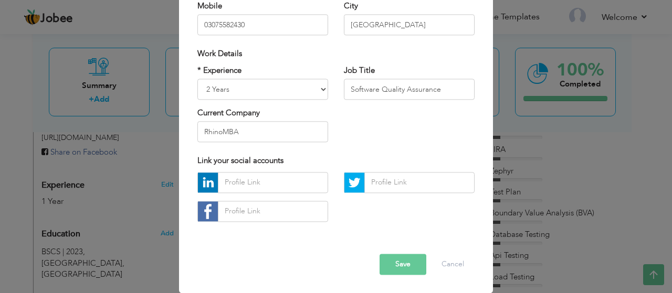
click at [414, 271] on button "Save" at bounding box center [403, 264] width 47 height 21
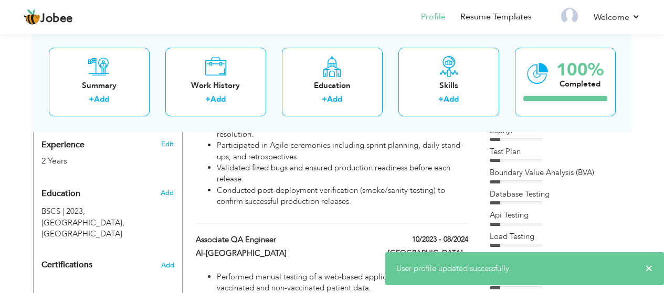
scroll to position [420, 0]
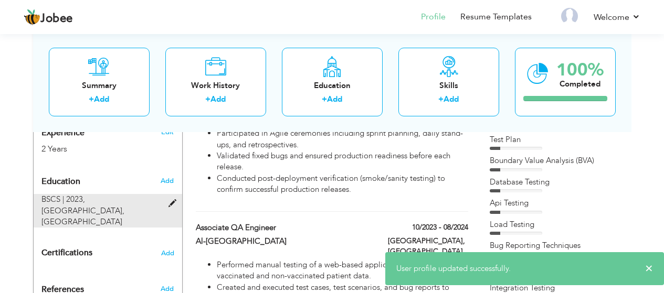
click at [124, 206] on span "Comsats University Islamabad, Islamabad" at bounding box center [82, 217] width 83 height 22
type input "BSCS"
type input "2023"
type input "[GEOGRAPHIC_DATA]"
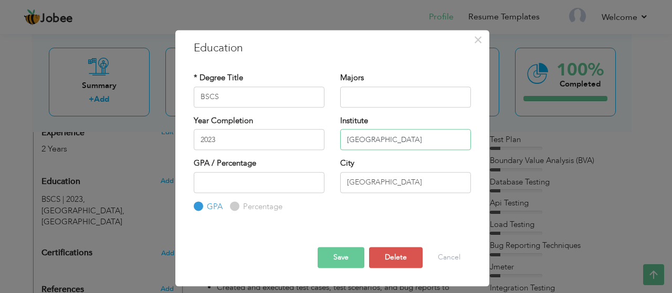
drag, startPoint x: 457, startPoint y: 142, endPoint x: 414, endPoint y: 147, distance: 43.4
click at [414, 147] on input "[GEOGRAPHIC_DATA]" at bounding box center [405, 139] width 131 height 21
drag, startPoint x: 411, startPoint y: 186, endPoint x: 333, endPoint y: 191, distance: 78.4
click at [333, 191] on div "City Islamabad" at bounding box center [405, 179] width 146 height 43
drag, startPoint x: 252, startPoint y: 99, endPoint x: 162, endPoint y: 102, distance: 90.4
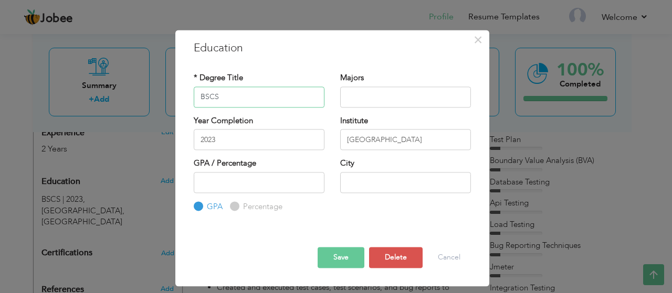
click at [162, 102] on div "× Education * Degree Title BSCS Majors Year Completion 2023 GPA" at bounding box center [336, 146] width 672 height 293
type input "Bachelors In Computer Science"
click at [348, 266] on button "Save" at bounding box center [341, 258] width 47 height 21
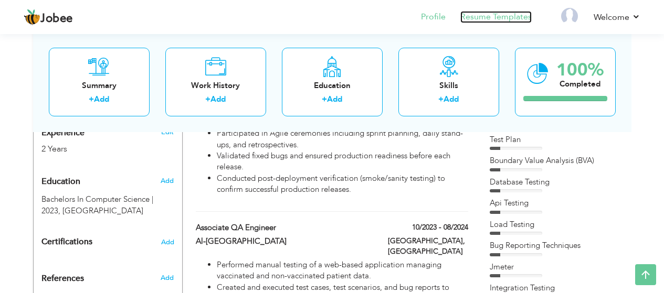
click at [510, 17] on link "Resume Templates" at bounding box center [495, 17] width 71 height 12
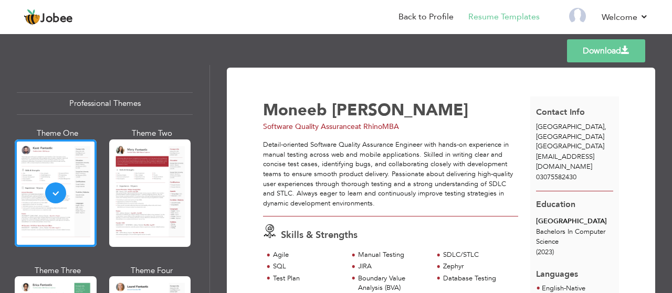
drag, startPoint x: 359, startPoint y: 126, endPoint x: 408, endPoint y: 126, distance: 48.8
click at [392, 126] on span "at RhinoMBA" at bounding box center [377, 127] width 44 height 10
click at [446, 126] on div "Software Quality Assurance at RhinoMBA" at bounding box center [399, 127] width 273 height 10
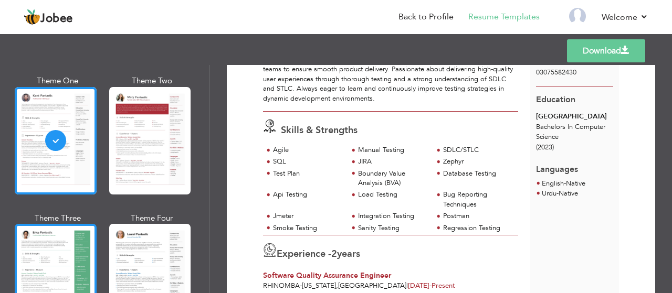
scroll to position [157, 0]
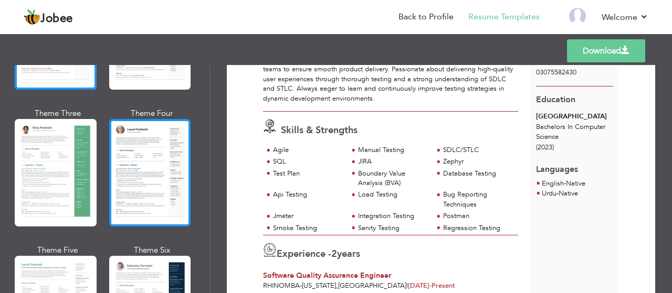
click at [160, 185] on div at bounding box center [150, 173] width 82 height 108
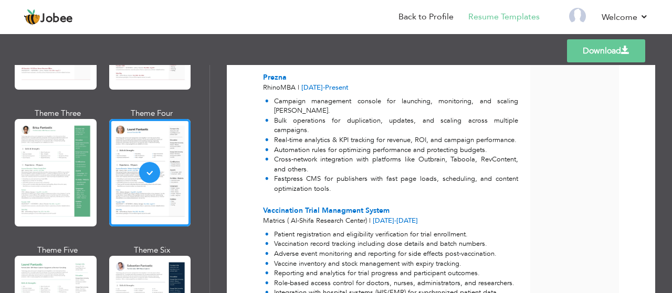
scroll to position [682, 0]
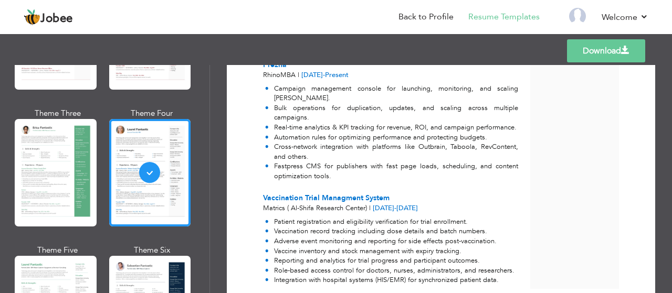
click at [350, 123] on li "Real-time analytics & KPI tracking for revenue, ROI, and campaign performance." at bounding box center [391, 128] width 253 height 10
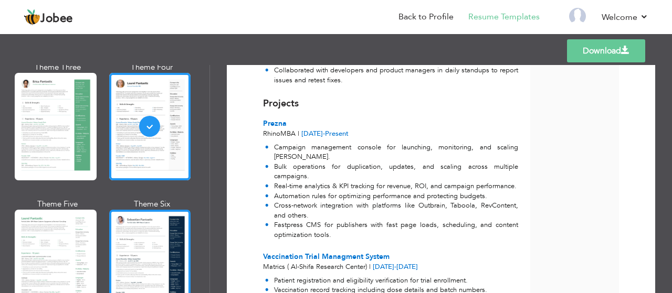
scroll to position [262, 0]
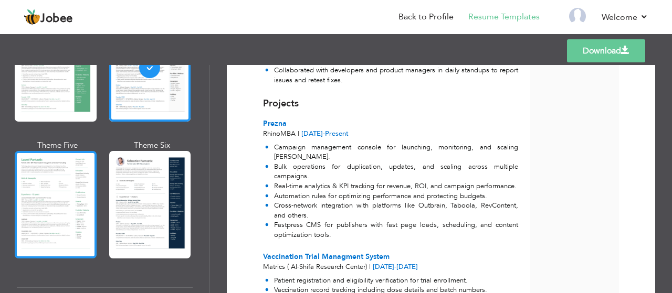
click at [41, 173] on div at bounding box center [56, 205] width 82 height 108
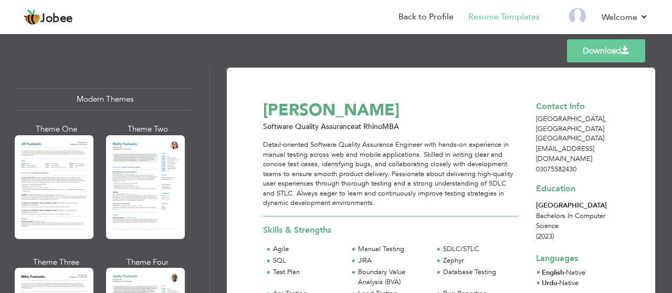
scroll to position [472, 0]
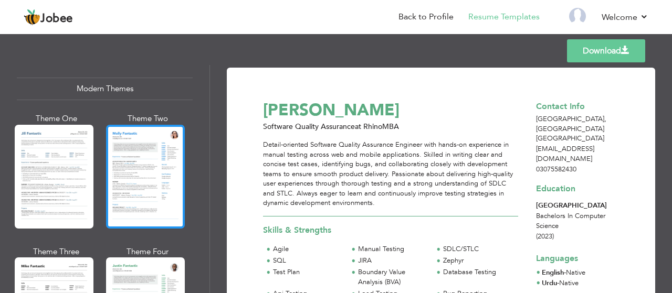
click at [163, 174] on div at bounding box center [145, 177] width 79 height 104
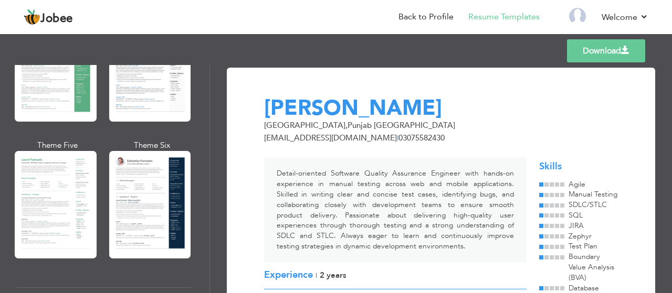
scroll to position [210, 0]
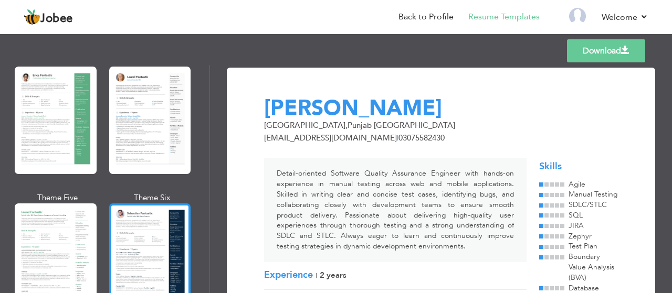
click at [152, 224] on div at bounding box center [150, 258] width 82 height 108
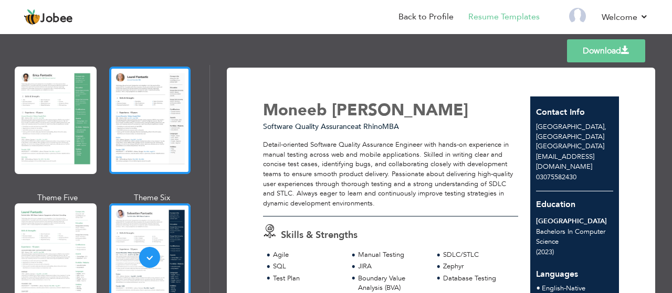
click at [159, 112] on div at bounding box center [150, 121] width 82 height 108
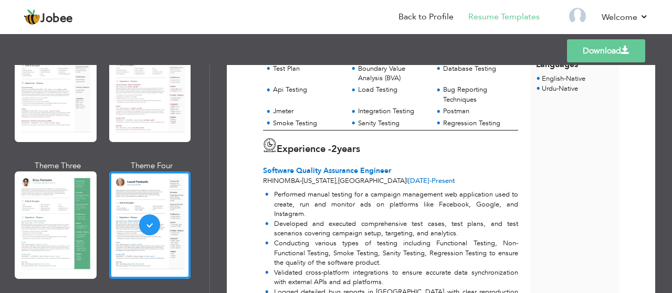
scroll to position [0, 0]
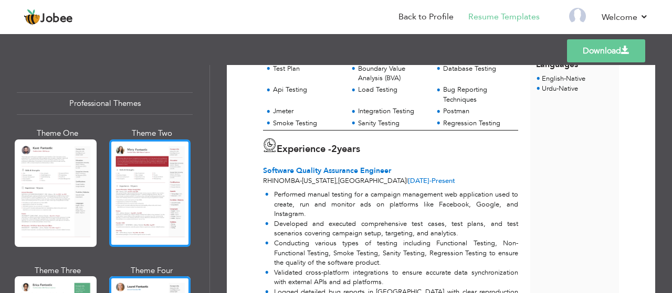
click at [149, 176] on div at bounding box center [150, 194] width 82 height 108
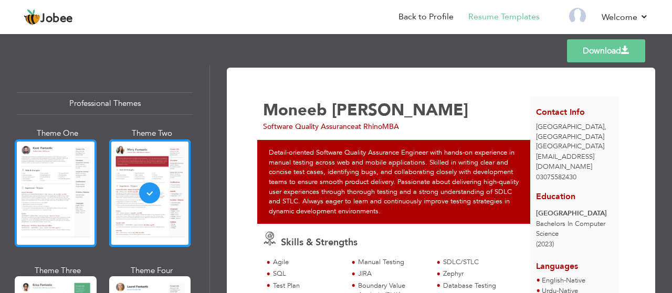
click at [57, 193] on div at bounding box center [56, 194] width 82 height 108
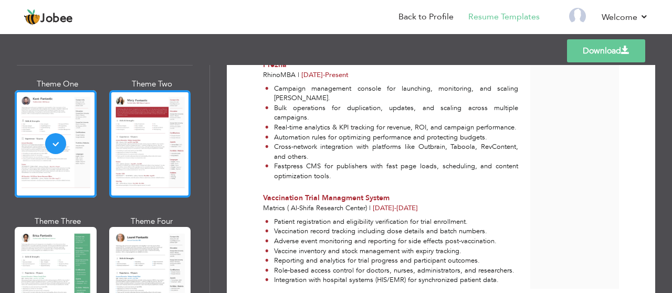
scroll to position [105, 0]
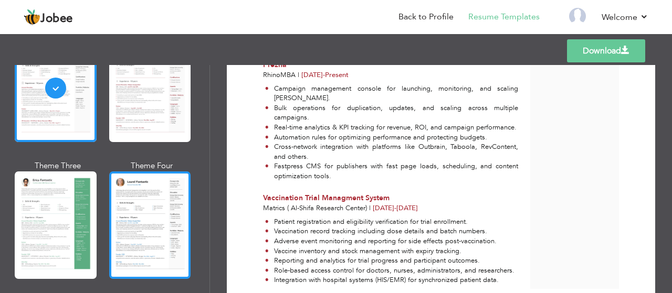
click at [152, 220] on div at bounding box center [150, 226] width 82 height 108
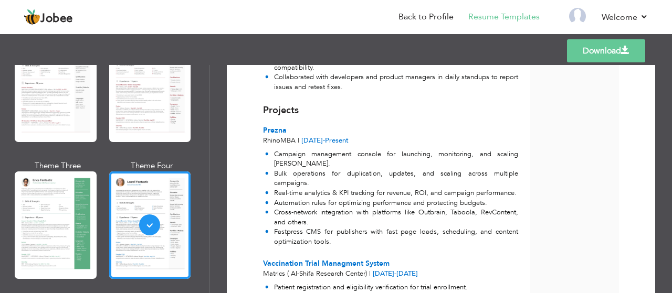
scroll to position [630, 0]
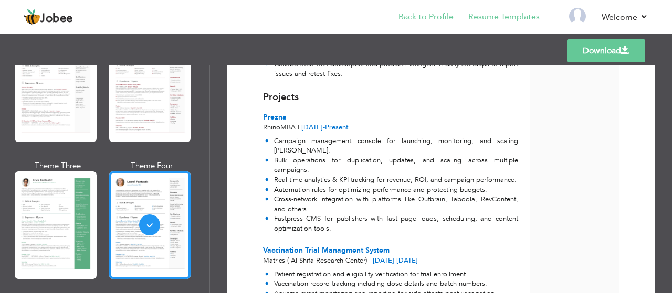
click at [438, 23] on li "Back to Profile" at bounding box center [419, 18] width 70 height 28
click at [432, 18] on link "Back to Profile" at bounding box center [425, 17] width 55 height 12
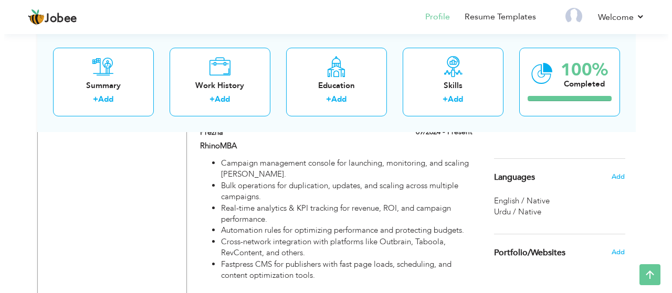
scroll to position [735, 0]
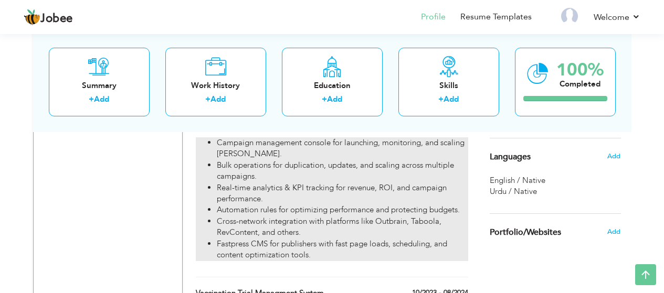
click at [401, 216] on li "Cross-network integration with platforms like Outbrain, Taboola, RevContent, an…" at bounding box center [342, 227] width 251 height 23
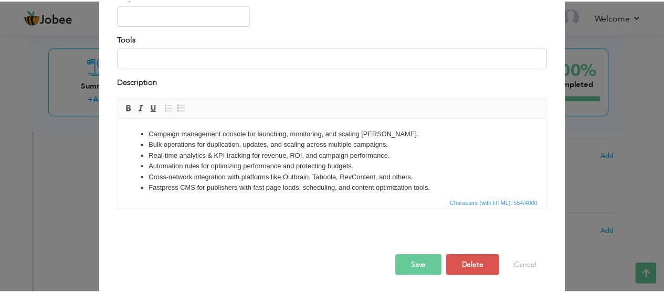
scroll to position [123, 0]
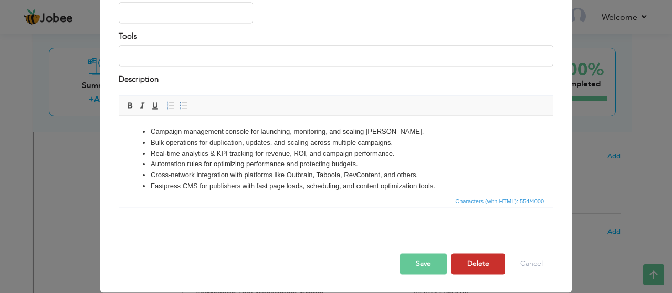
click at [493, 263] on button "Delete" at bounding box center [478, 264] width 54 height 21
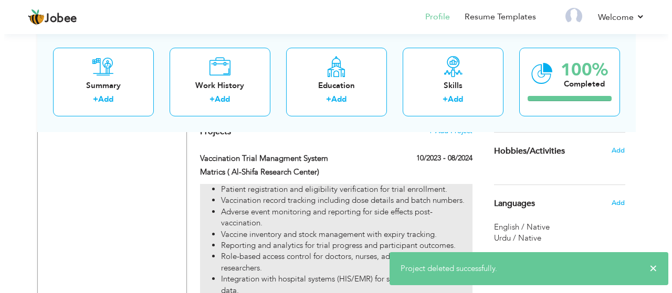
scroll to position [630, 0]
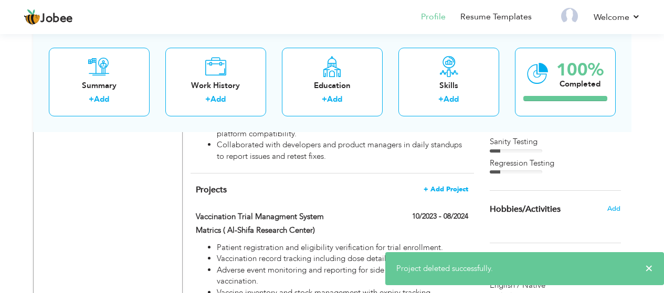
click at [449, 186] on span "+ Add Project" at bounding box center [446, 189] width 45 height 7
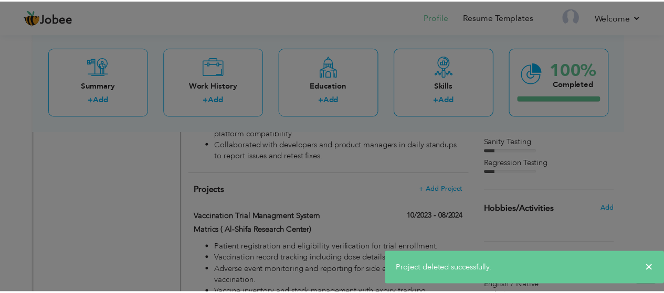
scroll to position [0, 0]
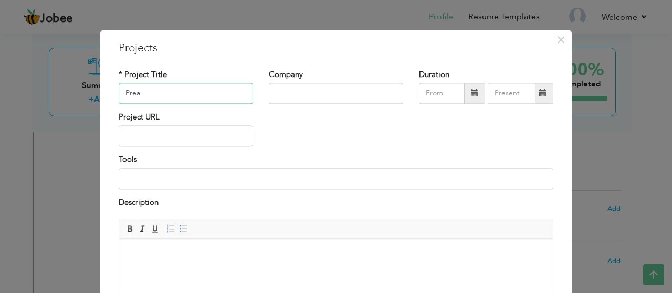
type input "Prea"
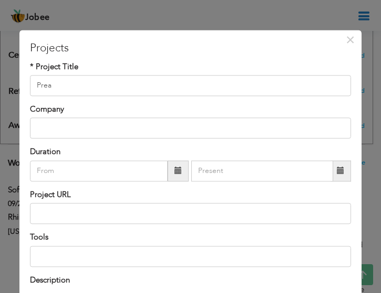
click at [112, 15] on div "× Projects * Project Title Prea Company Duration Project URL Tools" at bounding box center [190, 146] width 381 height 293
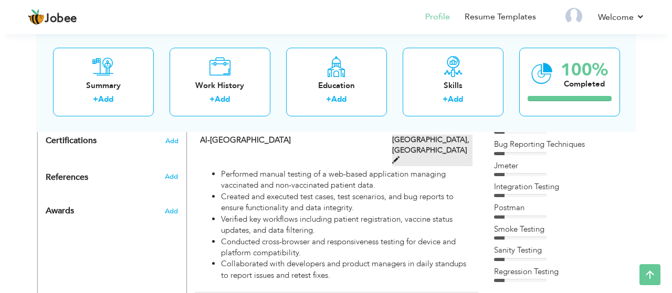
scroll to position [579, 0]
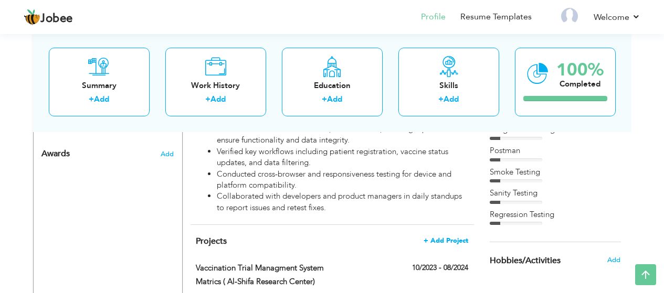
click at [459, 237] on span "+ Add Project" at bounding box center [446, 240] width 45 height 7
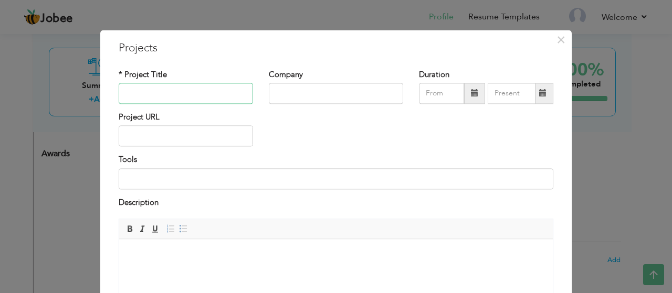
type input "R"
type input "Prezna"
click at [315, 95] on input "text" at bounding box center [336, 93] width 134 height 21
type input "RhinaMBA"
click at [475, 94] on span at bounding box center [474, 93] width 21 height 21
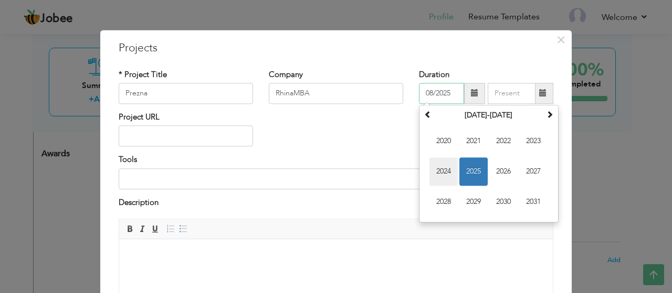
click at [448, 173] on span "2024" at bounding box center [443, 171] width 28 height 28
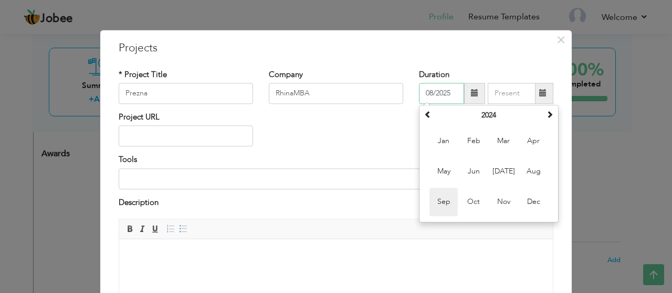
click at [447, 201] on span "Sep" at bounding box center [443, 202] width 28 height 28
type input "09/2024"
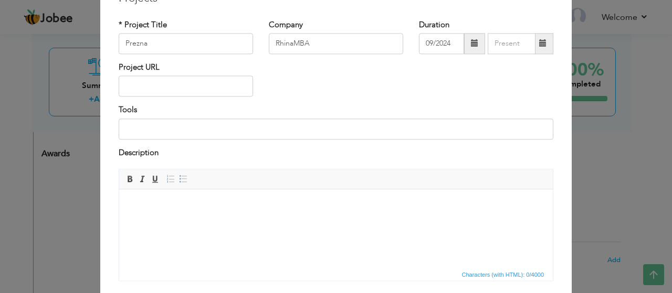
scroll to position [105, 0]
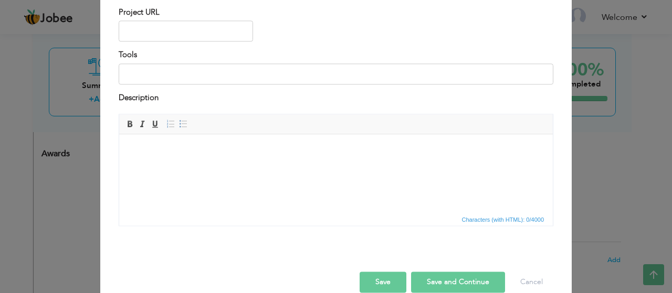
click at [213, 151] on body at bounding box center [336, 150] width 413 height 11
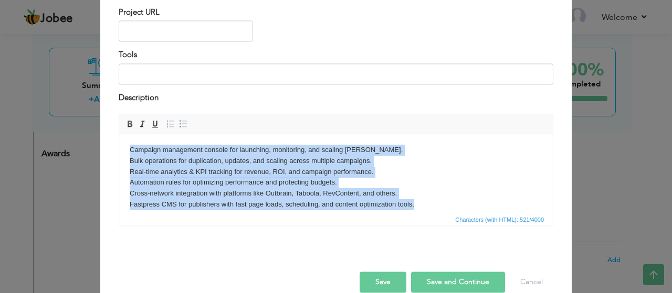
drag, startPoint x: 130, startPoint y: 148, endPoint x: 302, endPoint y: 180, distance: 174.5
click at [427, 201] on body "Campaign management console for launching, monitoring, and scaling ad campaigns…" at bounding box center [336, 178] width 413 height 66
click at [125, 146] on html "Campaign management console for launching, monitoring, and scaling ad campaigns…" at bounding box center [336, 177] width 434 height 87
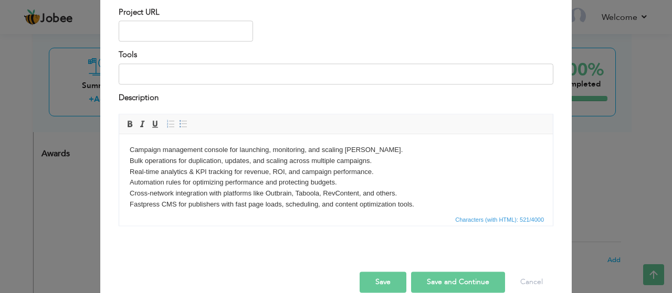
click at [131, 147] on body "Campaign management console for launching, monitoring, and scaling ad campaigns…" at bounding box center [336, 178] width 413 height 66
click at [181, 127] on span at bounding box center [183, 124] width 8 height 8
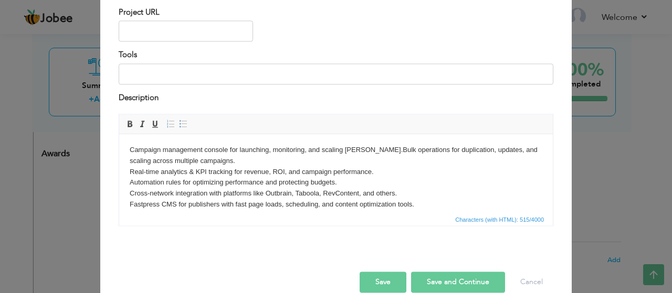
click at [391, 151] on body "Campaign management console for launching, monitoring, and scaling ad campaigns…" at bounding box center [336, 178] width 413 height 66
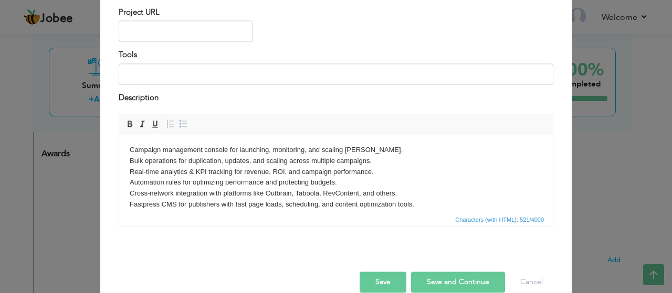
click at [253, 161] on body "Campaign management console for launching, monitoring, and scaling ad campaigns…" at bounding box center [336, 178] width 413 height 66
click at [225, 163] on body "Campaign management console for launching, monitoring, and scaling ad campaigns…" at bounding box center [336, 178] width 413 height 66
click at [196, 171] on body "Campaign management console for launching, monitoring, and scaling ad campaigns…" at bounding box center [336, 178] width 413 height 66
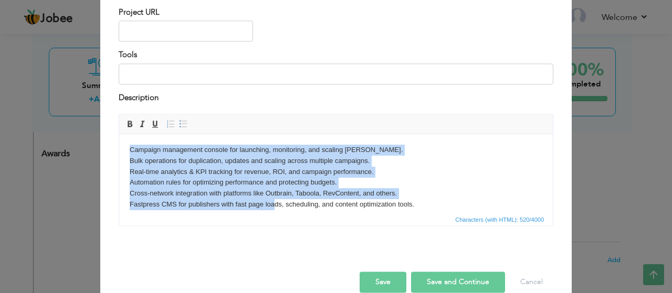
scroll to position [8, 0]
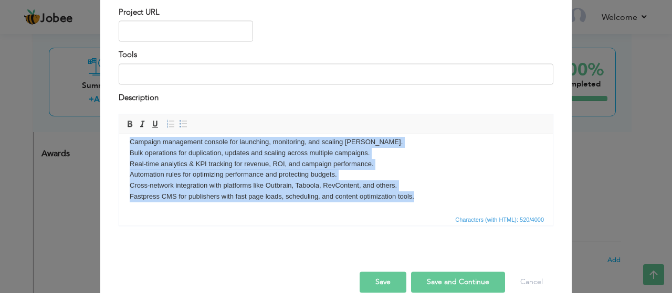
drag, startPoint x: 128, startPoint y: 152, endPoint x: 384, endPoint y: 190, distance: 259.5
click at [426, 213] on html "Campaign management console for launching, monitoring, and scaling ad campaigns…" at bounding box center [336, 170] width 434 height 87
click at [179, 123] on span at bounding box center [183, 124] width 8 height 8
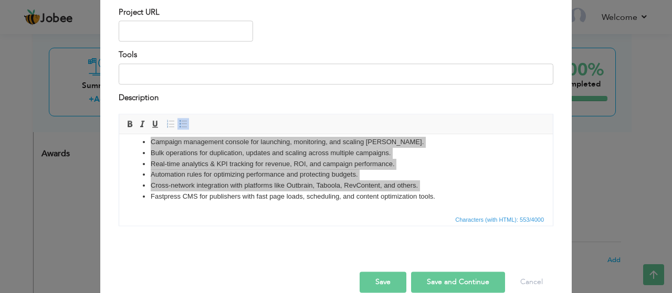
click at [382, 285] on button "Save" at bounding box center [383, 282] width 47 height 21
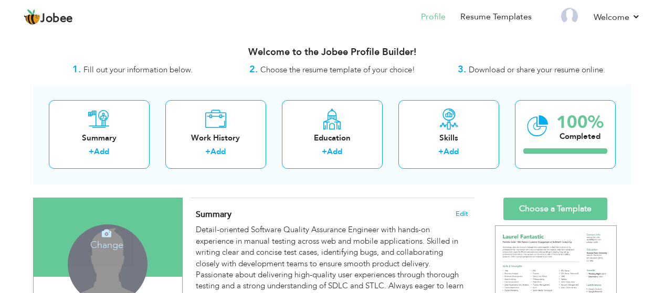
scroll to position [52, 0]
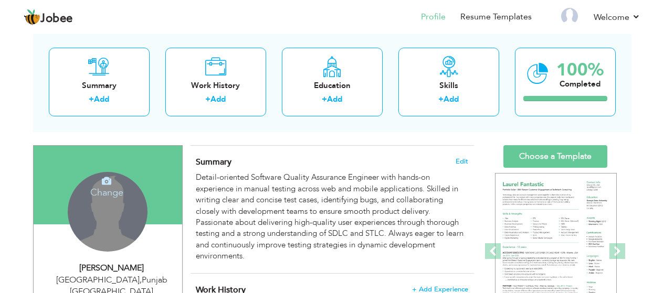
click at [132, 204] on div "Change Remove" at bounding box center [108, 212] width 80 height 80
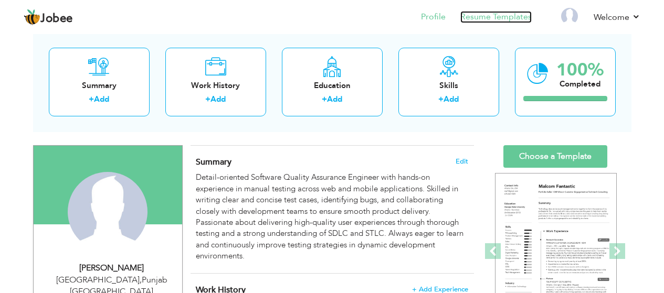
drag, startPoint x: 504, startPoint y: 18, endPoint x: 486, endPoint y: 15, distance: 18.7
click at [504, 19] on link "Resume Templates" at bounding box center [495, 17] width 71 height 12
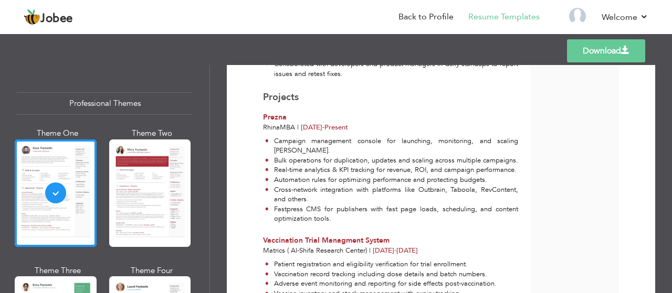
scroll to position [682, 0]
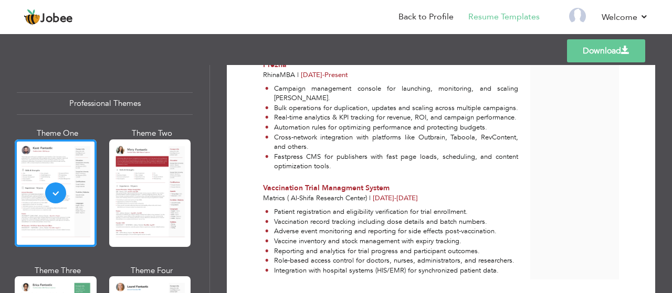
click at [428, 84] on li "Campaign management console for launching, monitoring, and scaling [PERSON_NAME…" at bounding box center [391, 93] width 253 height 19
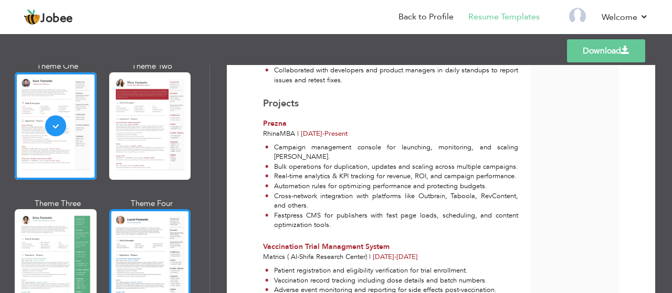
scroll to position [105, 0]
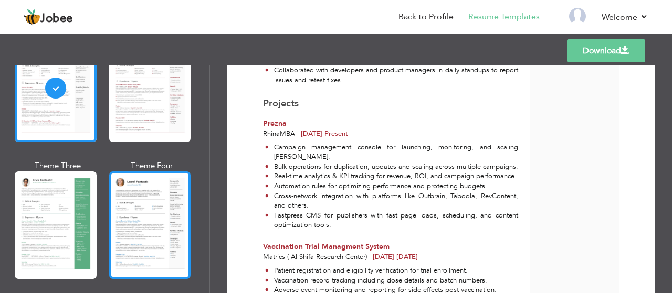
click at [167, 214] on div at bounding box center [150, 226] width 82 height 108
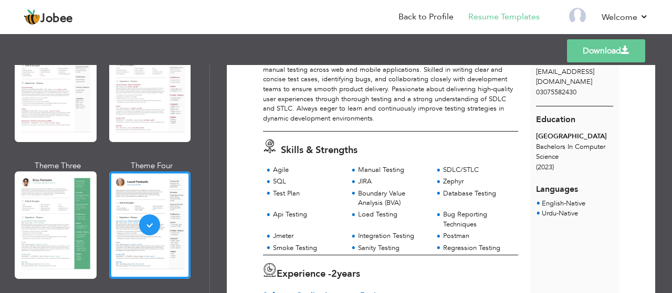
scroll to position [0, 0]
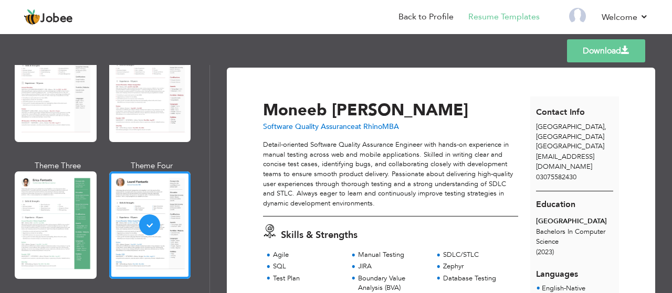
click at [616, 52] on link "Download" at bounding box center [606, 50] width 78 height 23
click at [436, 13] on link "Back to Profile" at bounding box center [425, 17] width 55 height 12
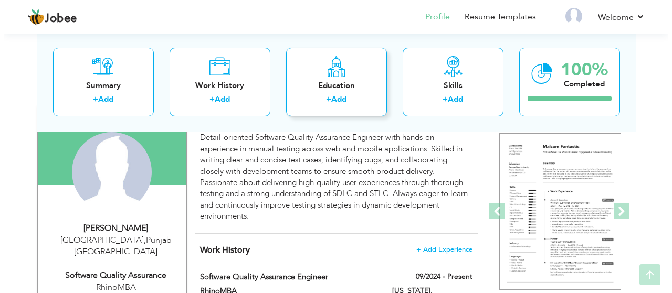
scroll to position [105, 0]
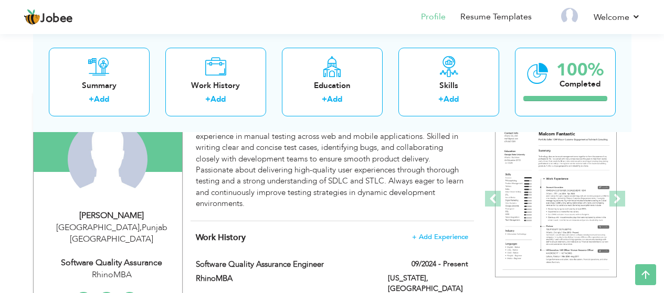
click at [143, 212] on div "[PERSON_NAME]" at bounding box center [111, 216] width 141 height 12
type input "Moneeb"
type input "[PERSON_NAME]"
type input "03075582430"
select select "number:166"
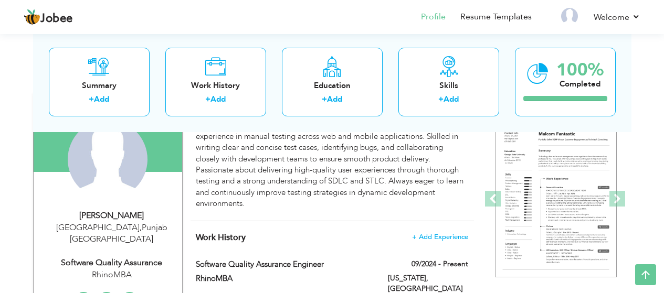
type input "[GEOGRAPHIC_DATA]"
select select "number:4"
type input "RhinoMBA"
type input "Software Quality Assurance"
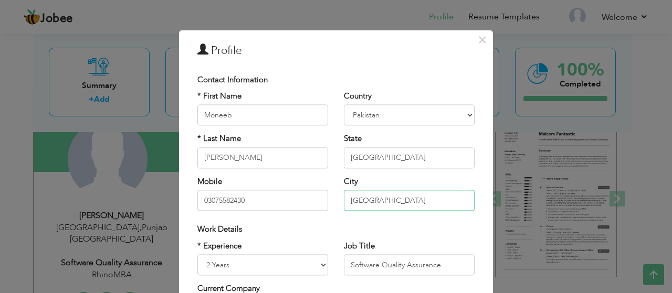
drag, startPoint x: 386, startPoint y: 203, endPoint x: 339, endPoint y: 200, distance: 47.3
click at [339, 200] on div "Country [GEOGRAPHIC_DATA] [GEOGRAPHIC_DATA] [GEOGRAPHIC_DATA] [US_STATE] [GEOGR…" at bounding box center [409, 155] width 146 height 128
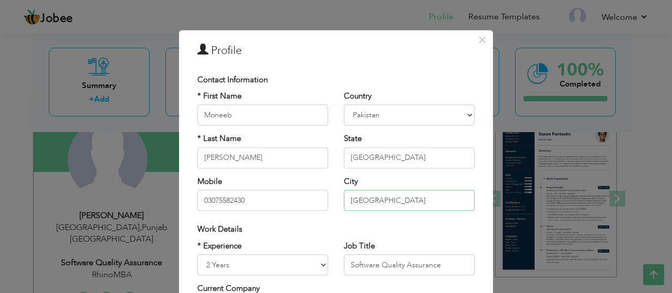
type input "[GEOGRAPHIC_DATA]"
drag, startPoint x: 406, startPoint y: 157, endPoint x: 335, endPoint y: 160, distance: 70.9
click at [336, 160] on div "Country [GEOGRAPHIC_DATA] [GEOGRAPHIC_DATA] [GEOGRAPHIC_DATA] [US_STATE] [GEOGR…" at bounding box center [409, 155] width 146 height 128
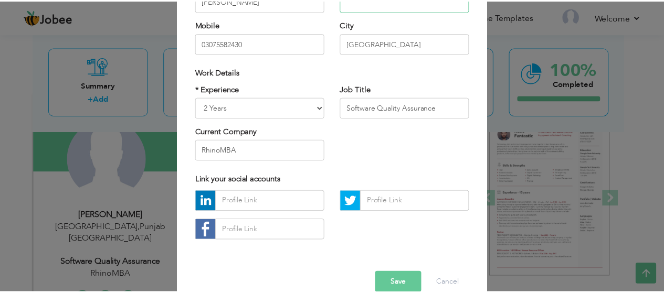
scroll to position [176, 0]
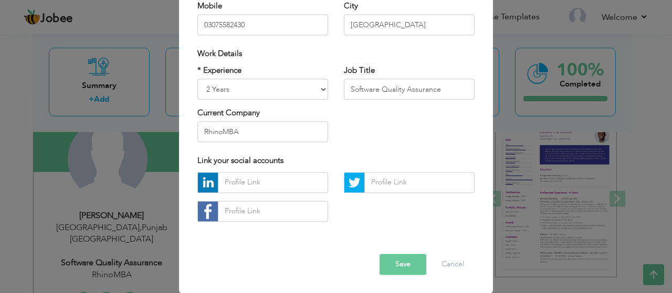
drag, startPoint x: 398, startPoint y: 268, endPoint x: 385, endPoint y: 268, distance: 12.6
click at [398, 268] on button "Save" at bounding box center [403, 264] width 47 height 21
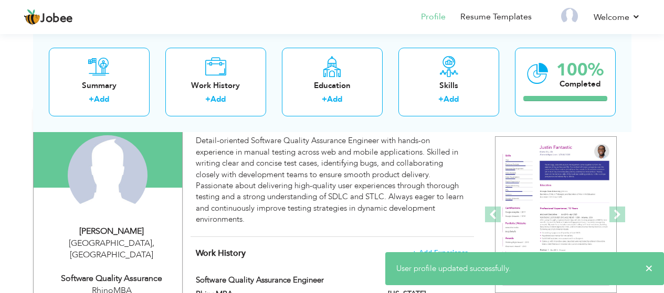
scroll to position [52, 0]
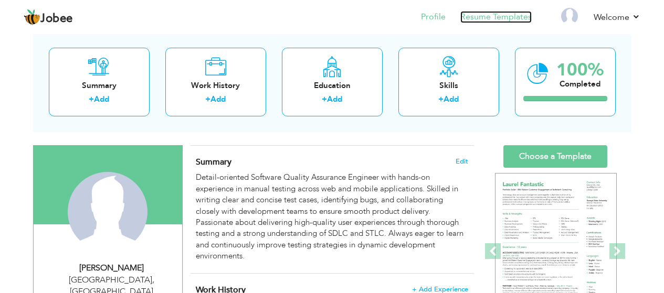
click at [497, 20] on link "Resume Templates" at bounding box center [495, 17] width 71 height 12
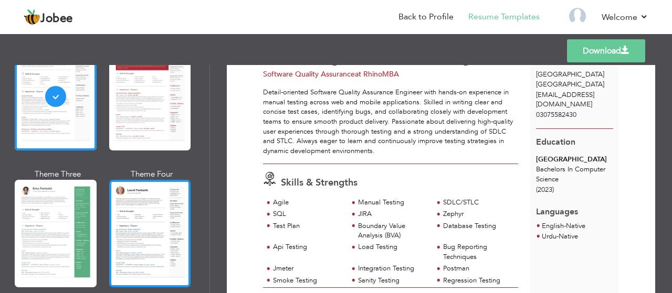
scroll to position [157, 0]
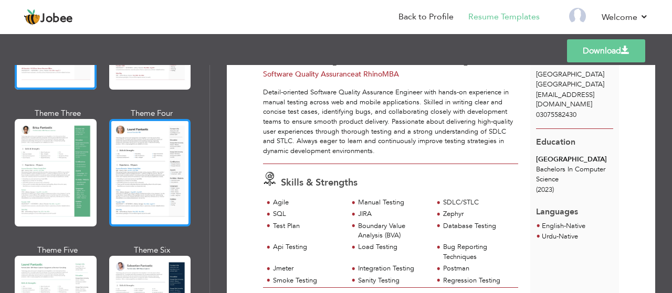
click at [150, 175] on div at bounding box center [150, 173] width 82 height 108
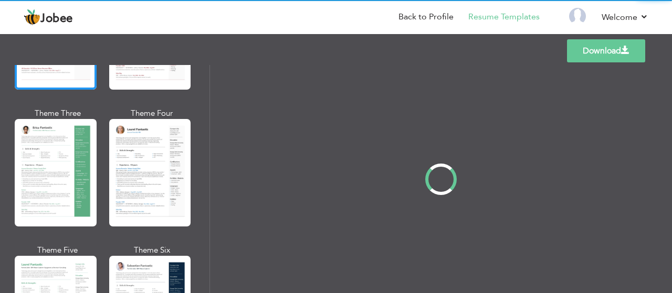
scroll to position [0, 0]
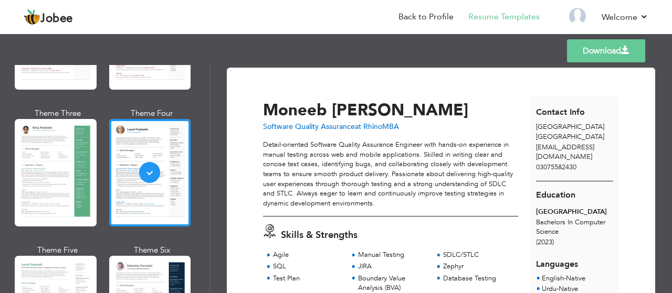
click at [616, 48] on link "Download" at bounding box center [606, 50] width 78 height 23
